Goal: Task Accomplishment & Management: Use online tool/utility

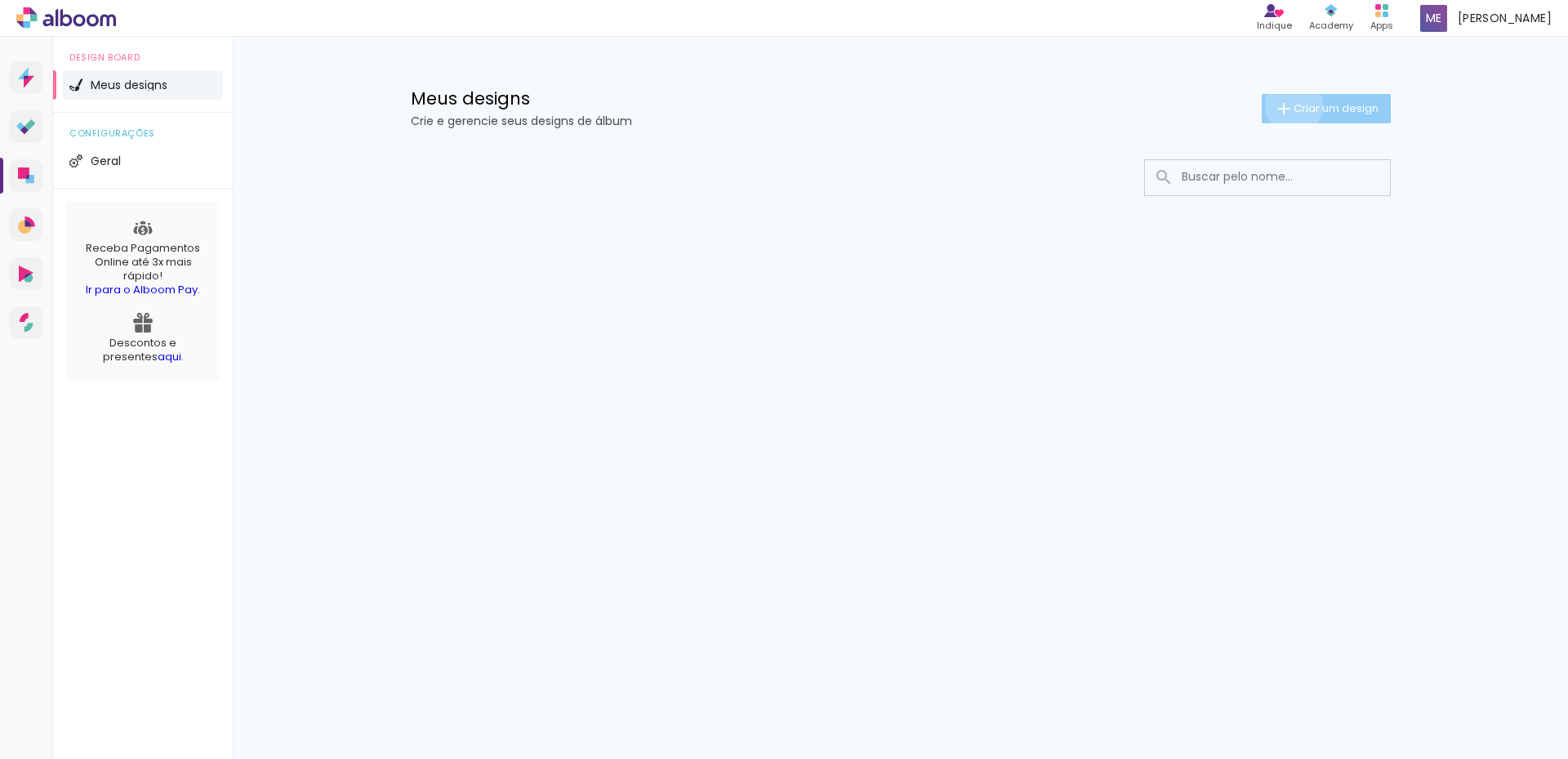
click at [1294, 105] on span "Criar um design" at bounding box center [1336, 108] width 85 height 11
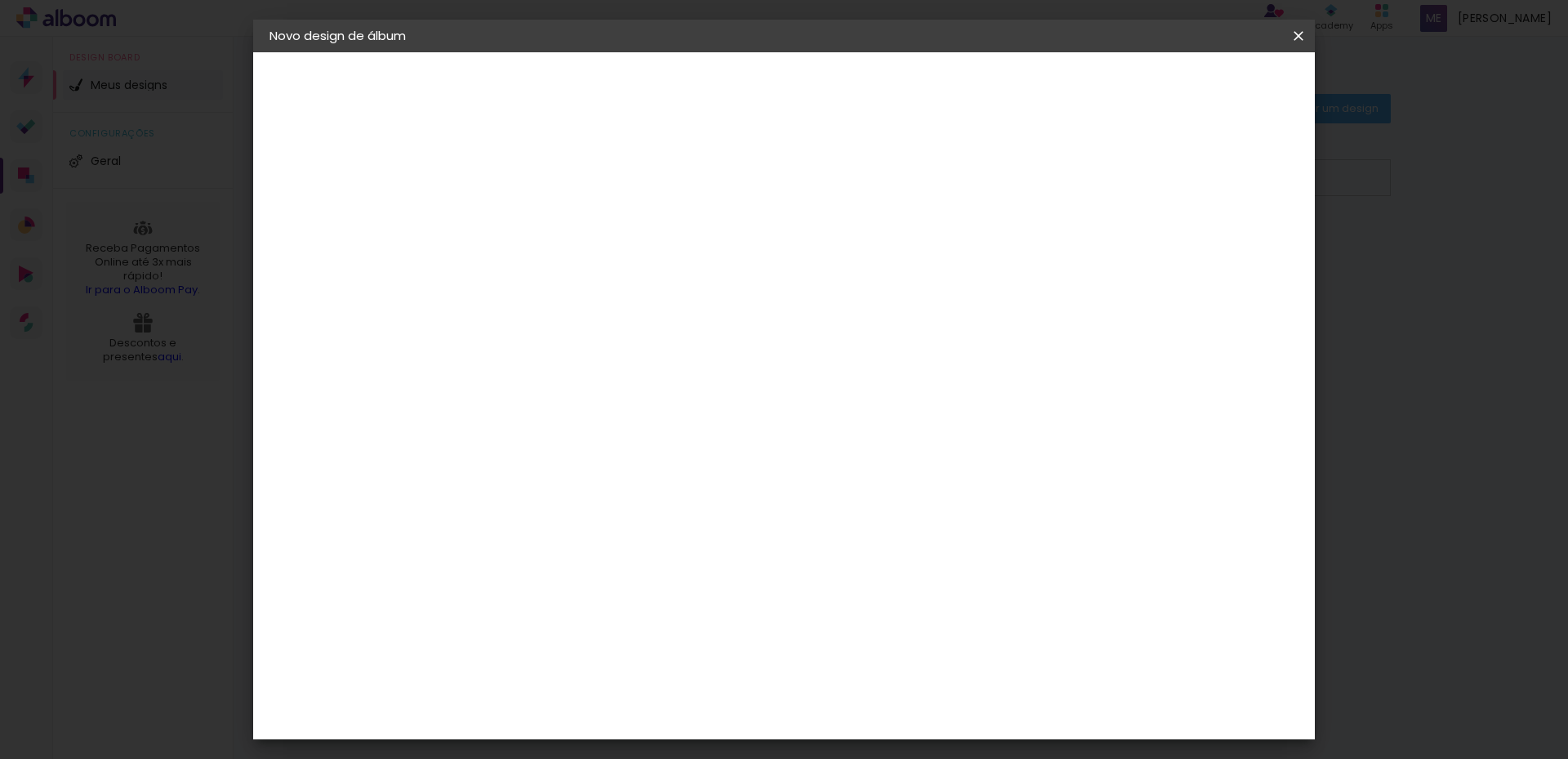
click at [537, 217] on input at bounding box center [537, 219] width 0 height 26
type input "doce espera e chegada de [PERSON_NAME]"
type paper-input "doce espera e chegada de [PERSON_NAME]"
click at [0, 0] on slot "Avançar" at bounding box center [0, 0] width 0 height 0
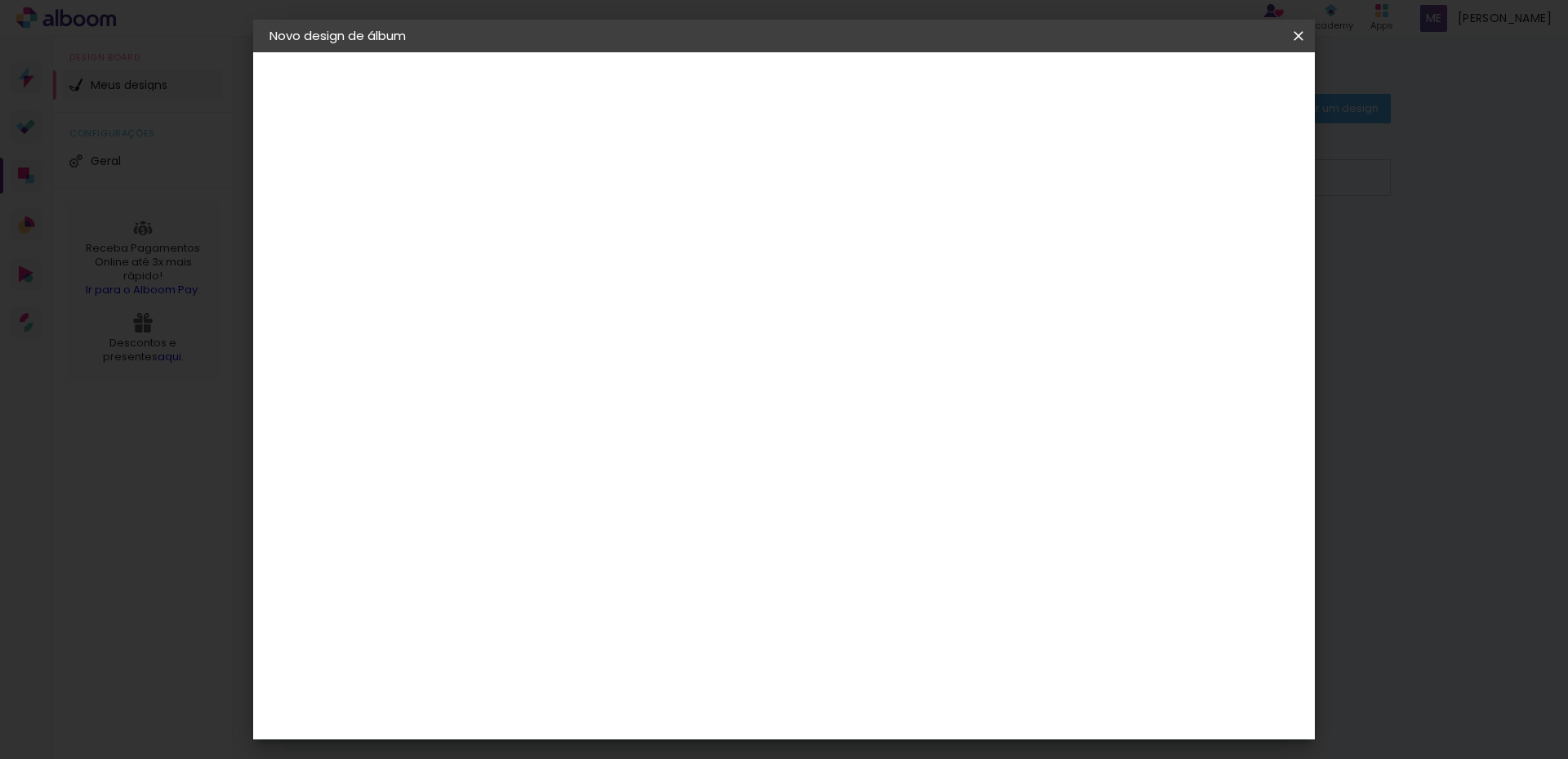
click at [0, 0] on slot "Tamanho Livre" at bounding box center [0, 0] width 0 height 0
click at [612, 542] on div "AlfaFotoBook" at bounding box center [569, 547] width 86 height 13
click at [612, 541] on div "AlfaFotoBook" at bounding box center [569, 547] width 86 height 13
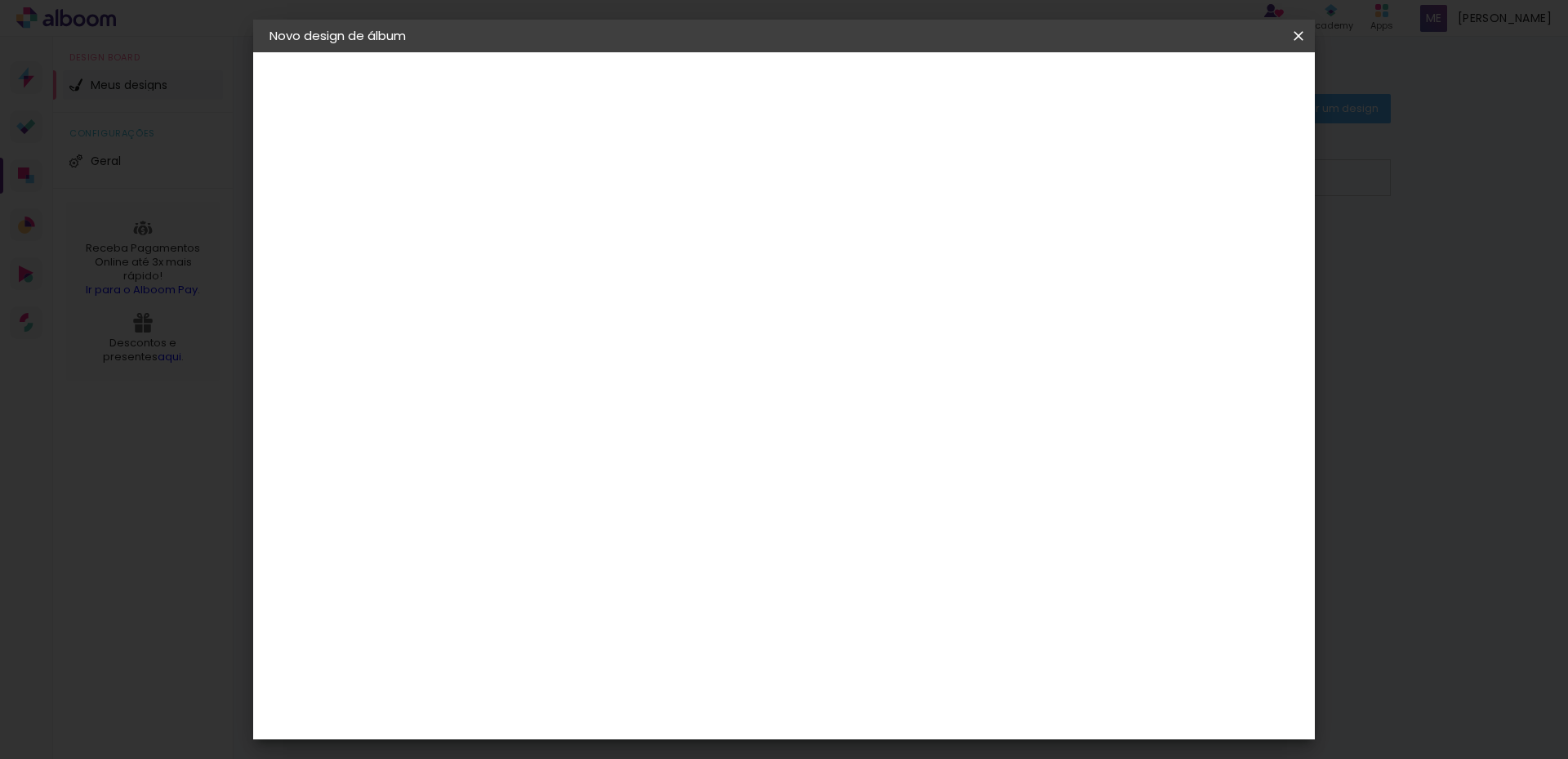
click at [612, 541] on div "AlfaFotoBook" at bounding box center [569, 547] width 86 height 13
click at [0, 0] on slot "Avançar" at bounding box center [0, 0] width 0 height 0
click at [762, 471] on span "20.3 × 60.4 cm" at bounding box center [734, 492] width 54 height 43
click at [0, 0] on slot "Avançar" at bounding box center [0, 0] width 0 height 0
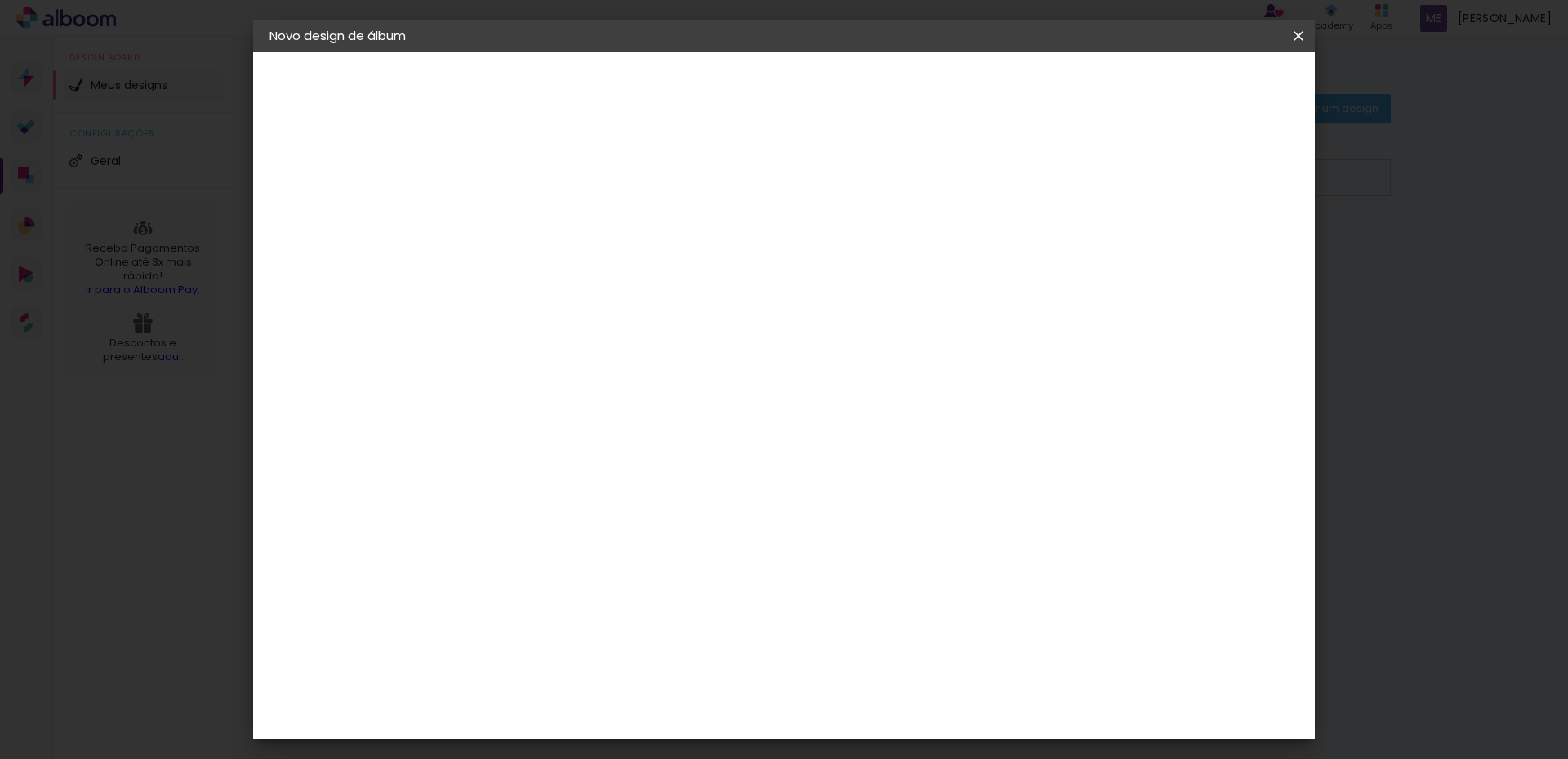
click at [1197, 83] on span "Iniciar design" at bounding box center [1159, 86] width 74 height 11
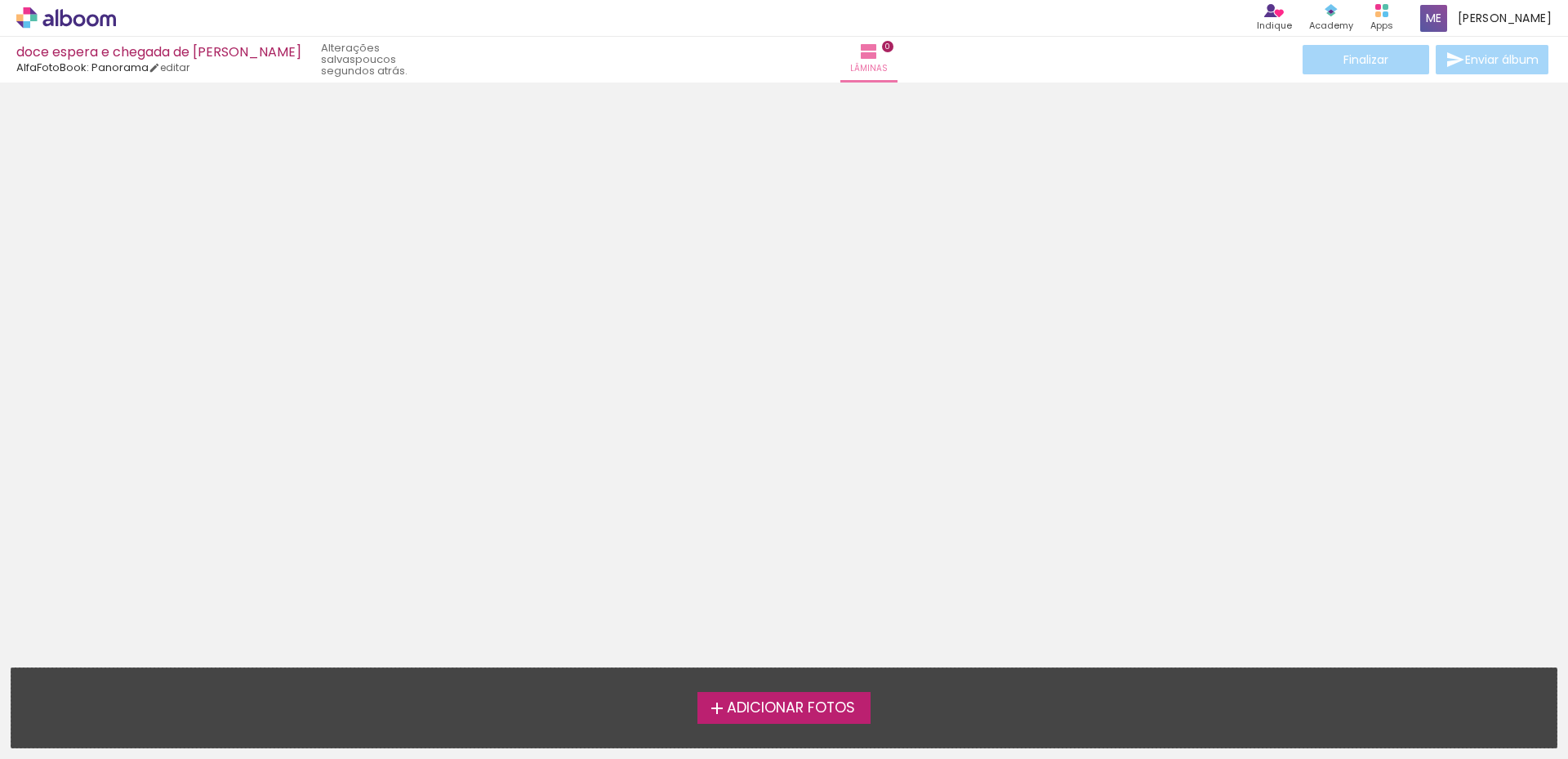
click at [789, 705] on span "Adicionar Fotos" at bounding box center [791, 709] width 128 height 15
click at [0, 0] on input "file" at bounding box center [0, 0] width 0 height 0
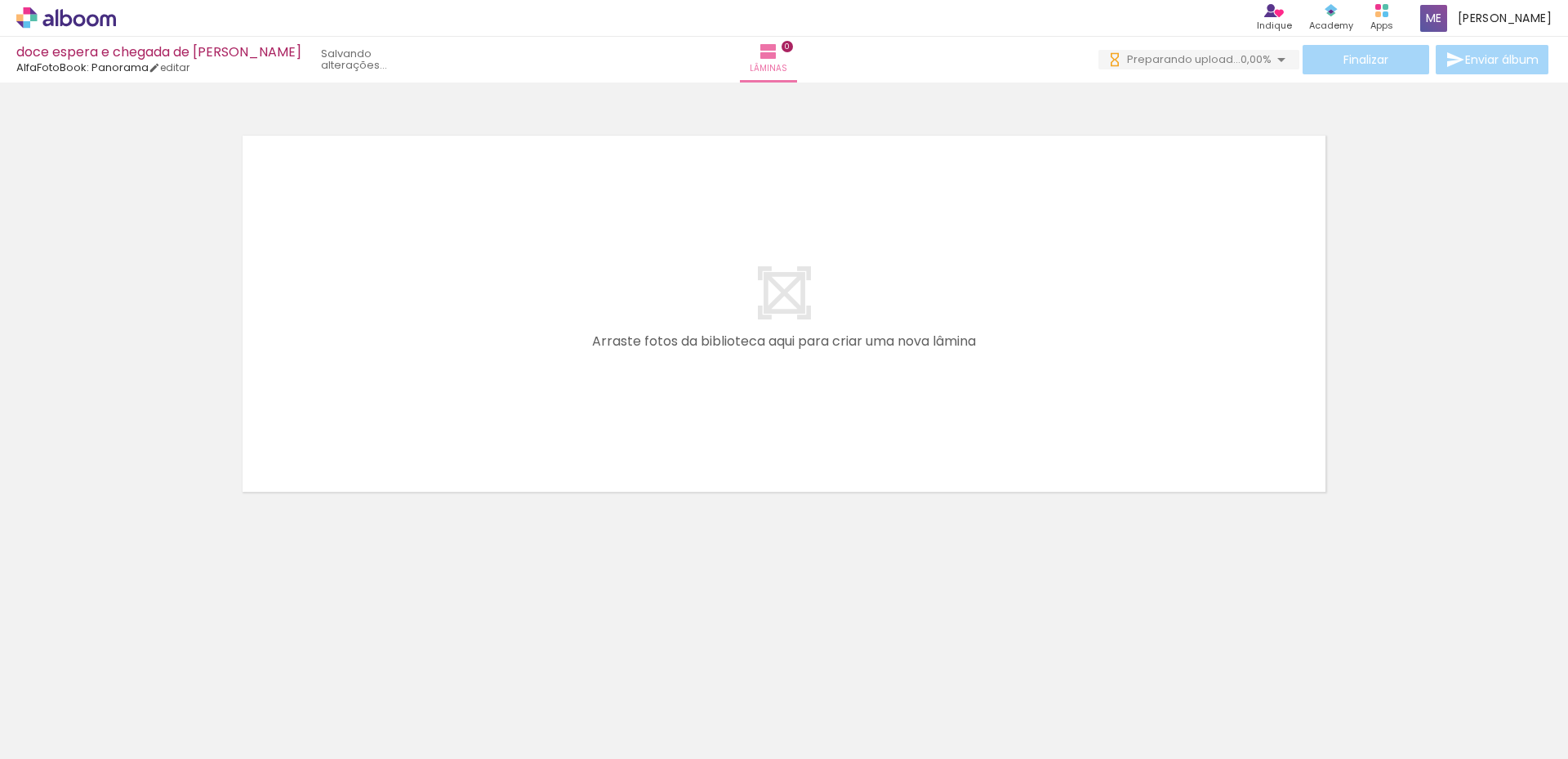
click at [65, 733] on span "Adicionar Fotos" at bounding box center [58, 737] width 49 height 18
click at [0, 0] on input "file" at bounding box center [0, 0] width 0 height 0
click at [53, 740] on span "Adicionar Fotos" at bounding box center [58, 737] width 49 height 18
click at [0, 0] on input "file" at bounding box center [0, 0] width 0 height 0
click at [73, 734] on span "Adicionar Fotos" at bounding box center [58, 737] width 49 height 18
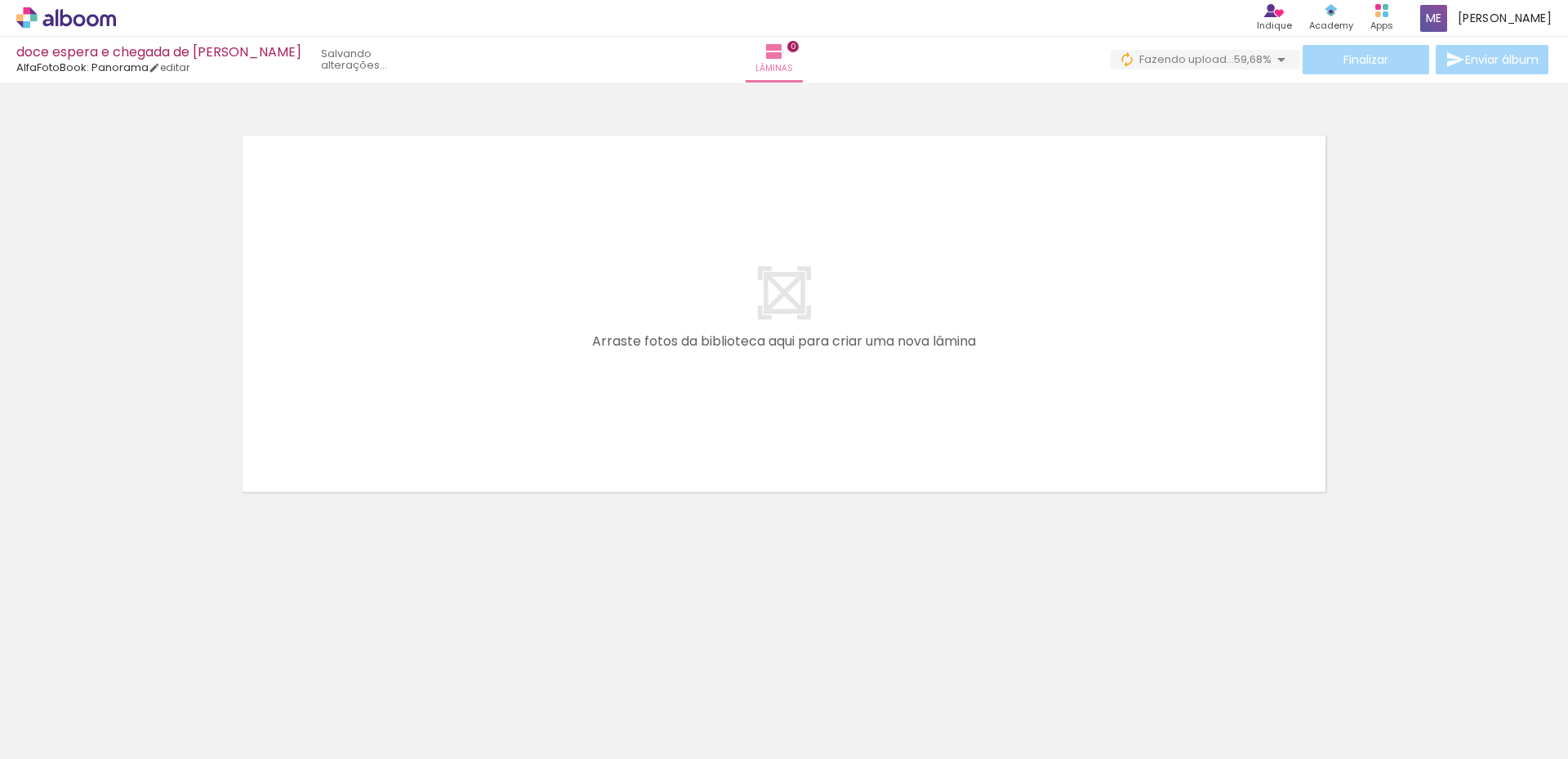
click at [0, 0] on input "file" at bounding box center [0, 0] width 0 height 0
click at [565, 544] on neon-animatable "Confirmar Cancelar" at bounding box center [784, 369] width 1568 height 575
click at [49, 732] on span "Adicionar Fotos" at bounding box center [58, 737] width 49 height 18
click at [0, 0] on input "file" at bounding box center [0, 0] width 0 height 0
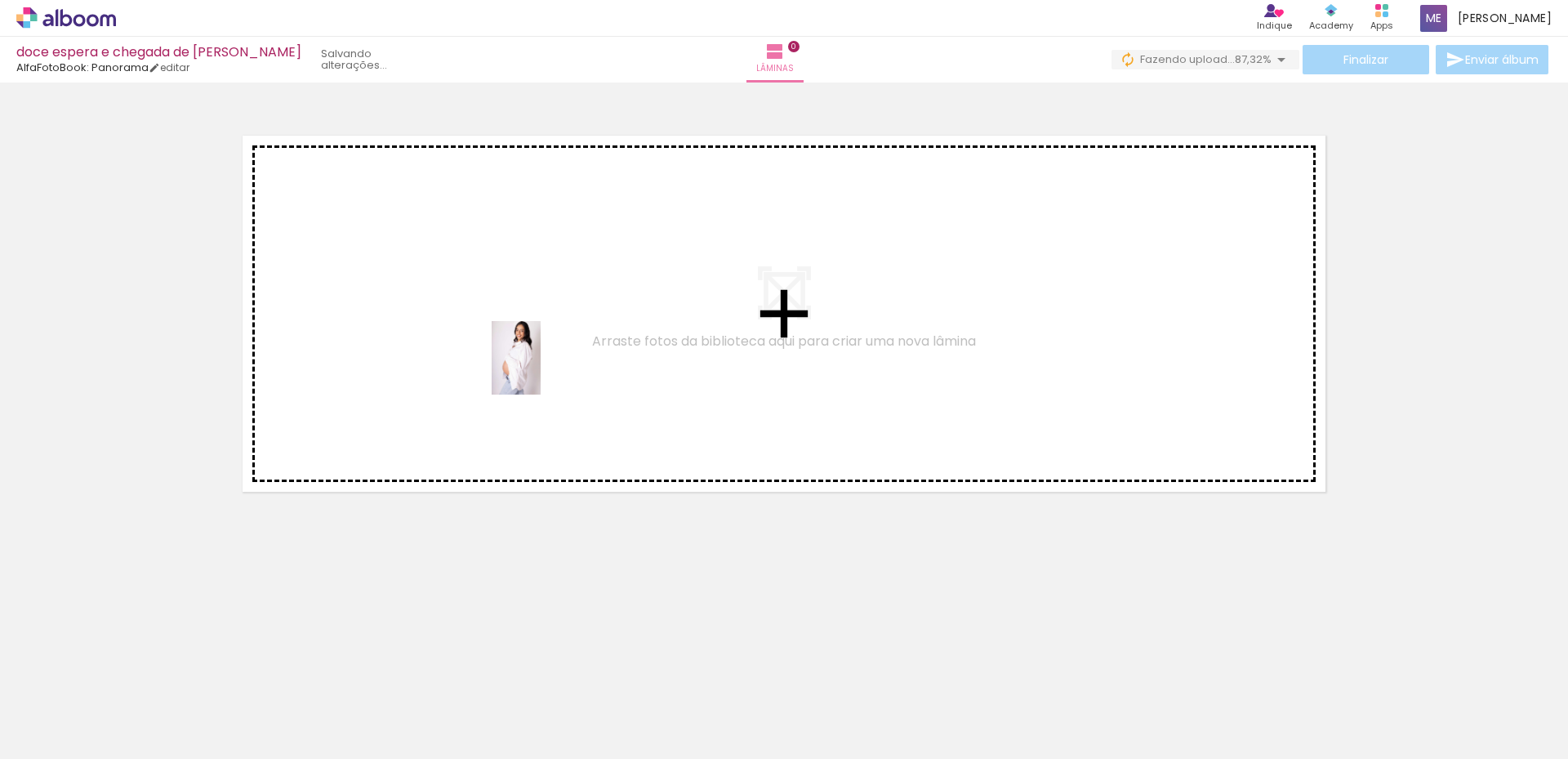
drag, startPoint x: 806, startPoint y: 722, endPoint x: 541, endPoint y: 370, distance: 440.6
click at [541, 370] on quentale-workspace at bounding box center [784, 380] width 1568 height 759
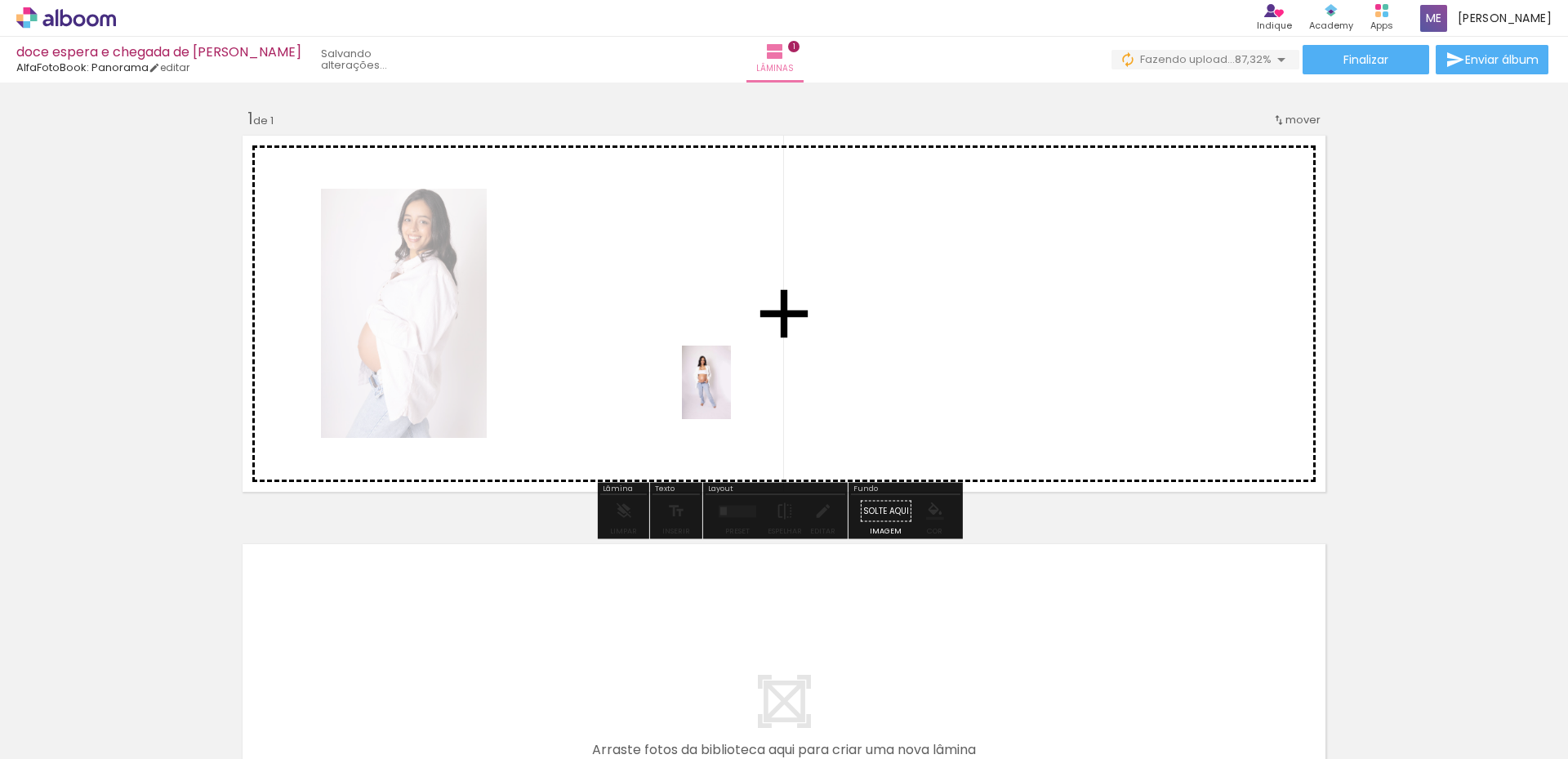
drag, startPoint x: 1178, startPoint y: 718, endPoint x: 731, endPoint y: 394, distance: 552.1
click at [731, 394] on quentale-workspace at bounding box center [784, 380] width 1568 height 759
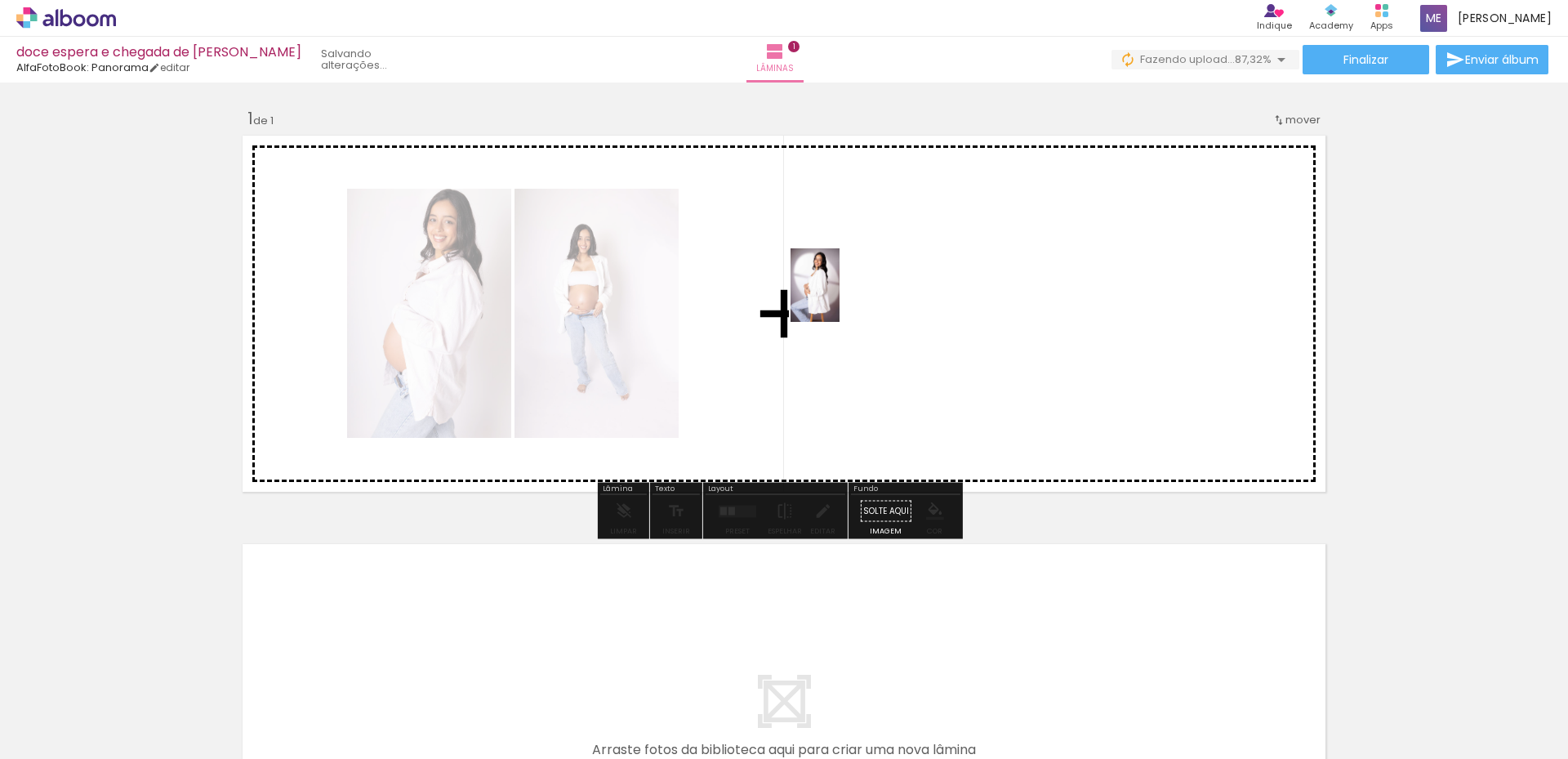
drag, startPoint x: 1089, startPoint y: 724, endPoint x: 839, endPoint y: 297, distance: 494.8
click at [839, 297] on quentale-workspace at bounding box center [784, 380] width 1568 height 759
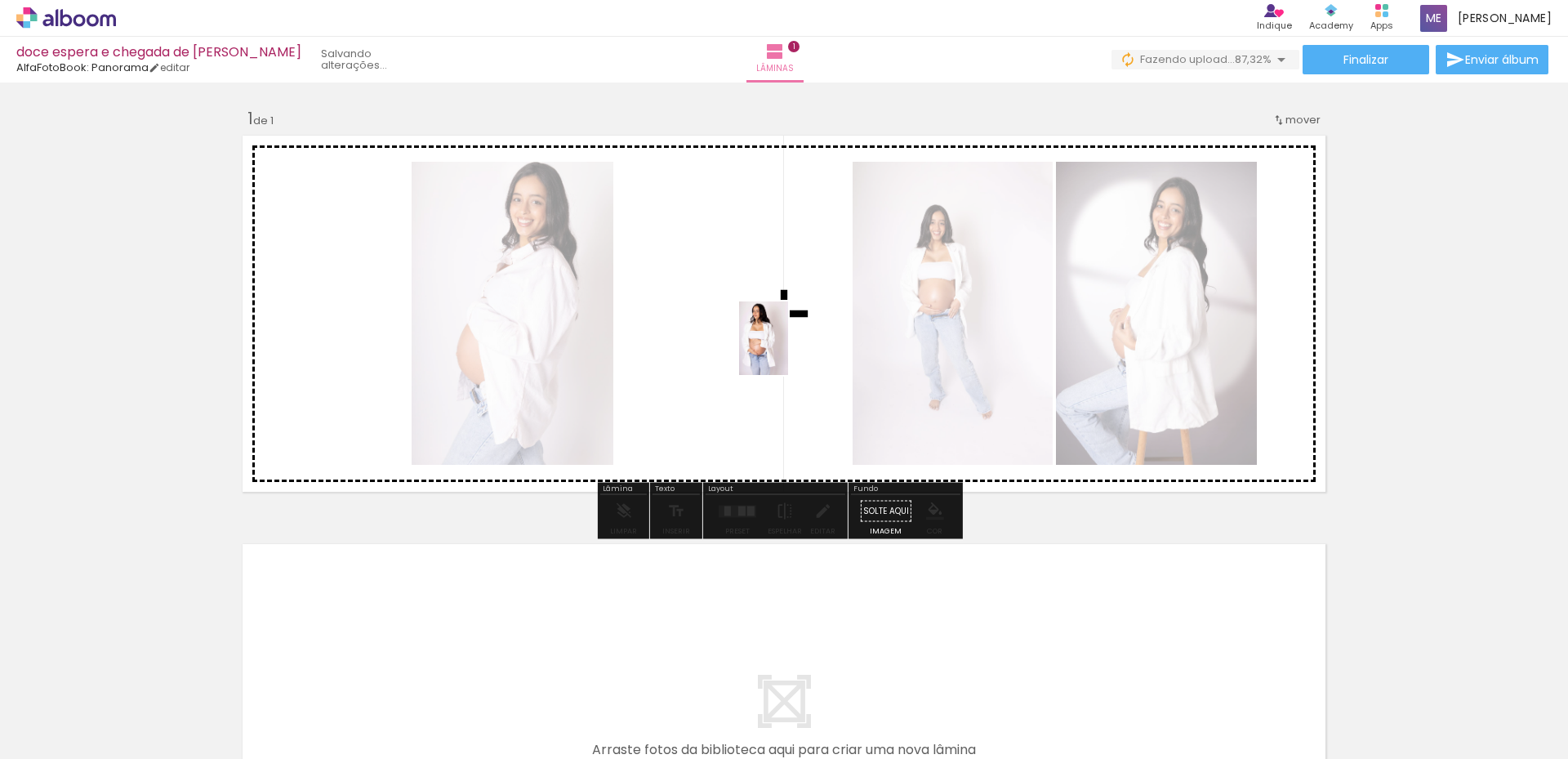
drag, startPoint x: 1263, startPoint y: 712, endPoint x: 788, endPoint y: 350, distance: 597.2
click at [788, 350] on quentale-workspace at bounding box center [784, 380] width 1568 height 759
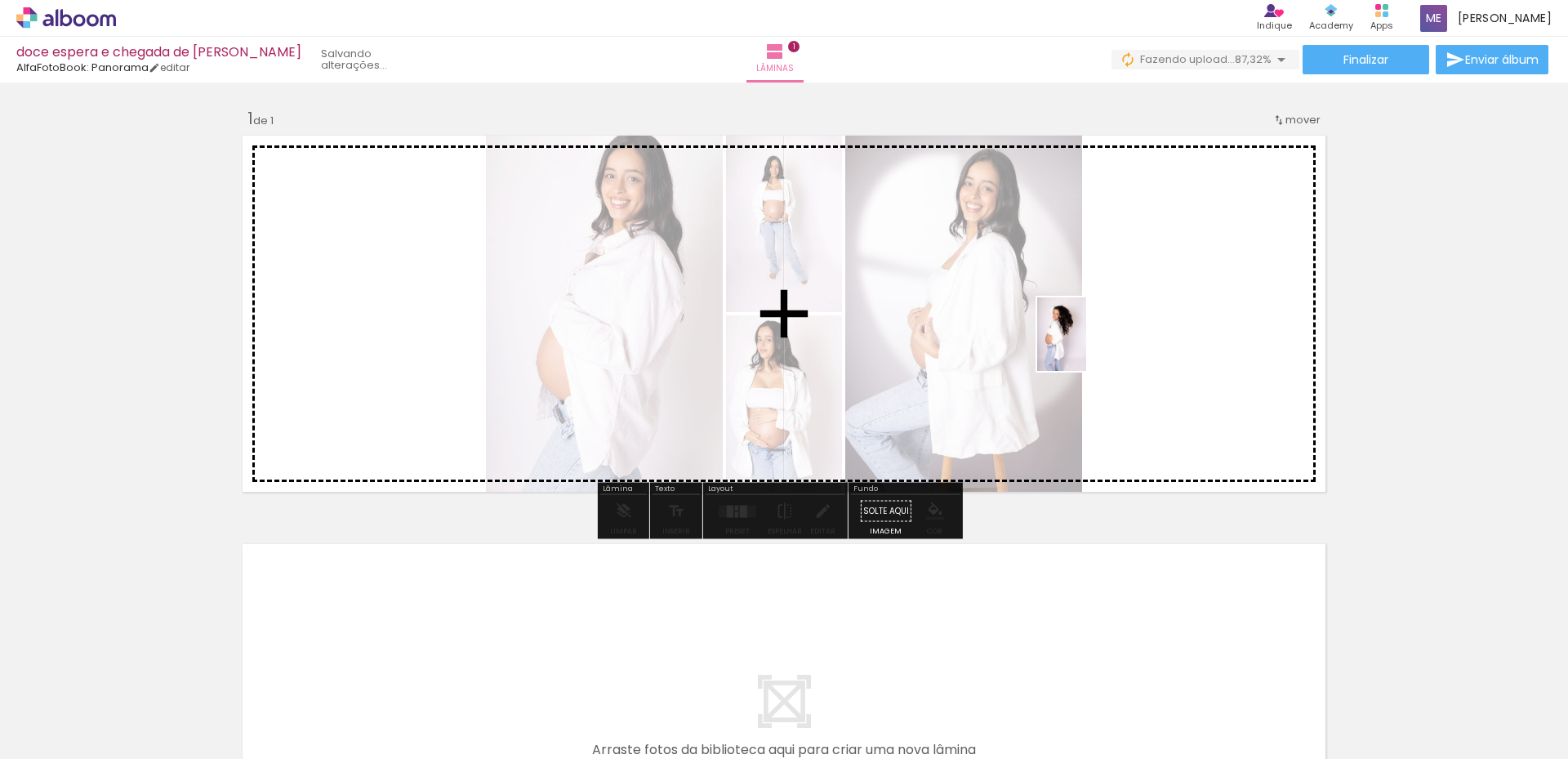
drag, startPoint x: 1355, startPoint y: 705, endPoint x: 1086, endPoint y: 346, distance: 448.6
click at [1086, 346] on quentale-workspace at bounding box center [784, 380] width 1568 height 759
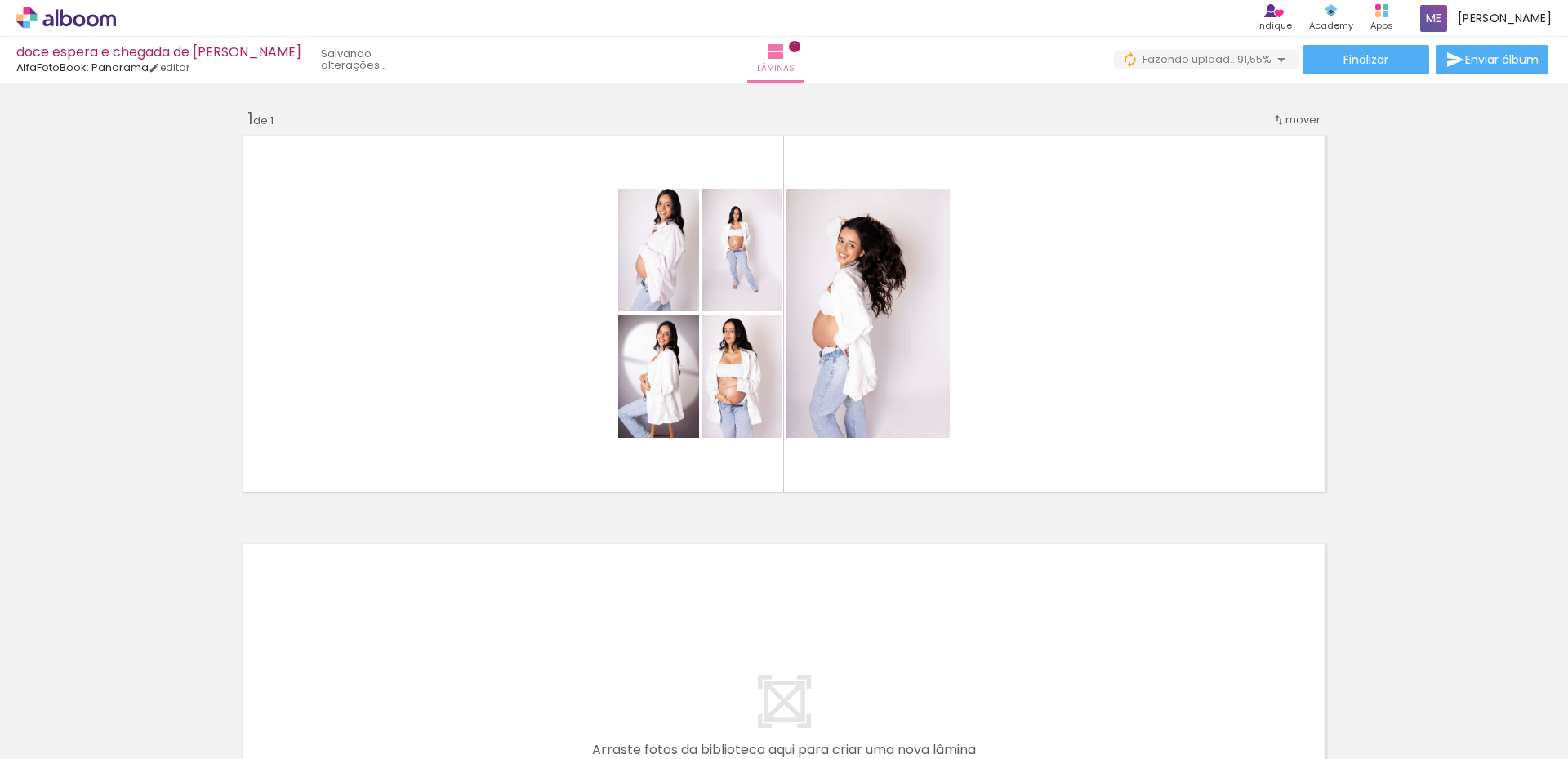
scroll to position [0, 5065]
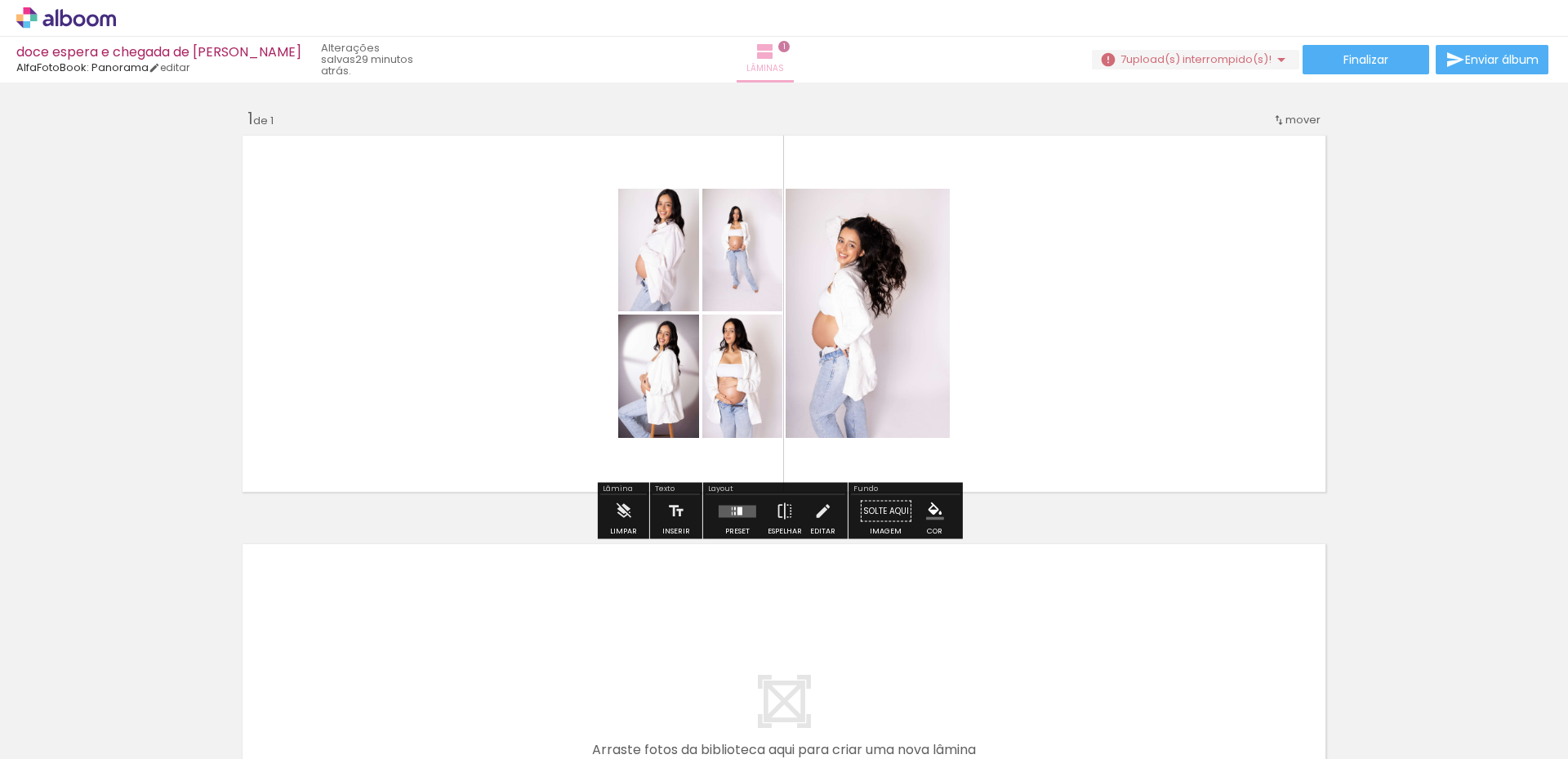
click at [775, 54] on iron-icon at bounding box center [764, 50] width 19 height 19
click at [738, 514] on div at bounding box center [740, 511] width 5 height 8
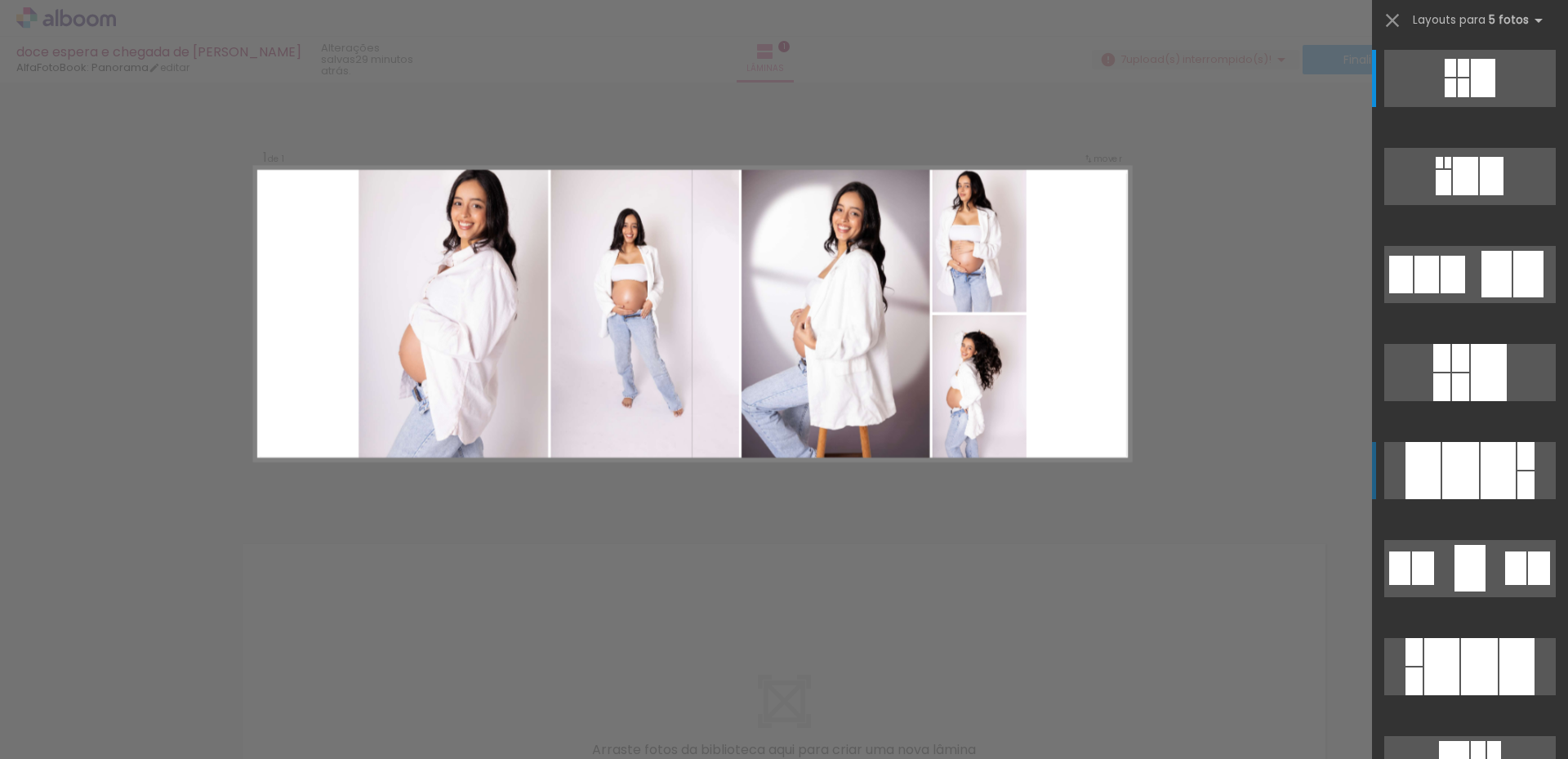
click at [1470, 452] on div at bounding box center [1461, 470] width 37 height 57
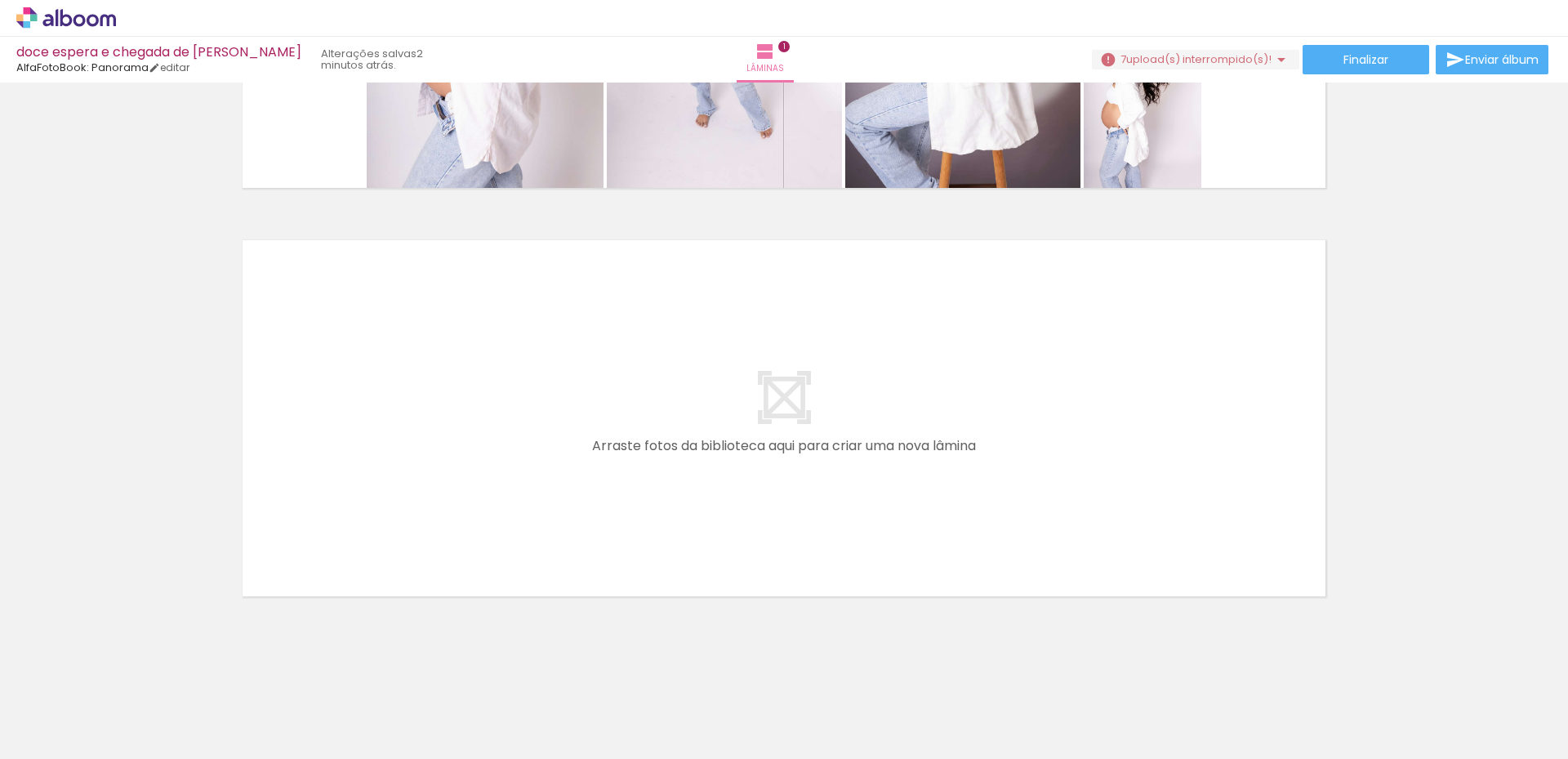
scroll to position [306, 0]
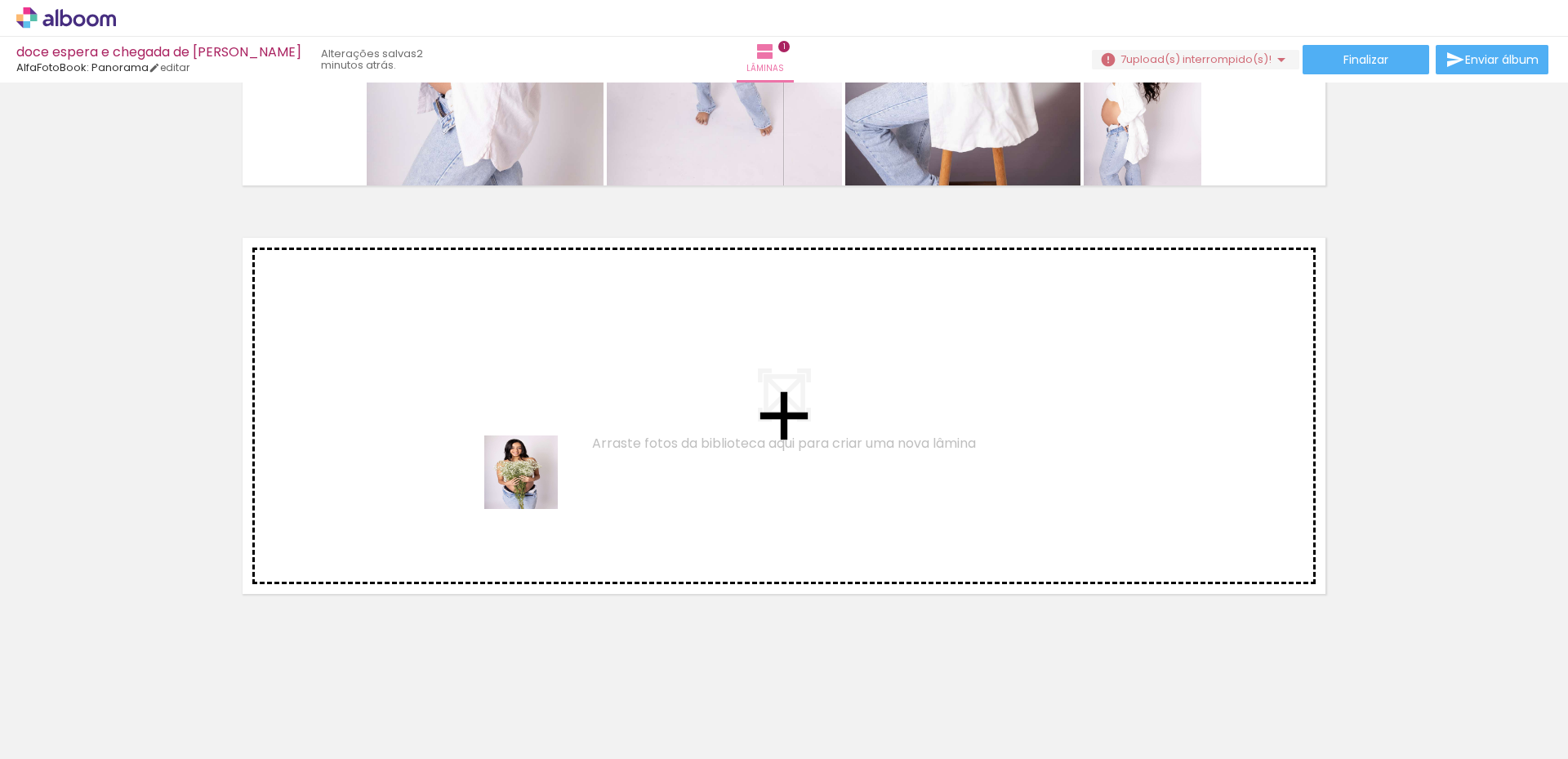
drag, startPoint x: 578, startPoint y: 702, endPoint x: 521, endPoint y: 407, distance: 300.5
click at [521, 407] on quentale-workspace at bounding box center [784, 380] width 1568 height 759
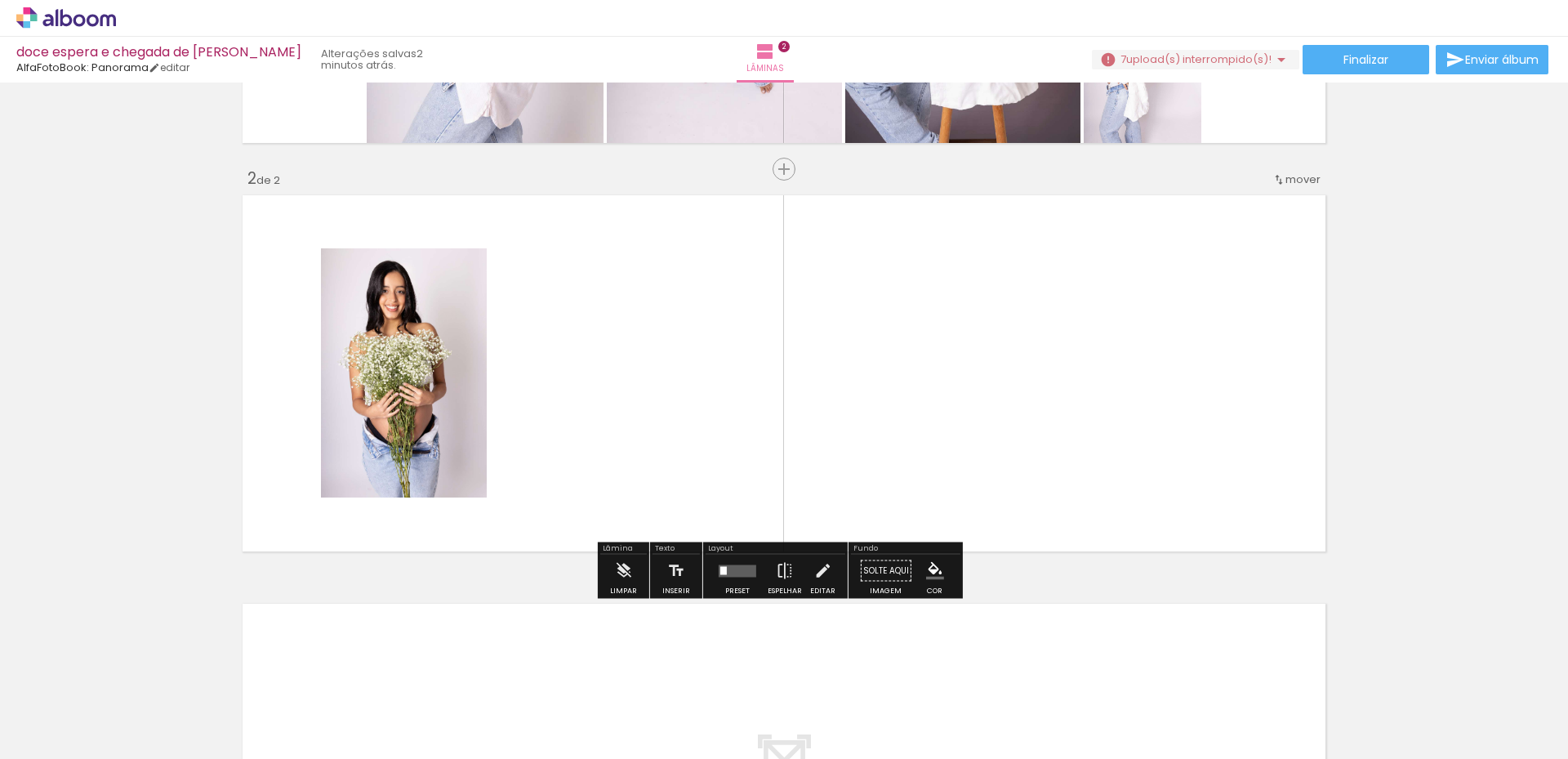
scroll to position [353, 0]
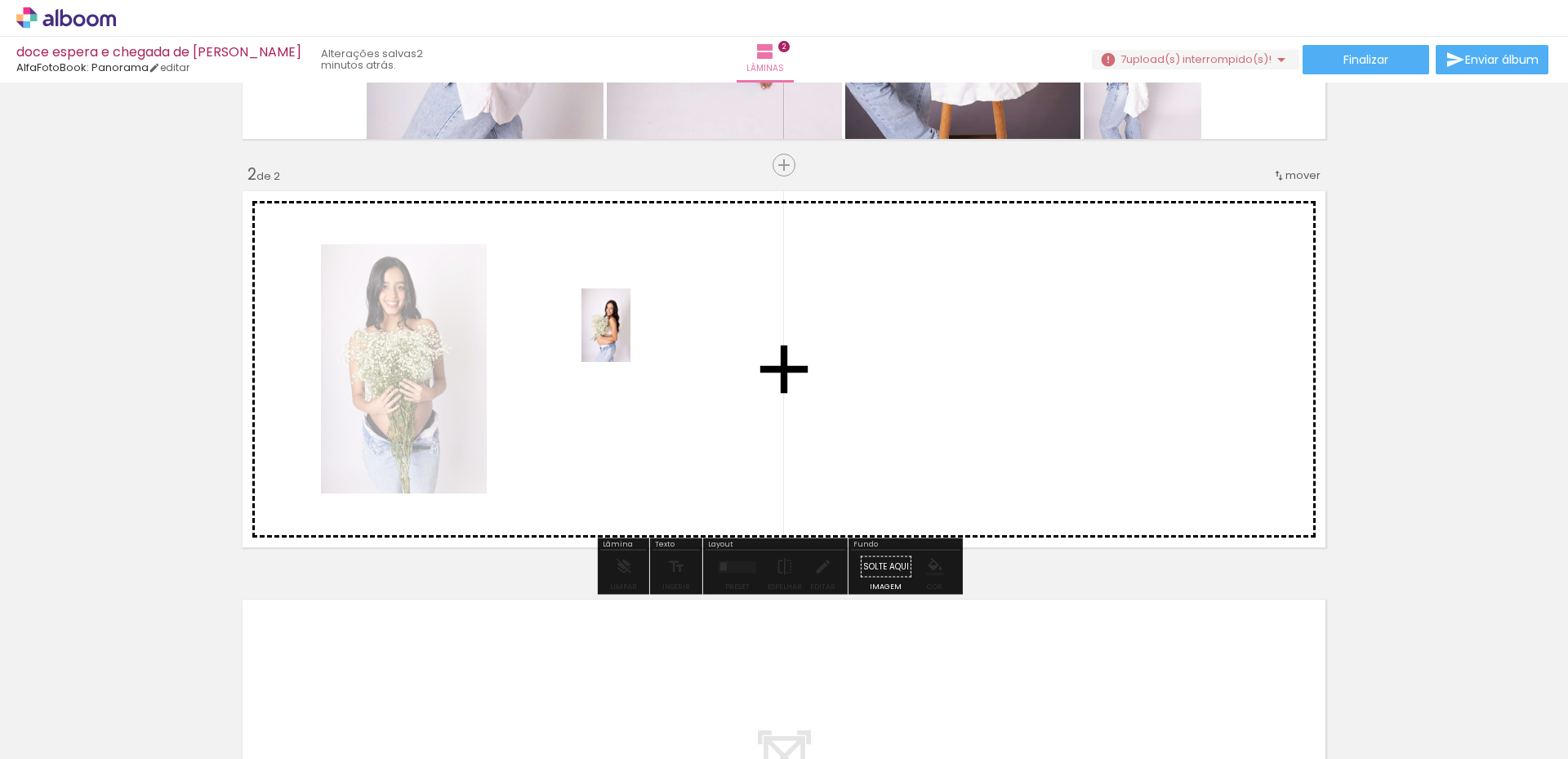
drag, startPoint x: 684, startPoint y: 711, endPoint x: 630, endPoint y: 337, distance: 377.9
click at [630, 337] on quentale-workspace at bounding box center [784, 380] width 1568 height 759
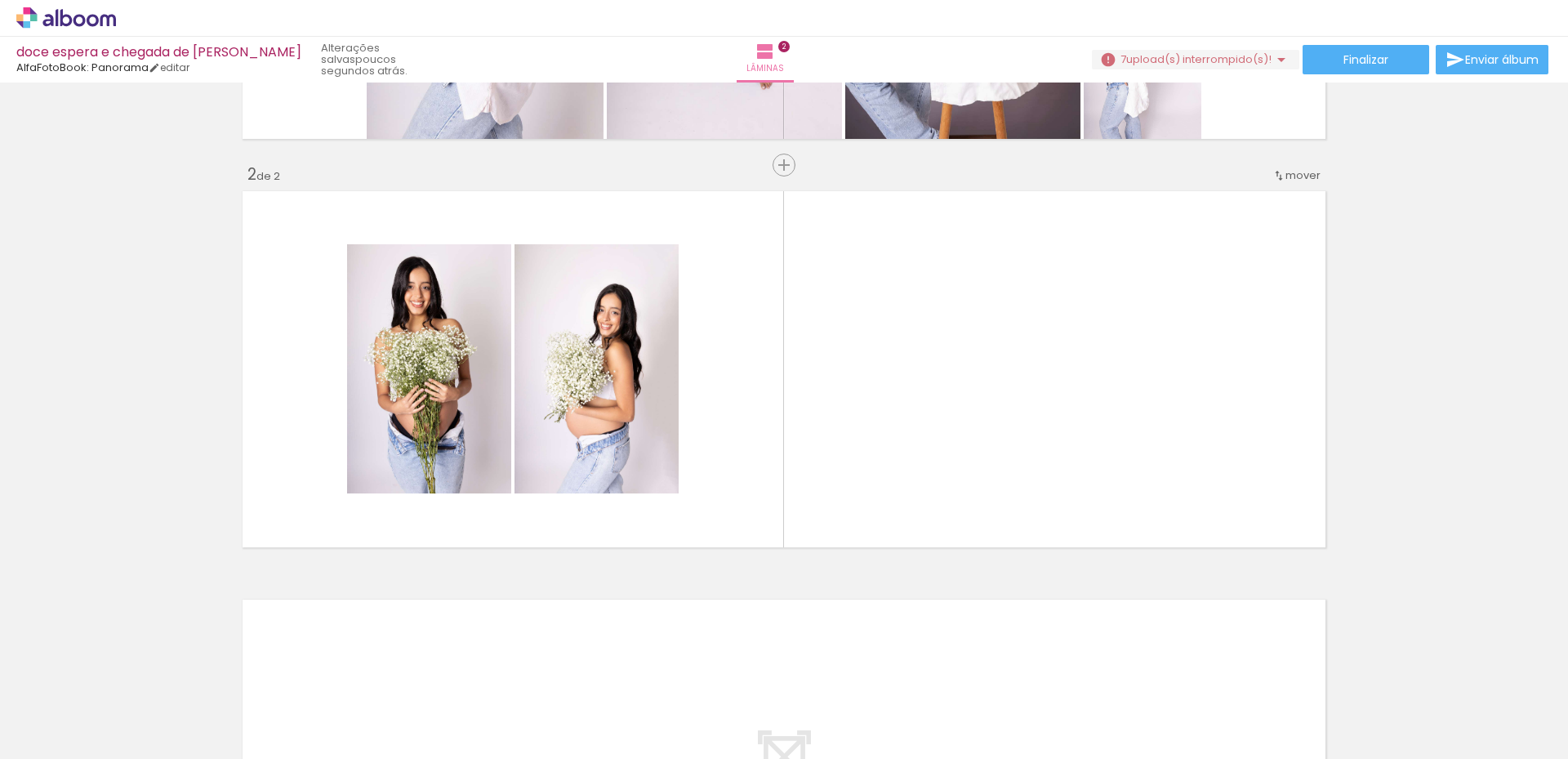
scroll to position [0, 2474]
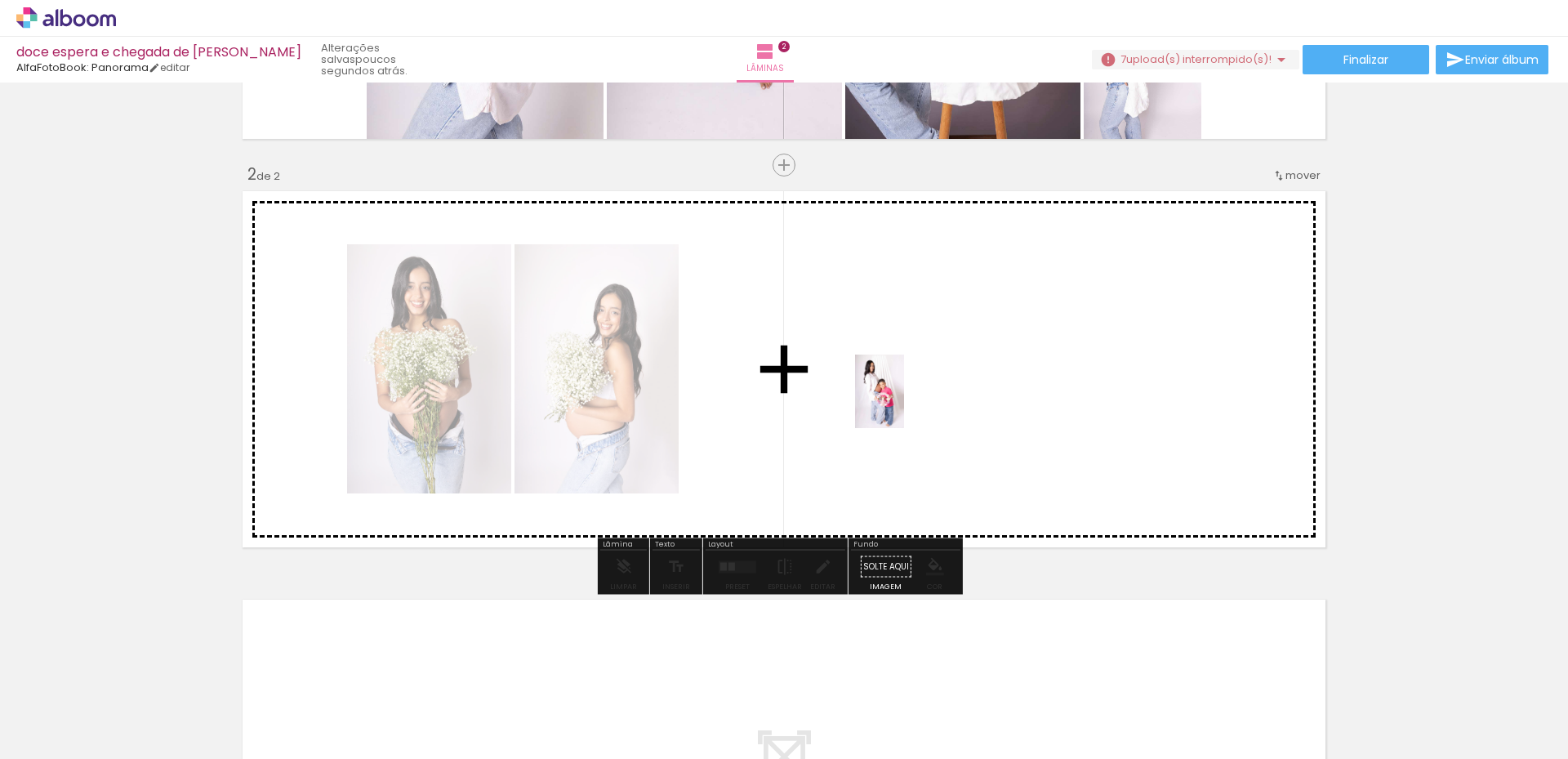
drag, startPoint x: 439, startPoint y: 693, endPoint x: 861, endPoint y: 429, distance: 497.8
click at [908, 396] on quentale-workspace at bounding box center [784, 380] width 1568 height 759
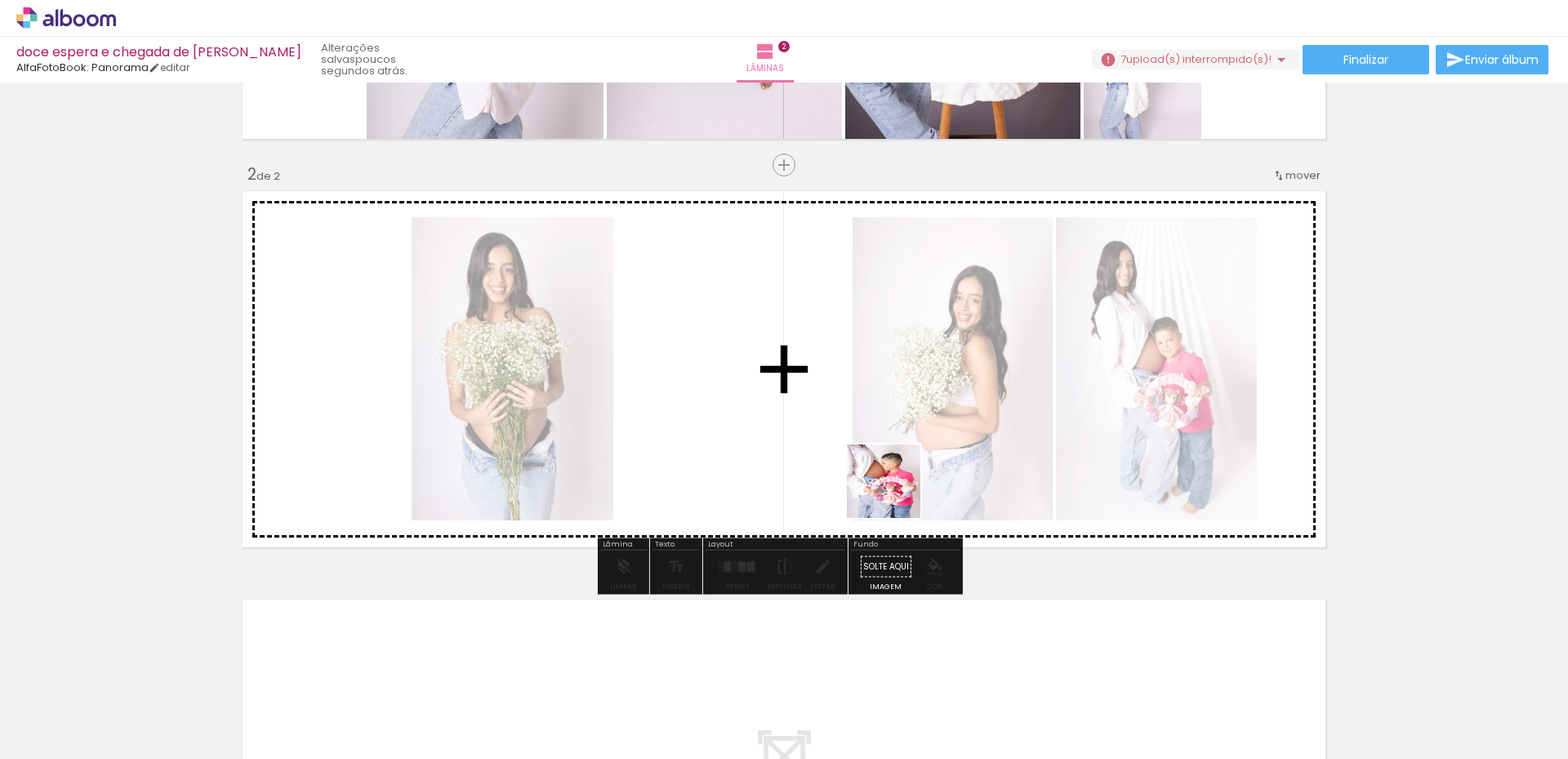
drag, startPoint x: 520, startPoint y: 700, endPoint x: 1093, endPoint y: 342, distance: 675.6
click at [1093, 342] on quentale-workspace at bounding box center [784, 380] width 1568 height 759
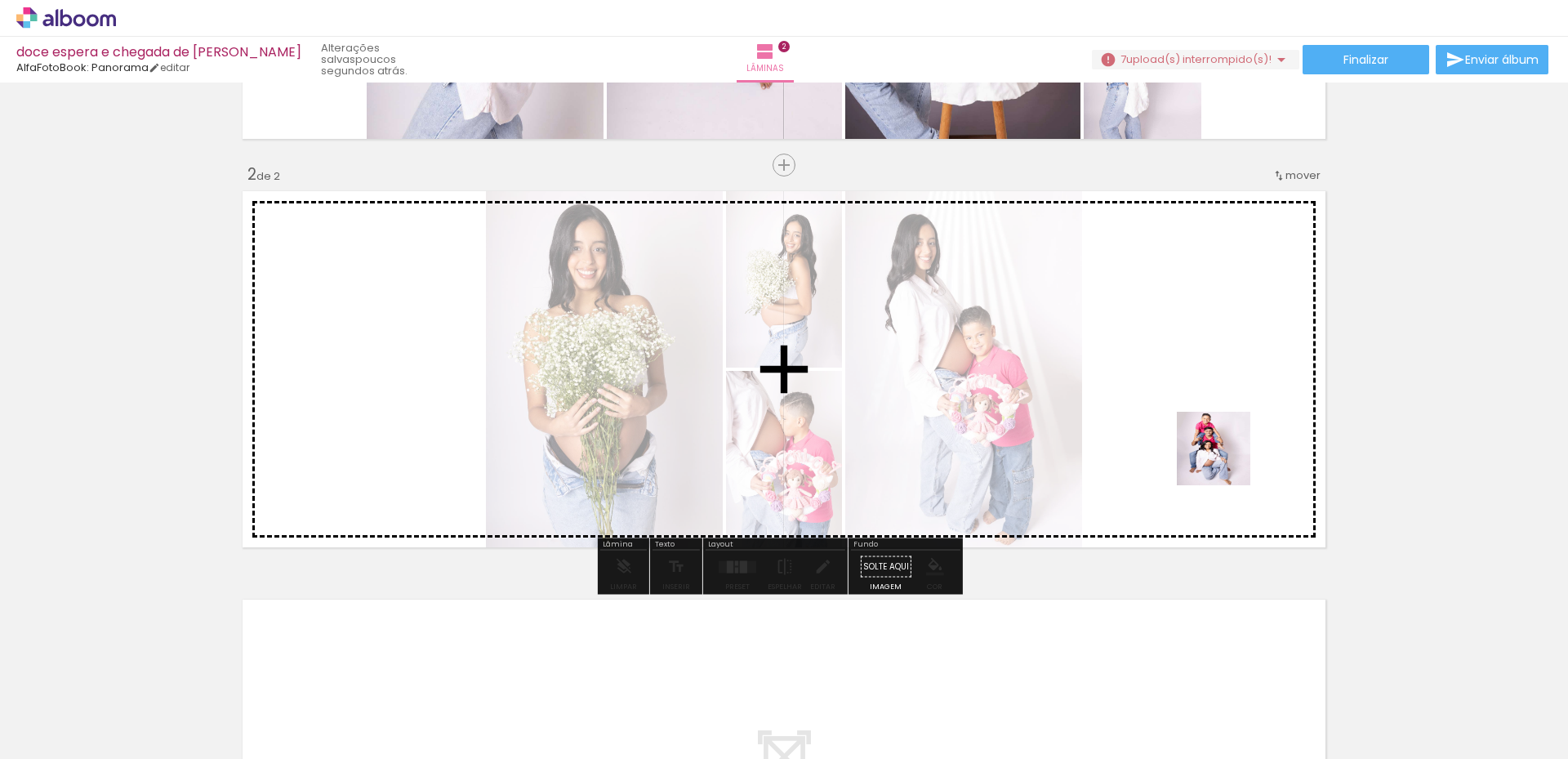
drag, startPoint x: 628, startPoint y: 720, endPoint x: 1231, endPoint y: 456, distance: 658.3
click at [1231, 456] on quentale-workspace at bounding box center [784, 380] width 1568 height 759
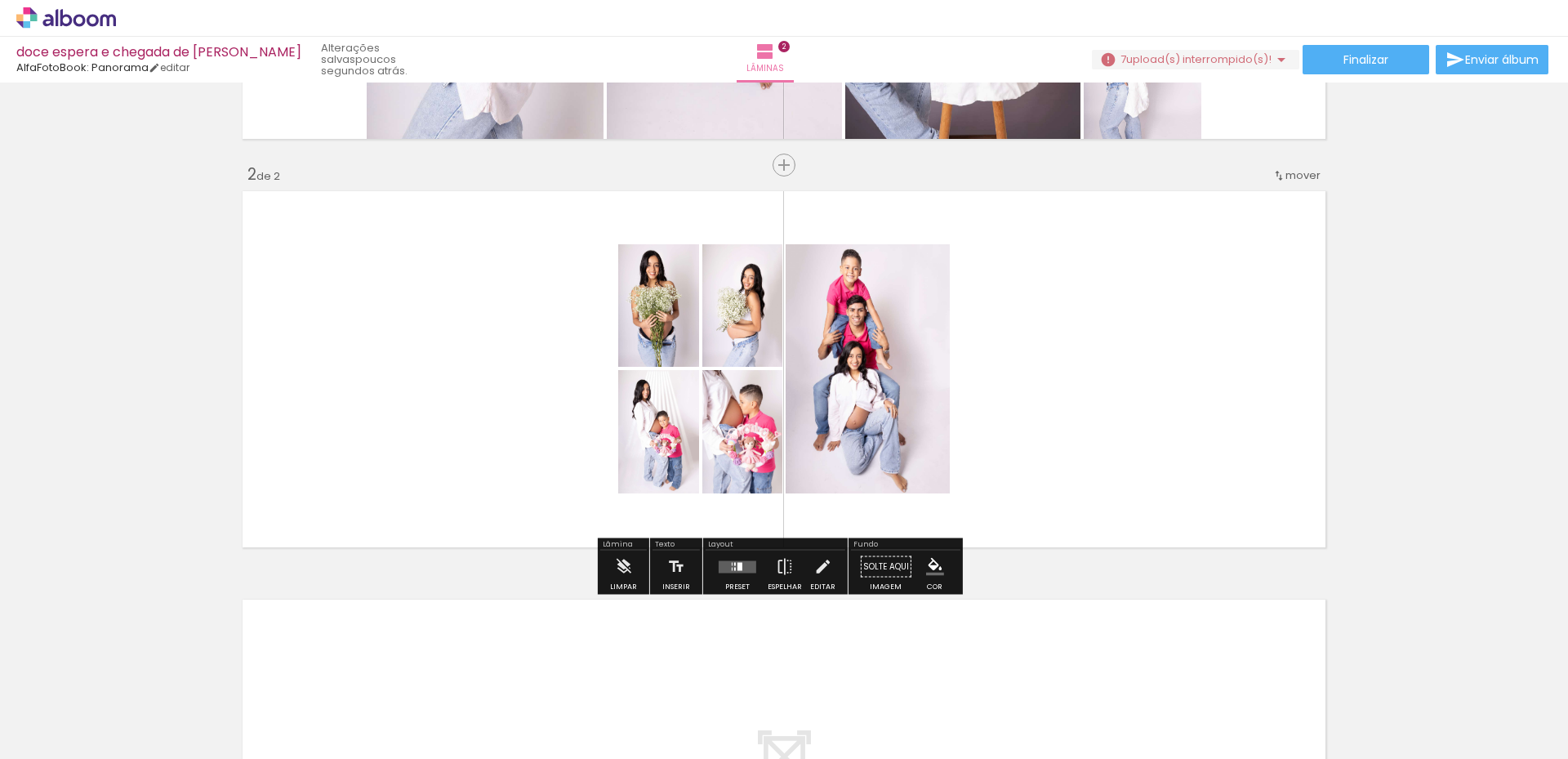
click at [738, 564] on div at bounding box center [740, 566] width 5 height 8
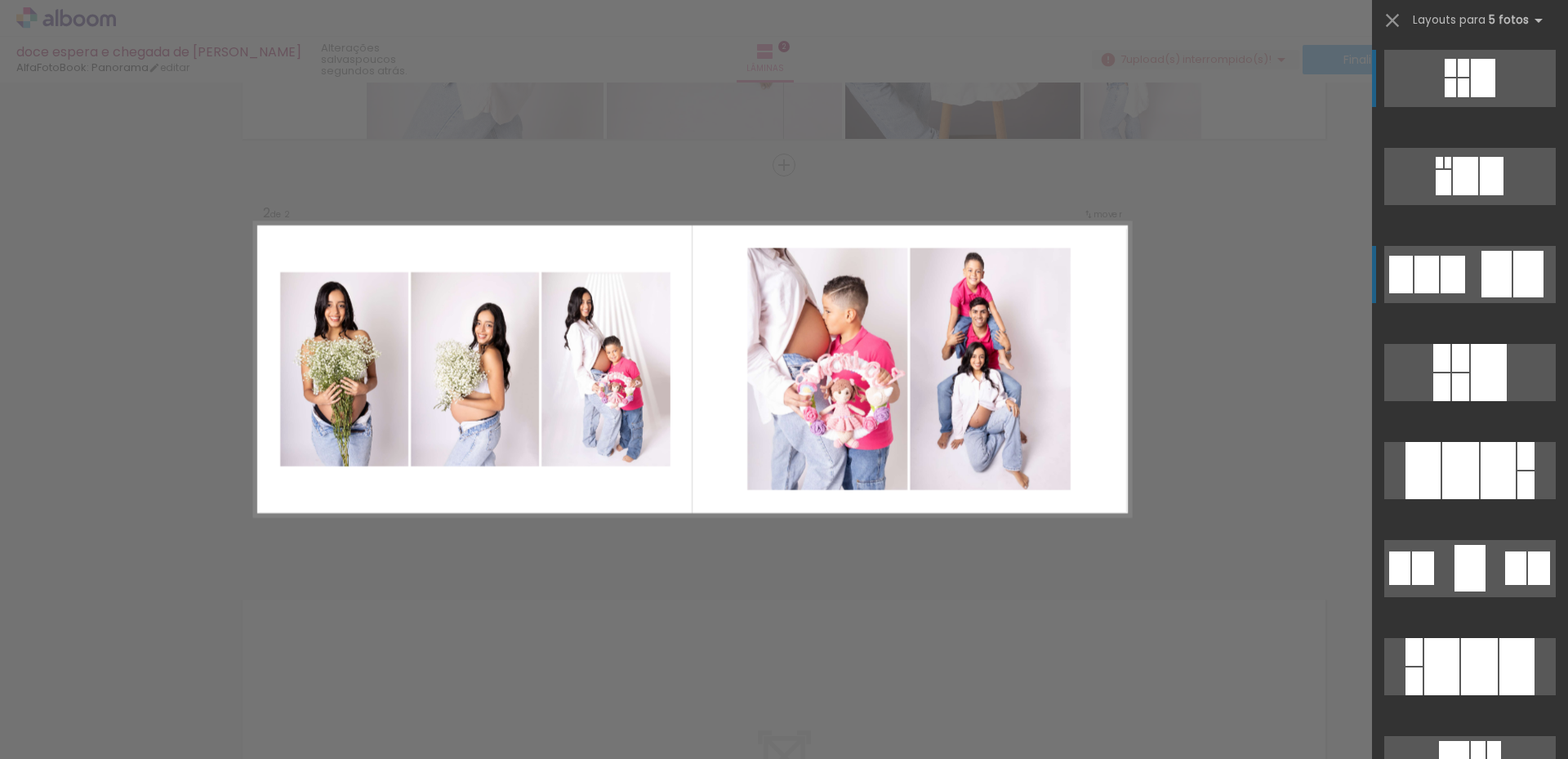
click at [1445, 282] on div at bounding box center [1453, 274] width 25 height 38
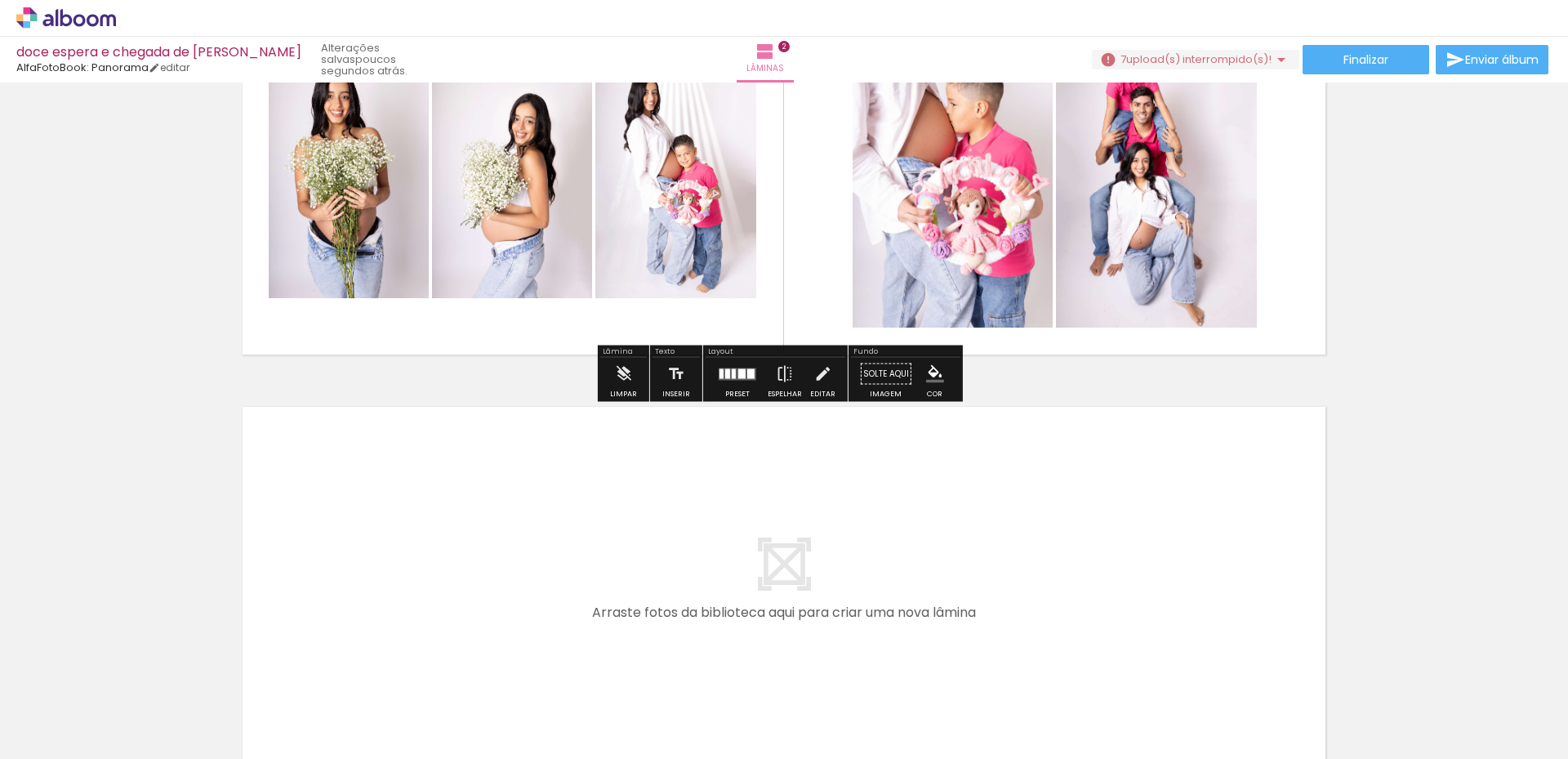
scroll to position [679, 0]
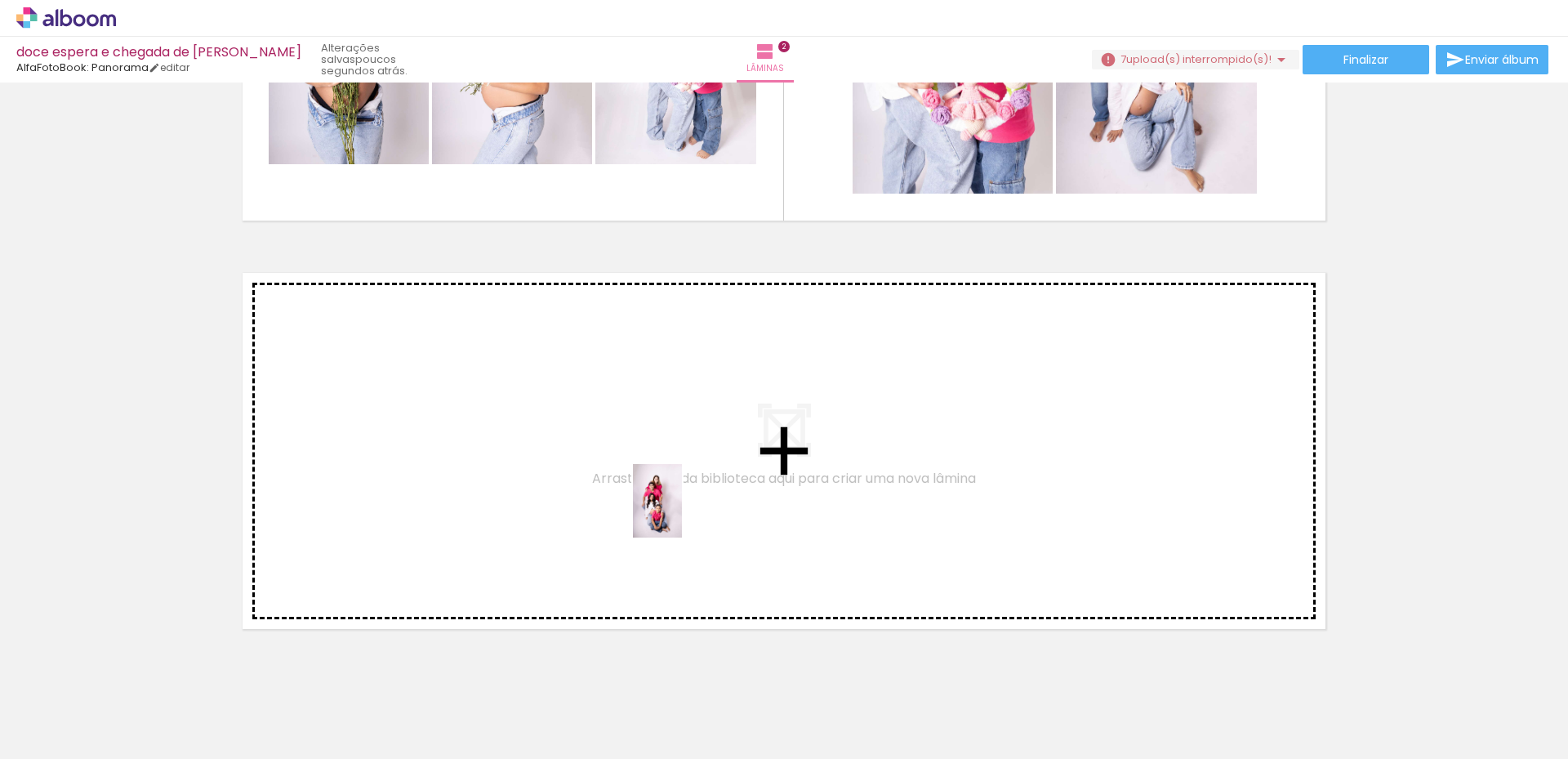
drag, startPoint x: 725, startPoint y: 698, endPoint x: 682, endPoint y: 513, distance: 189.9
click at [682, 513] on quentale-workspace at bounding box center [784, 380] width 1568 height 759
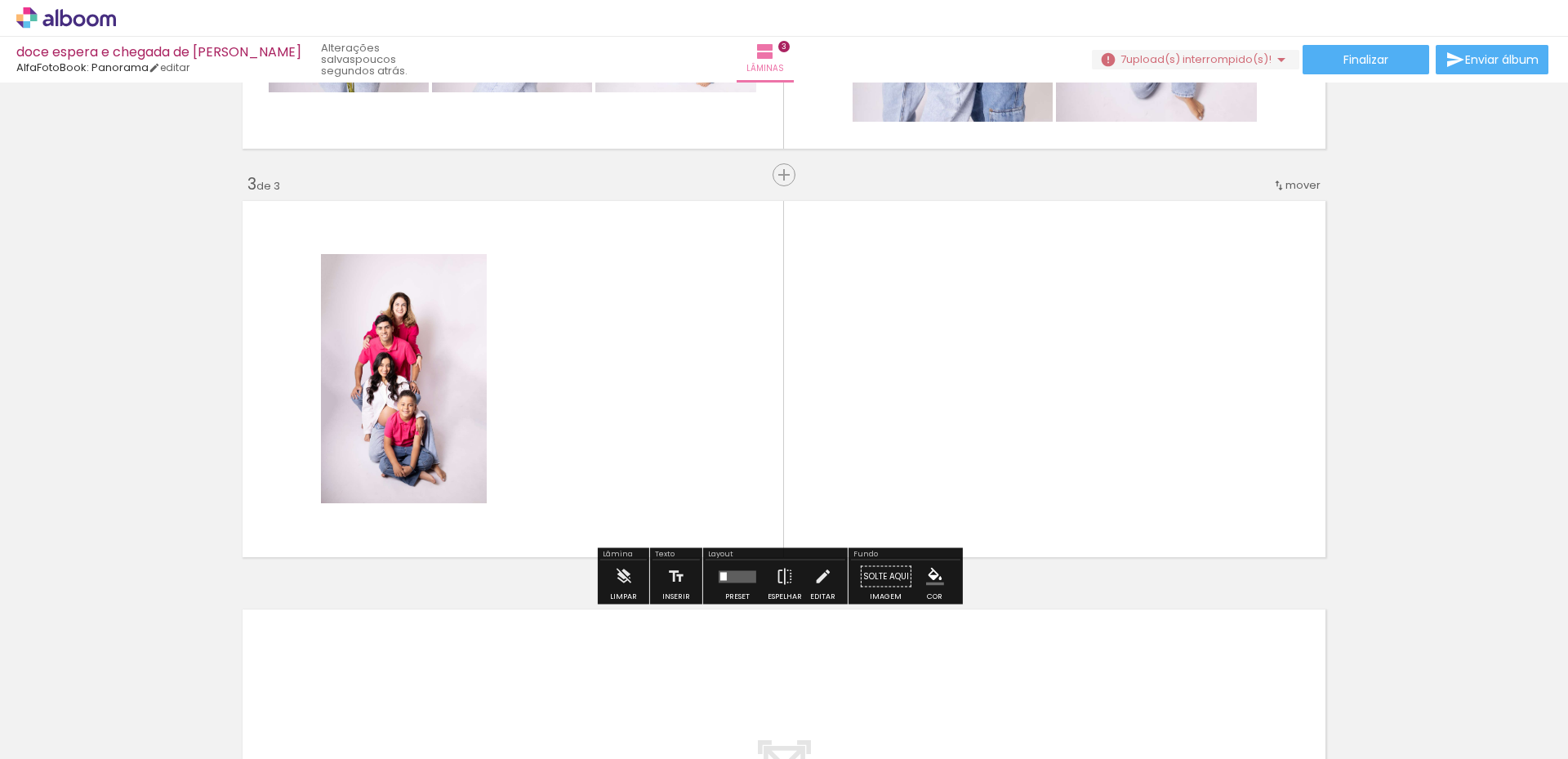
scroll to position [762, 0]
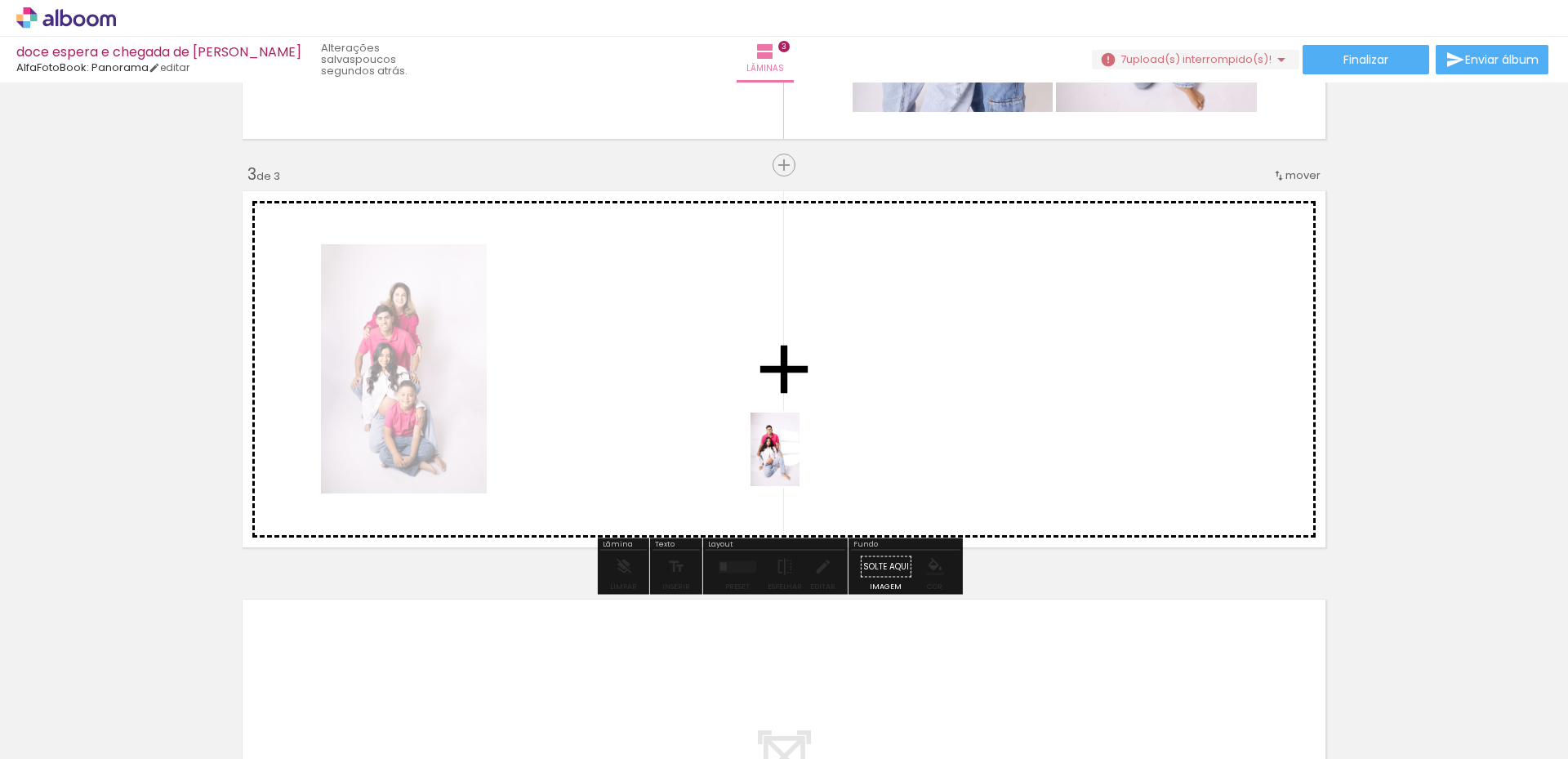
drag, startPoint x: 793, startPoint y: 714, endPoint x: 800, endPoint y: 462, distance: 252.1
click at [800, 462] on quentale-workspace at bounding box center [784, 380] width 1568 height 759
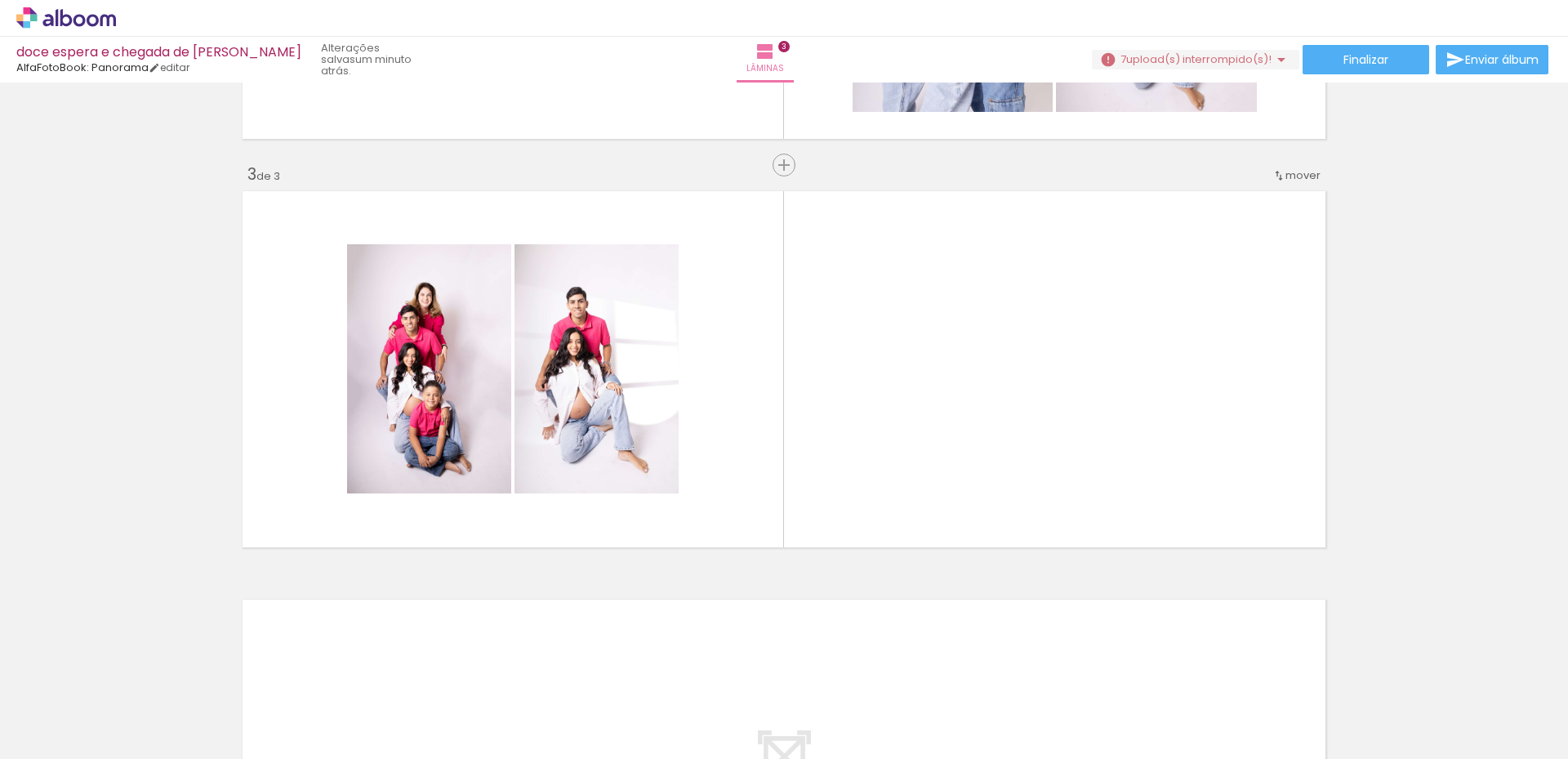
scroll to position [0, 3120]
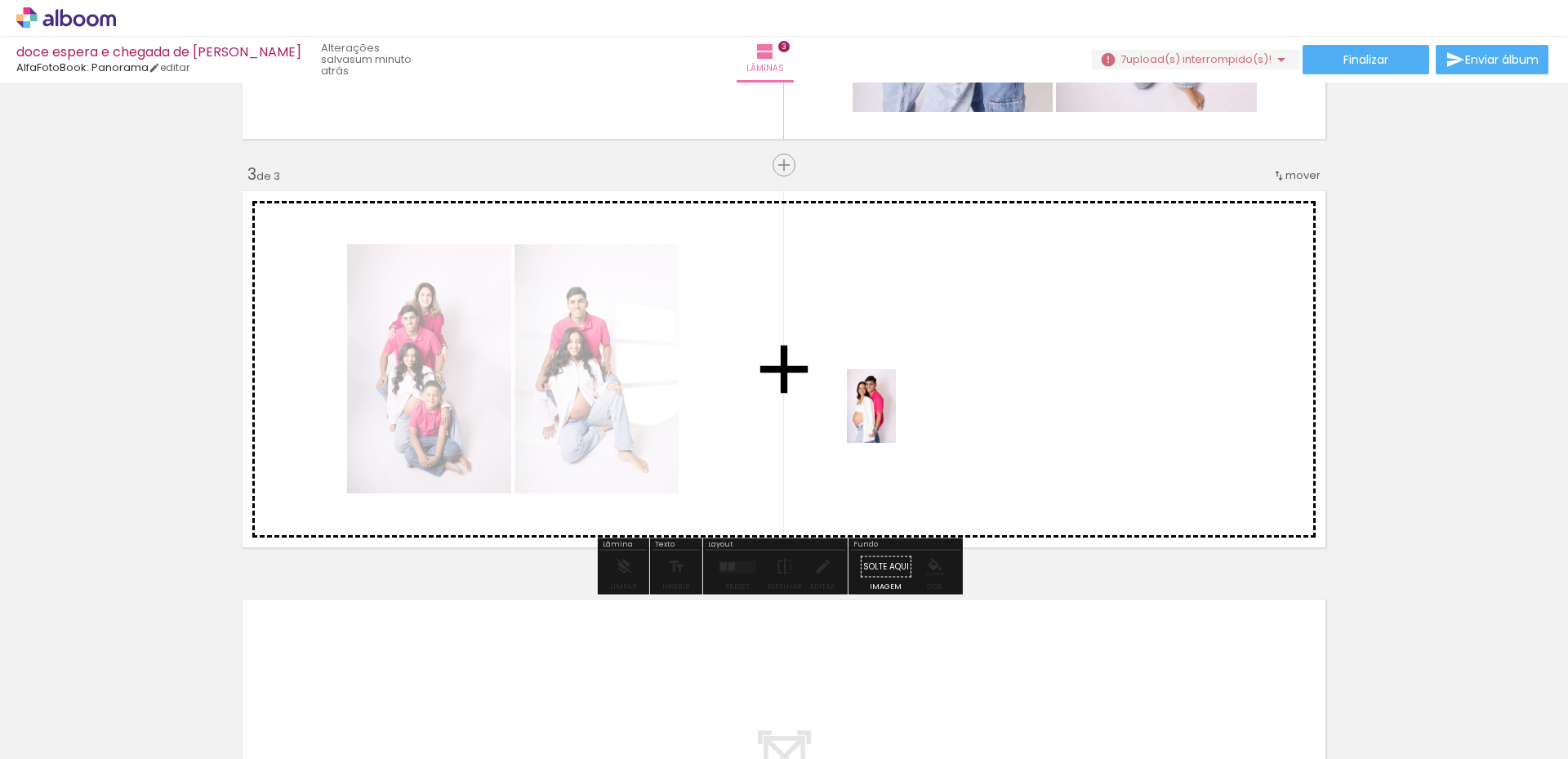
drag, startPoint x: 904, startPoint y: 719, endPoint x: 896, endPoint y: 418, distance: 301.1
click at [896, 418] on quentale-workspace at bounding box center [784, 380] width 1568 height 759
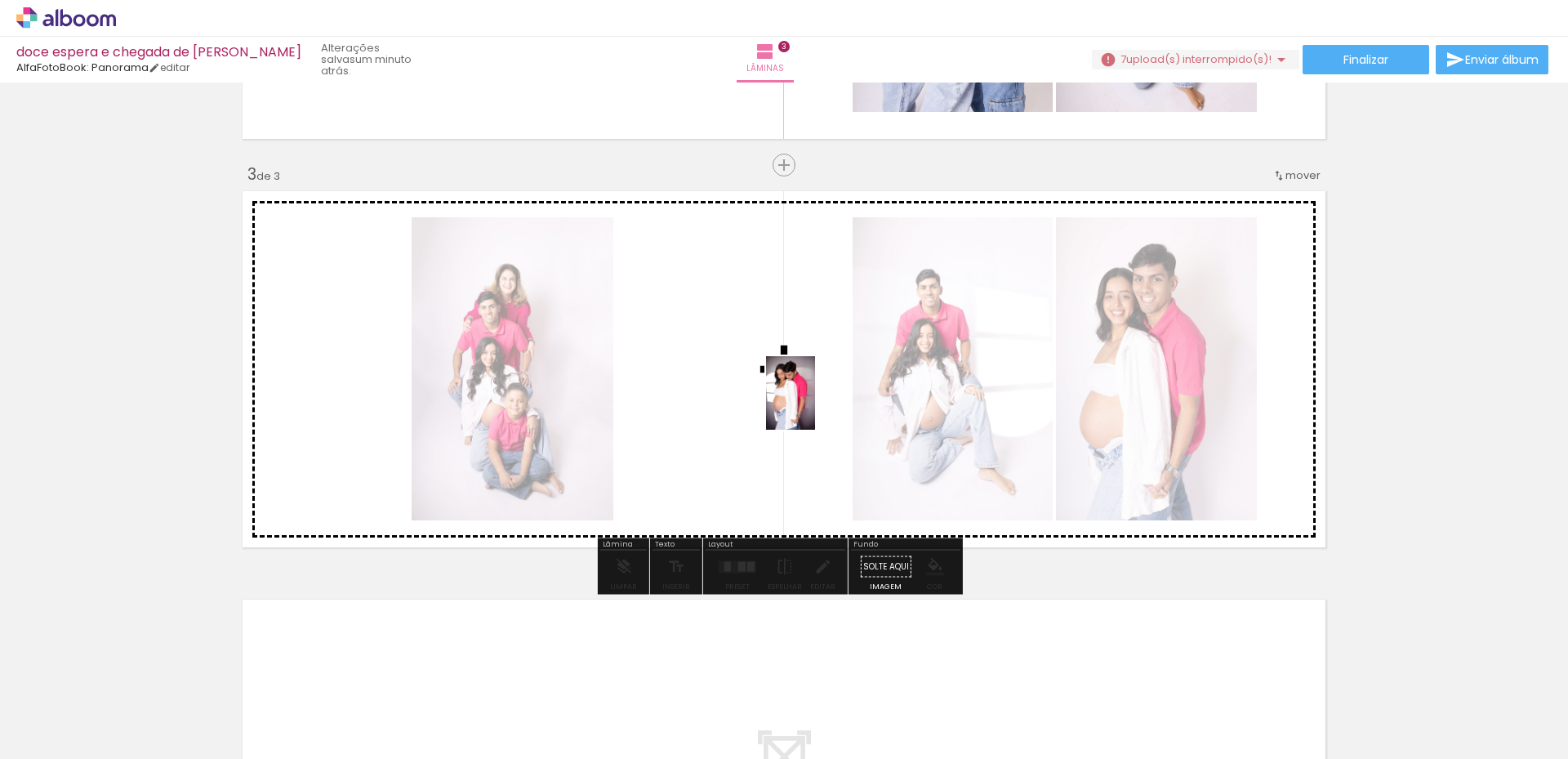
drag, startPoint x: 972, startPoint y: 694, endPoint x: 813, endPoint y: 399, distance: 335.1
click at [813, 399] on quentale-workspace at bounding box center [784, 380] width 1568 height 759
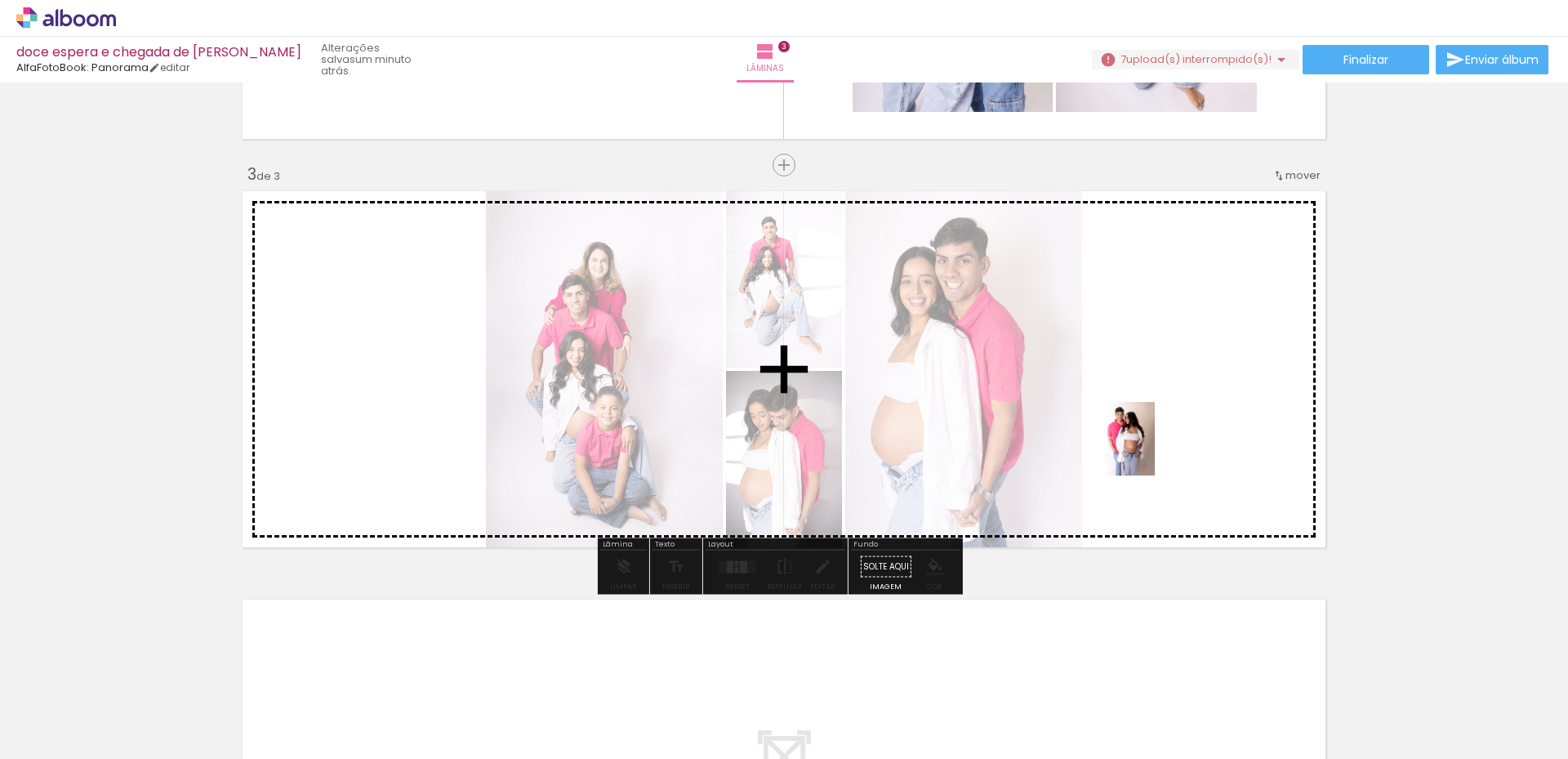
drag, startPoint x: 1070, startPoint y: 698, endPoint x: 1149, endPoint y: 484, distance: 228.1
click at [1157, 441] on quentale-workspace at bounding box center [784, 380] width 1568 height 759
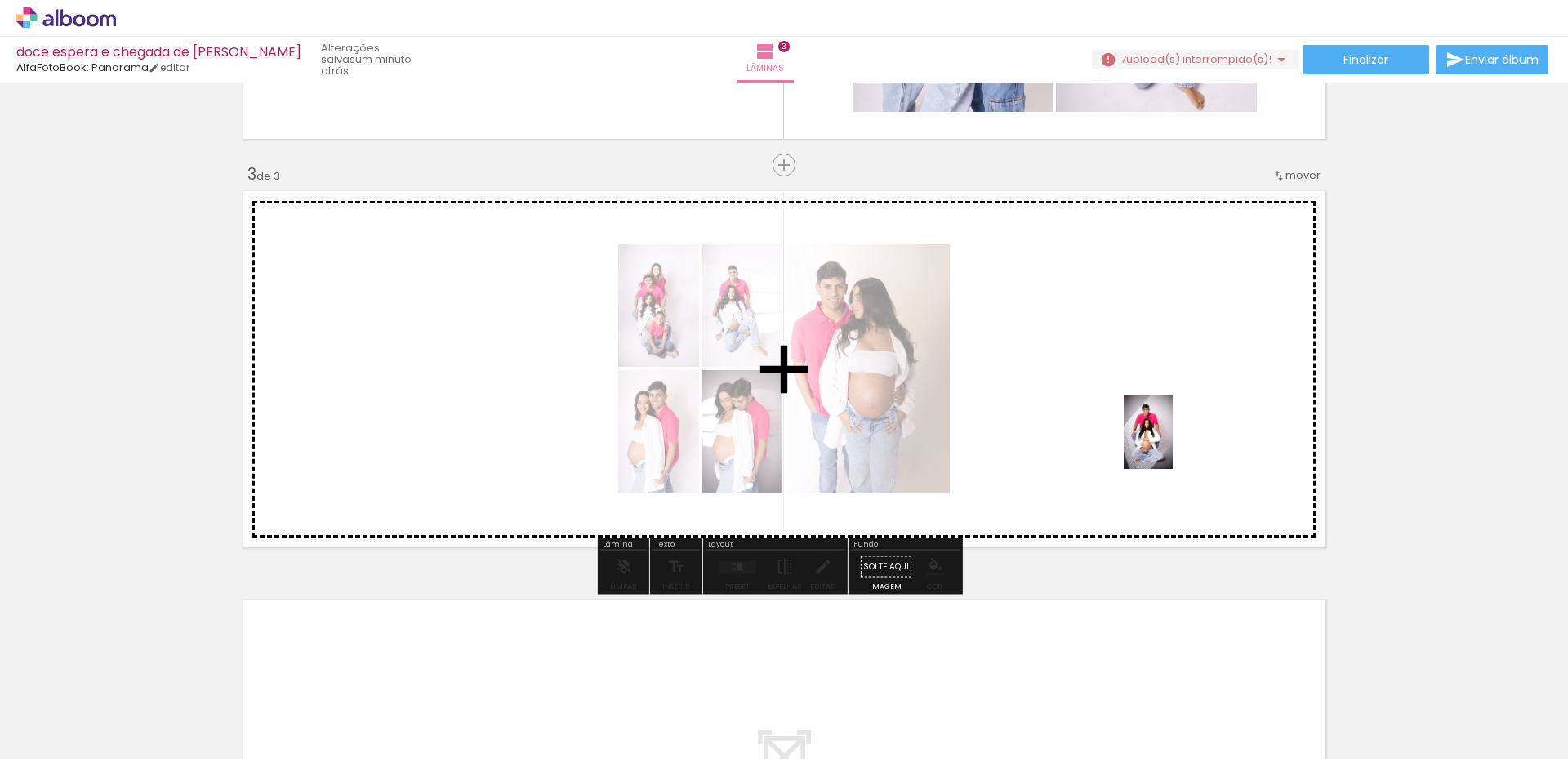
drag, startPoint x: 1153, startPoint y: 718, endPoint x: 1173, endPoint y: 444, distance: 274.7
click at [1173, 444] on quentale-workspace at bounding box center [784, 380] width 1568 height 759
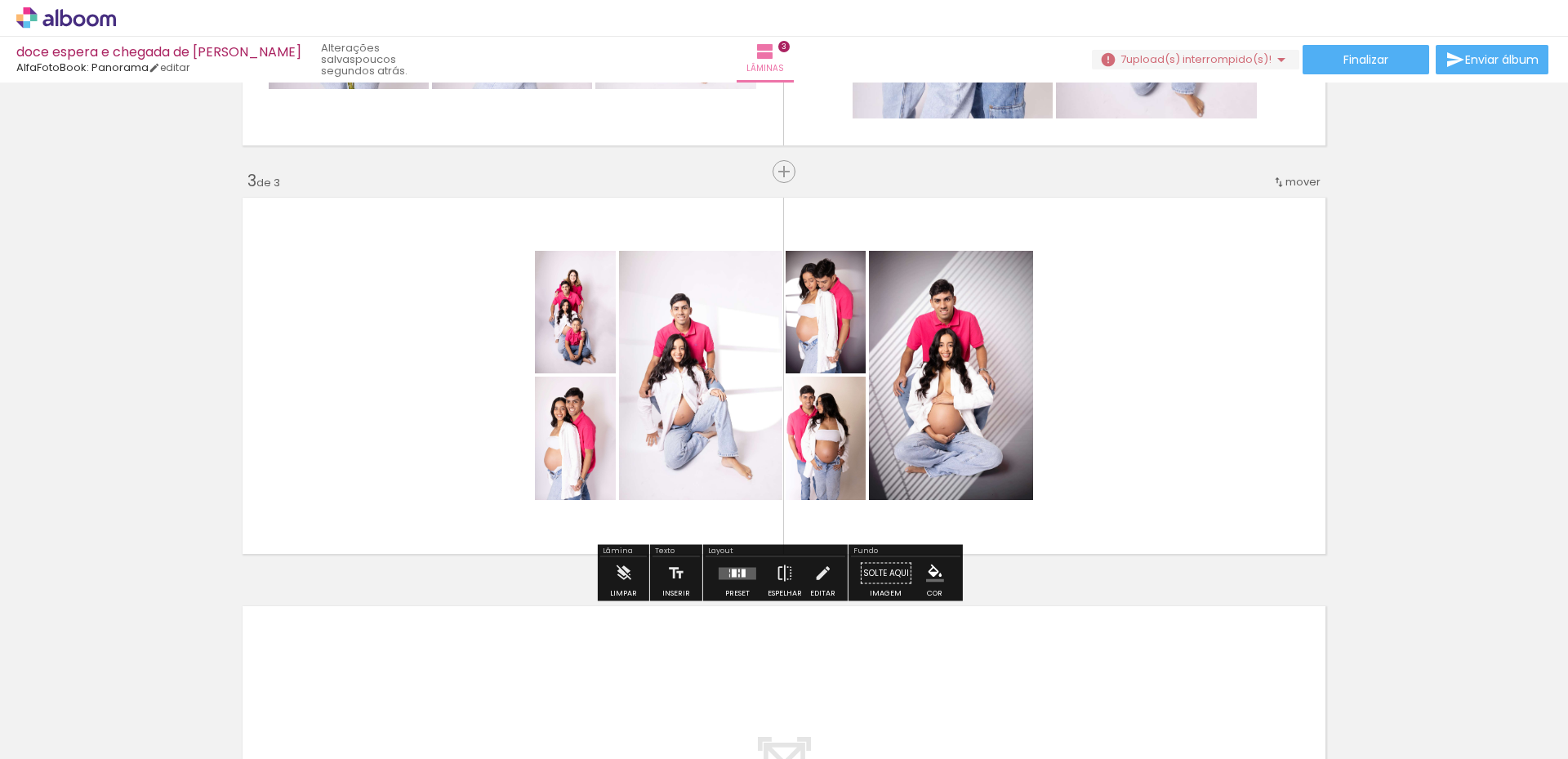
scroll to position [762, 0]
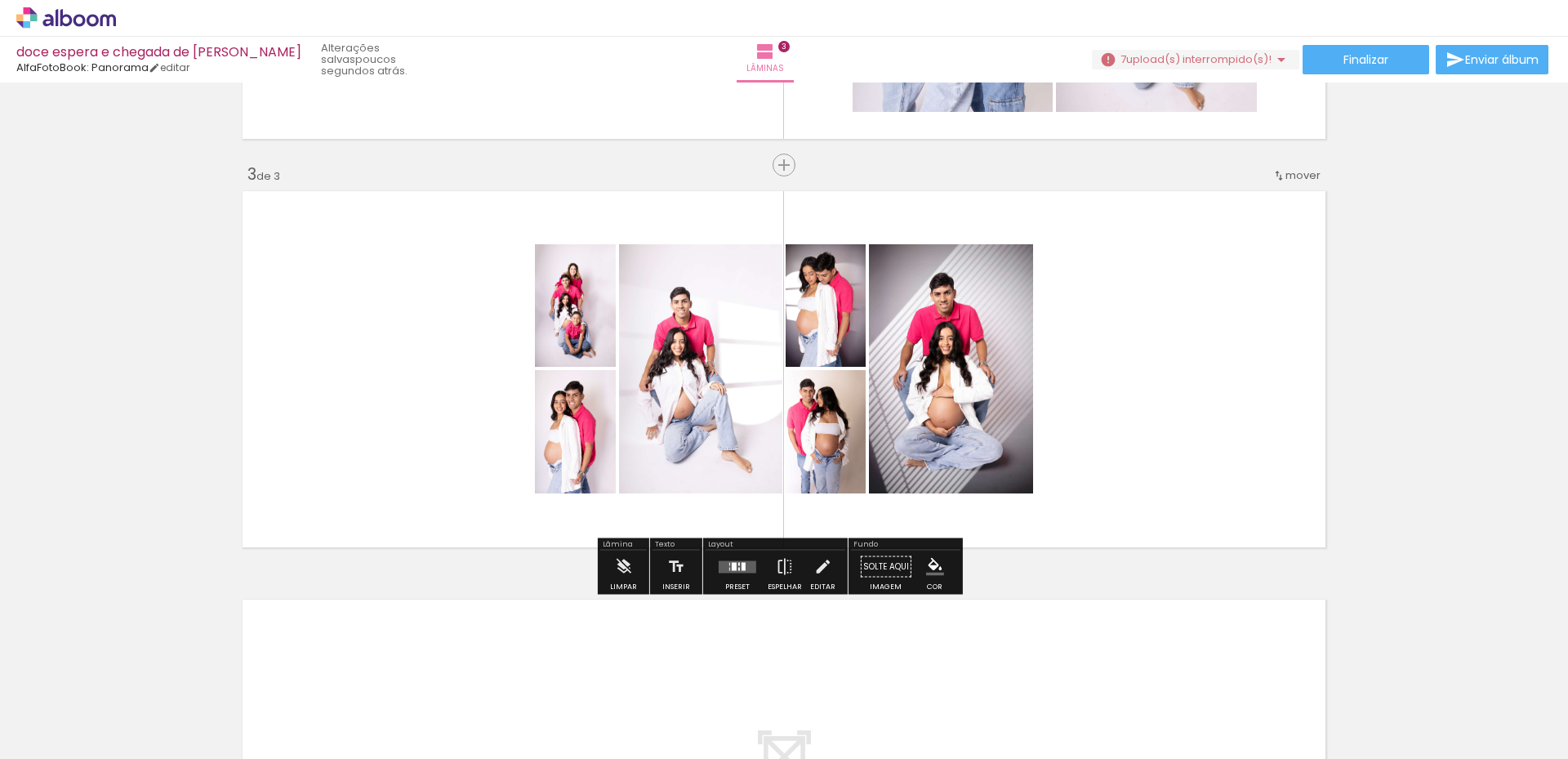
click at [725, 566] on quentale-layouter at bounding box center [737, 566] width 38 height 12
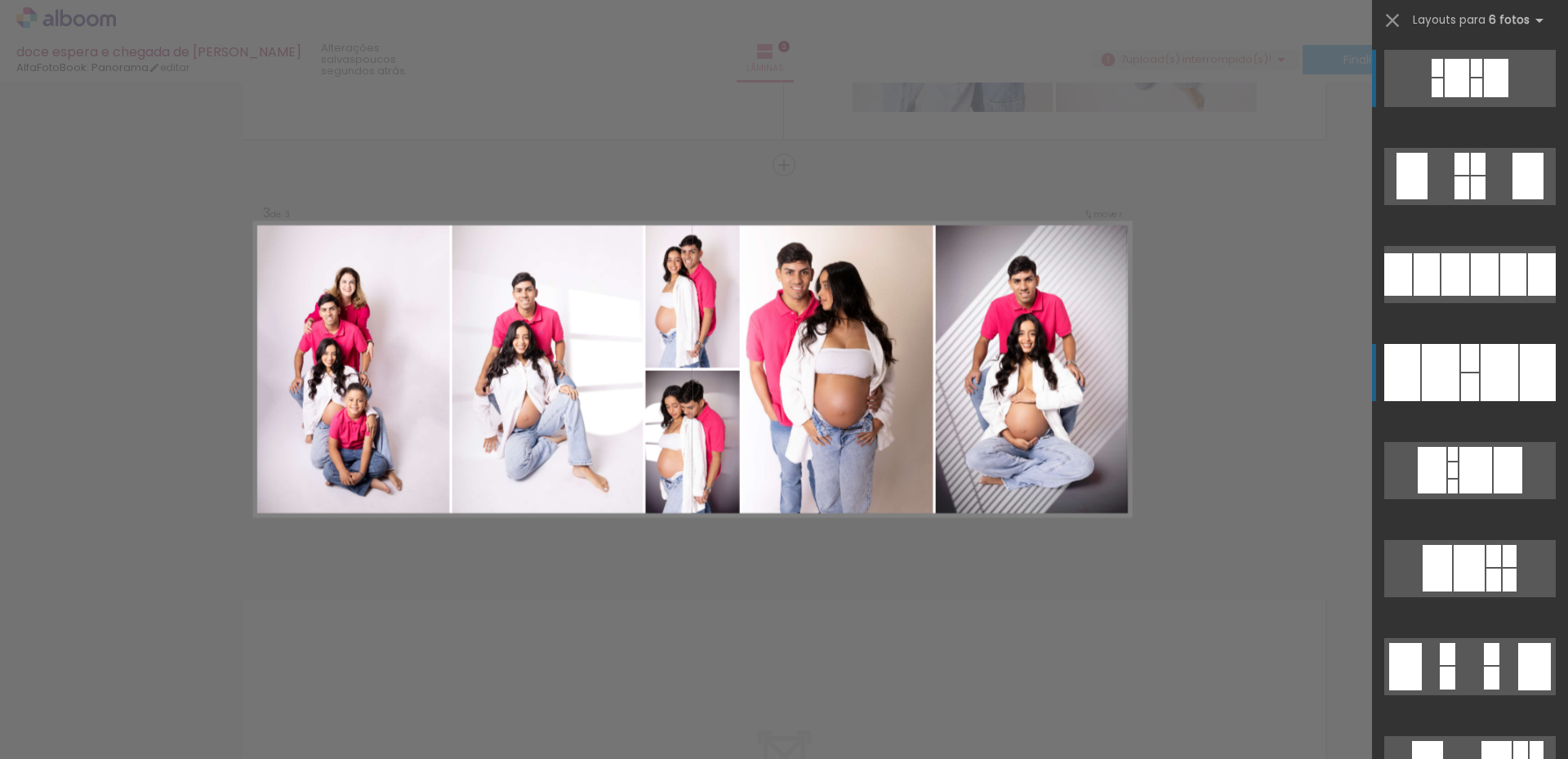
click at [1473, 394] on div at bounding box center [1470, 387] width 18 height 28
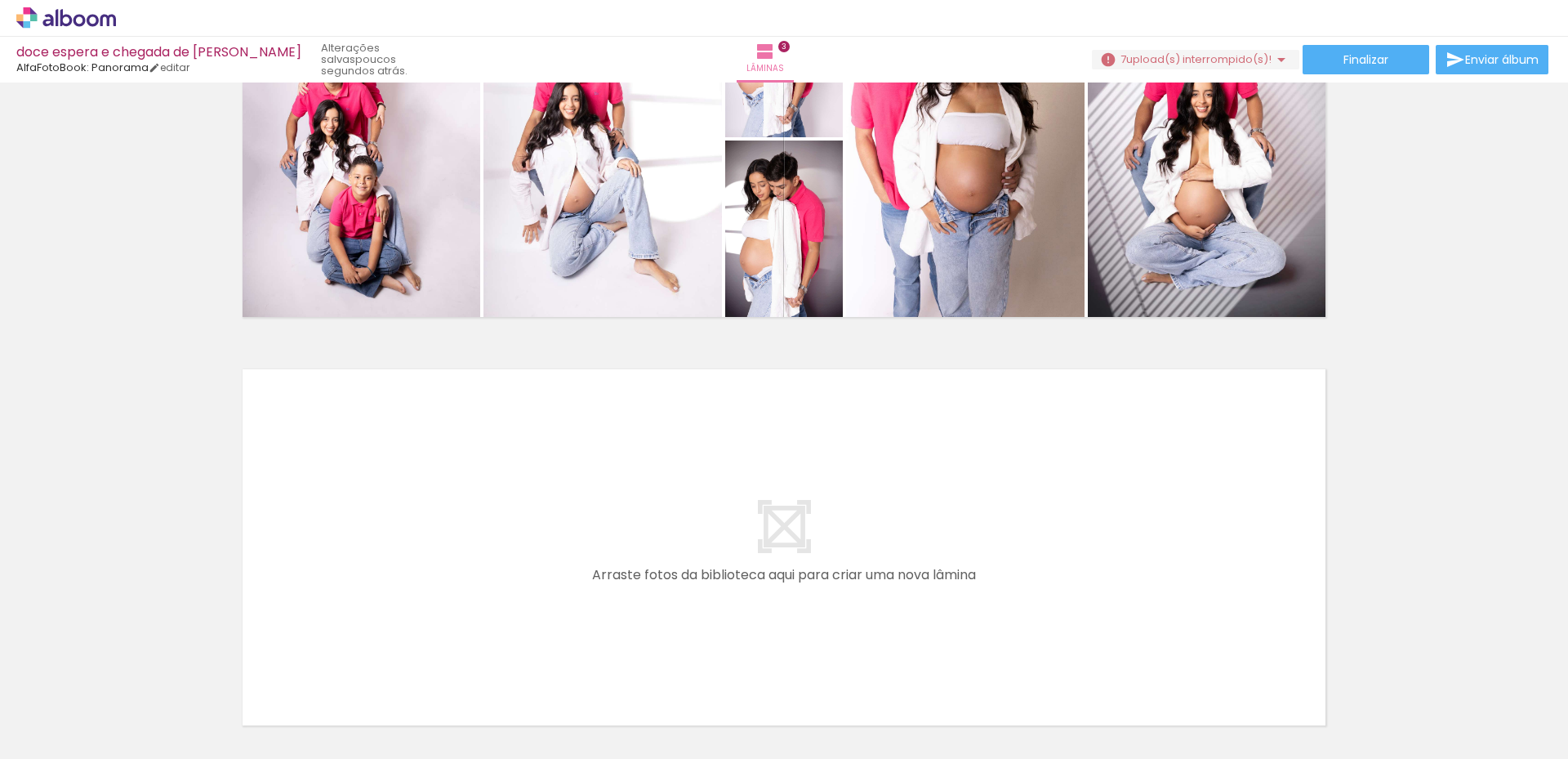
scroll to position [1006, 0]
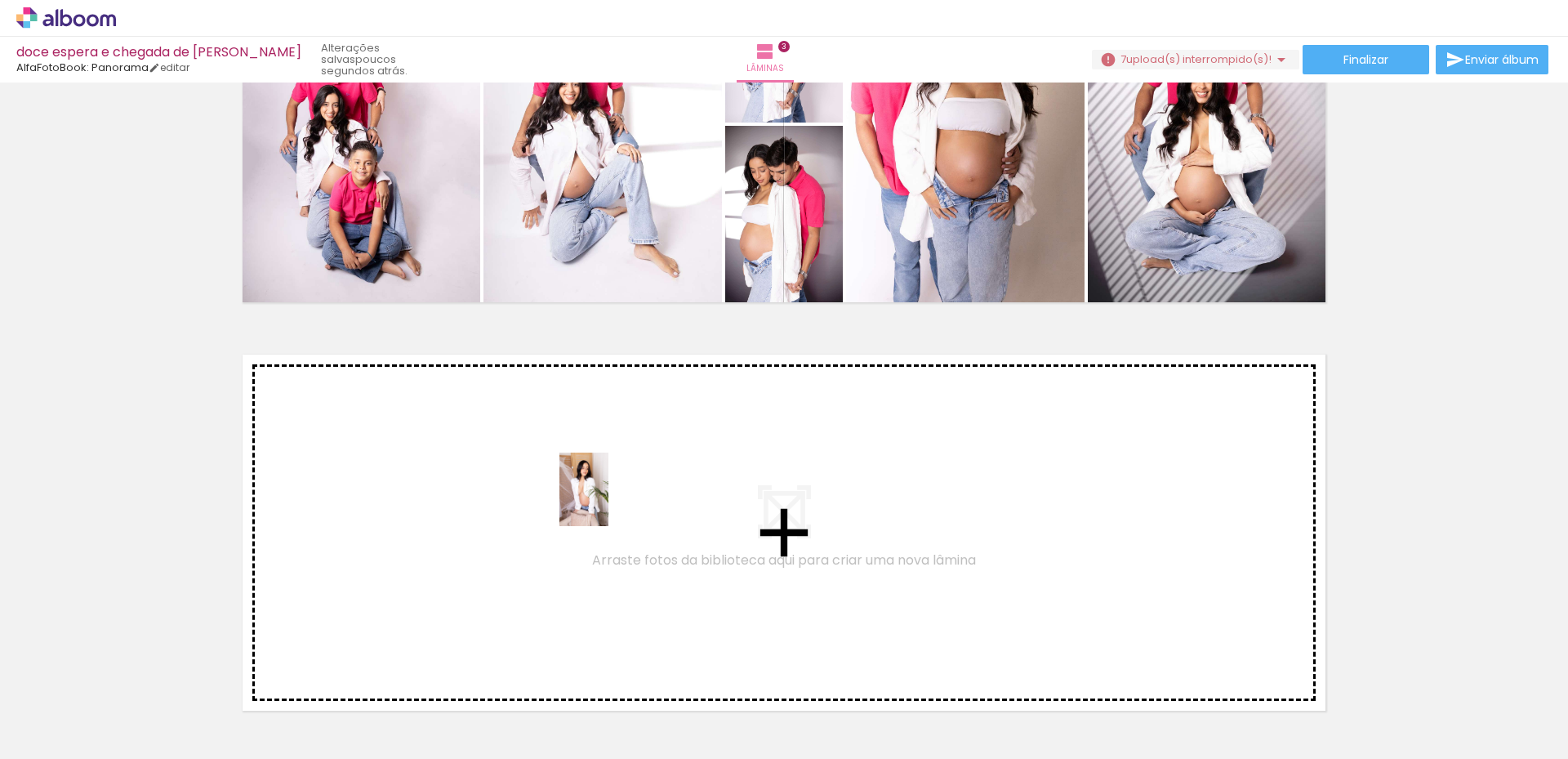
drag, startPoint x: 675, startPoint y: 708, endPoint x: 609, endPoint y: 501, distance: 217.3
click at [609, 501] on quentale-workspace at bounding box center [784, 380] width 1568 height 759
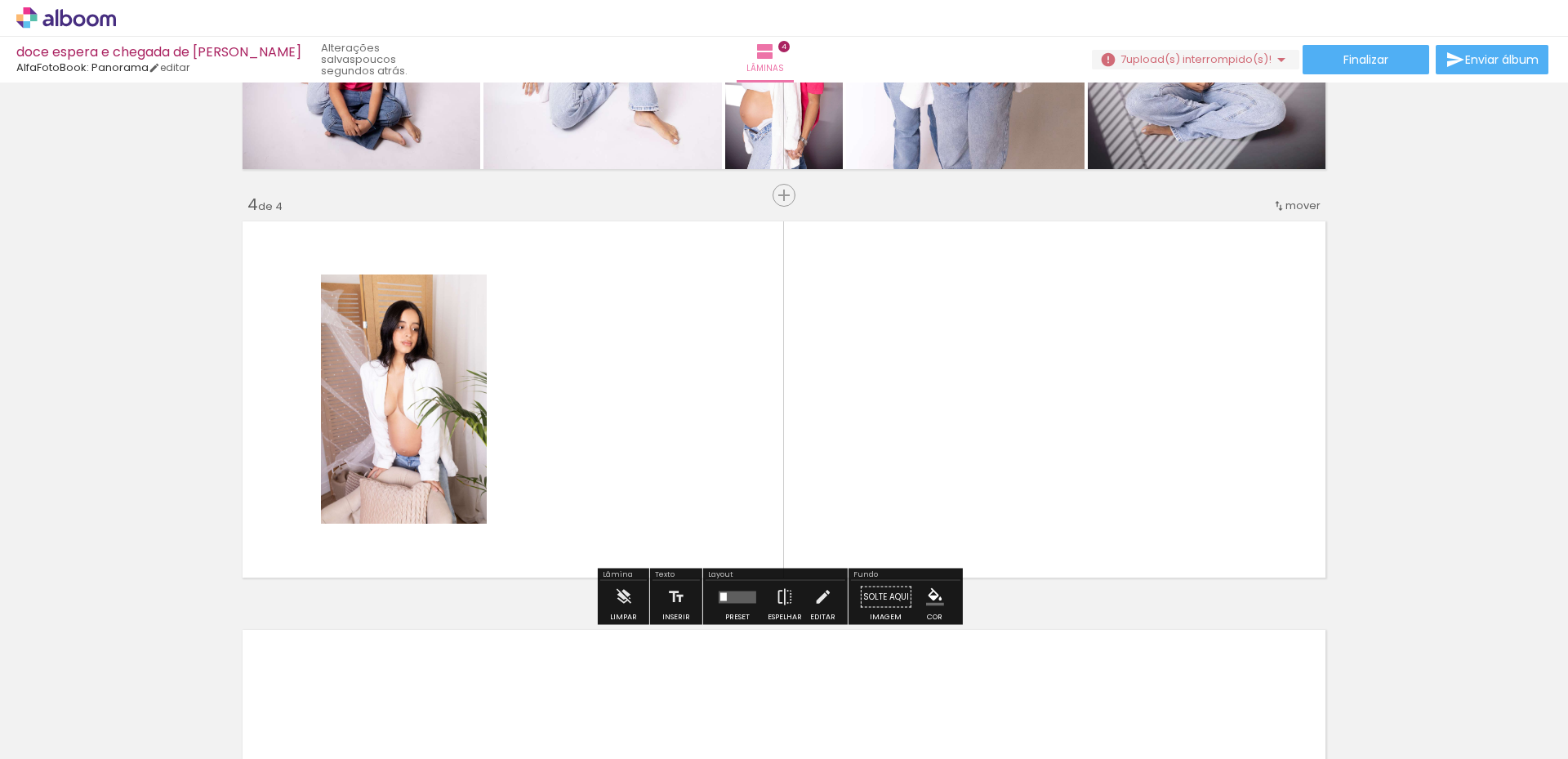
scroll to position [1170, 0]
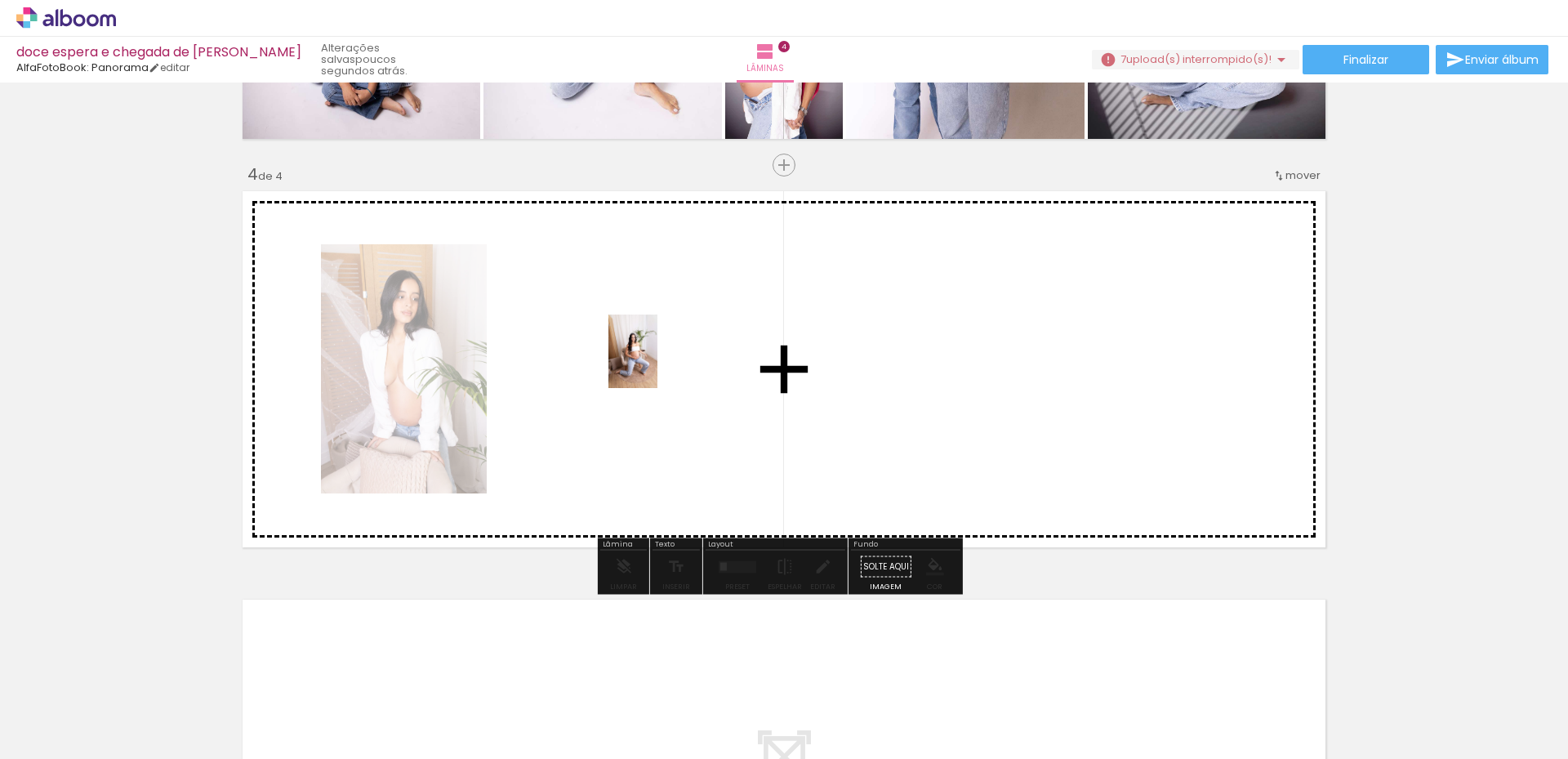
drag, startPoint x: 754, startPoint y: 703, endPoint x: 657, endPoint y: 361, distance: 355.5
click at [657, 361] on quentale-workspace at bounding box center [784, 380] width 1568 height 759
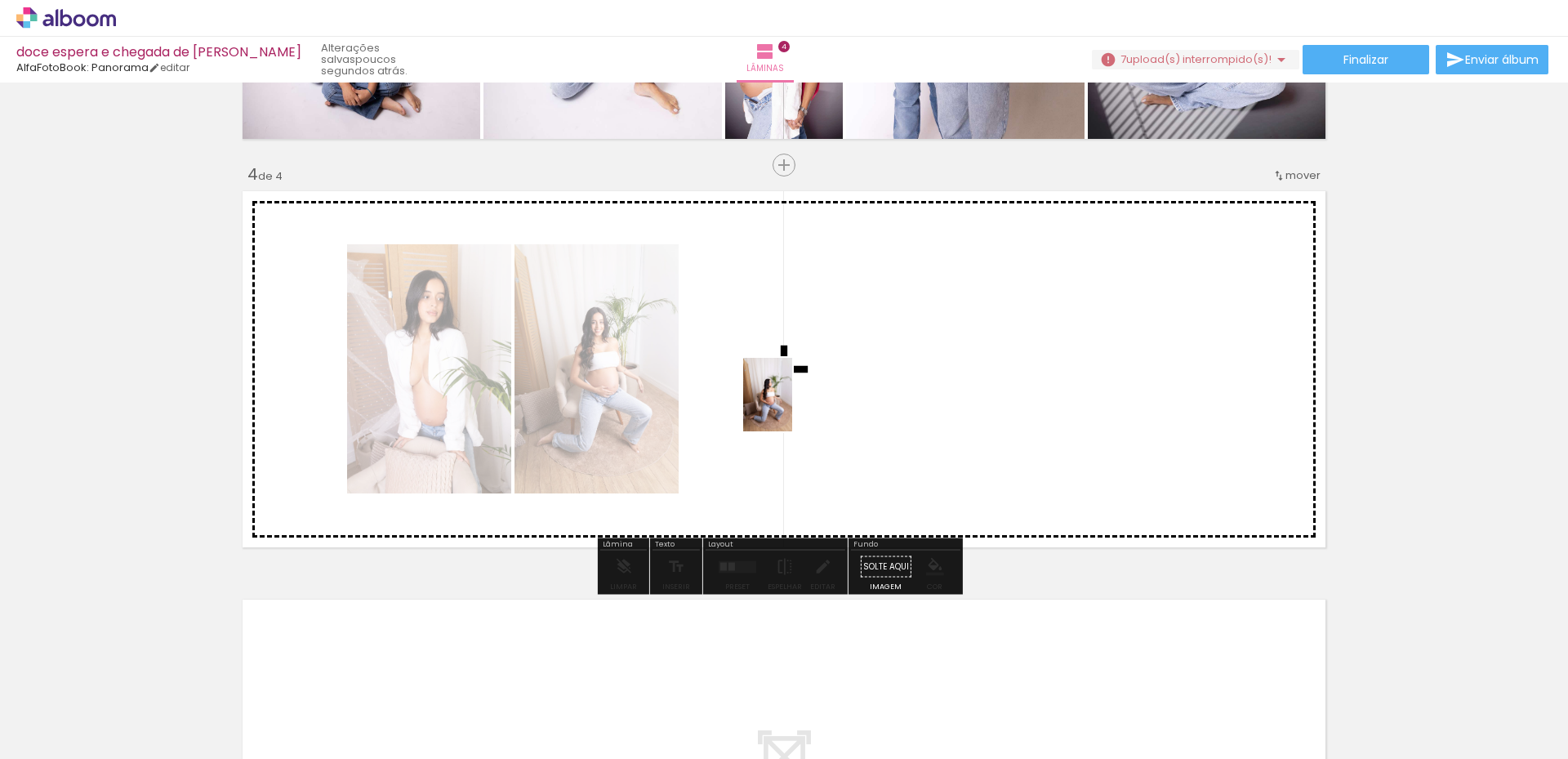
drag, startPoint x: 842, startPoint y: 695, endPoint x: 815, endPoint y: 456, distance: 240.5
click at [790, 372] on quentale-workspace at bounding box center [784, 380] width 1568 height 759
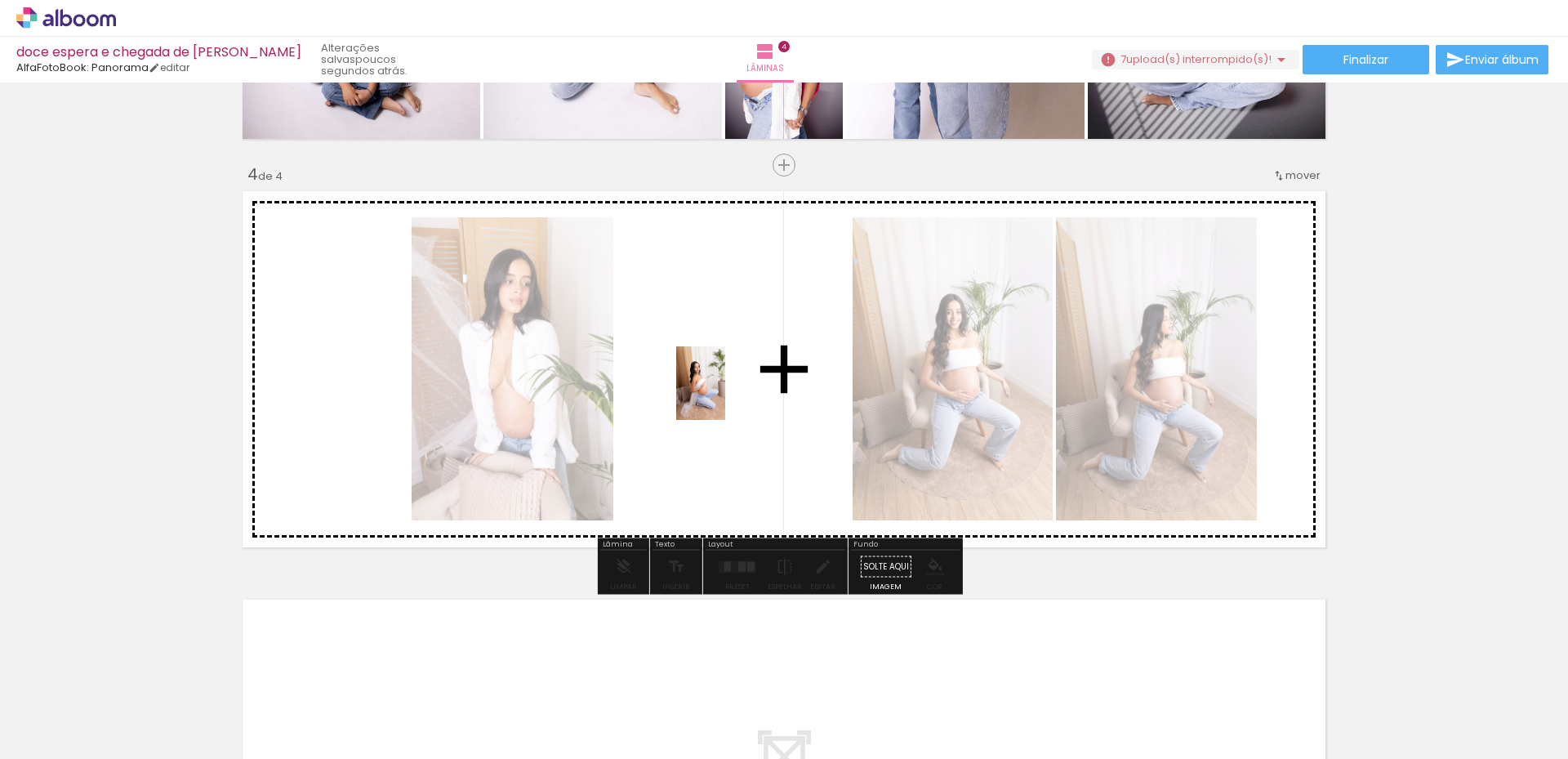
drag, startPoint x: 945, startPoint y: 710, endPoint x: 718, endPoint y: 371, distance: 408.0
click at [718, 371] on quentale-workspace at bounding box center [784, 380] width 1568 height 759
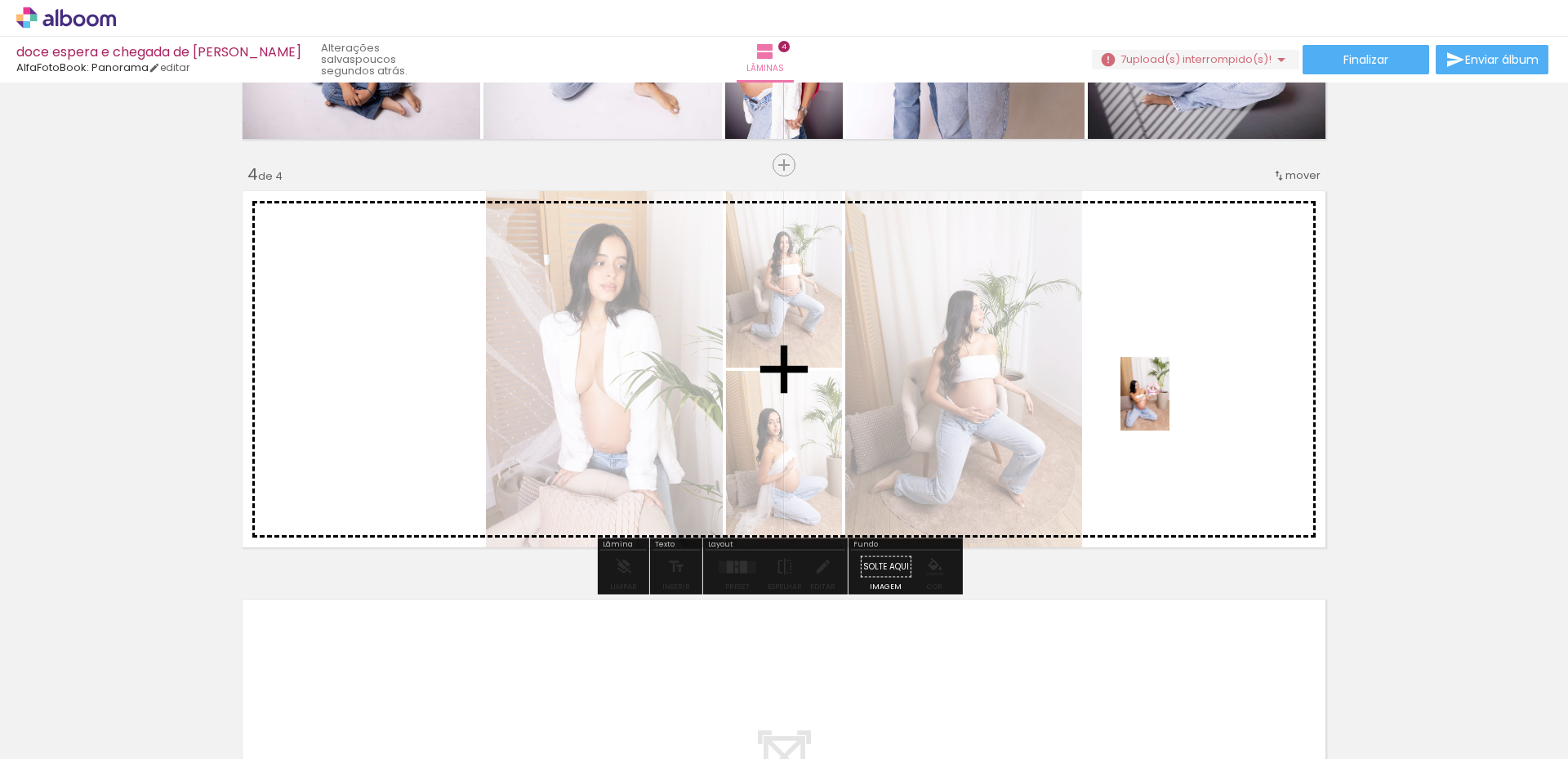
drag, startPoint x: 1028, startPoint y: 705, endPoint x: 1169, endPoint y: 406, distance: 330.6
click at [1169, 406] on quentale-workspace at bounding box center [784, 380] width 1568 height 759
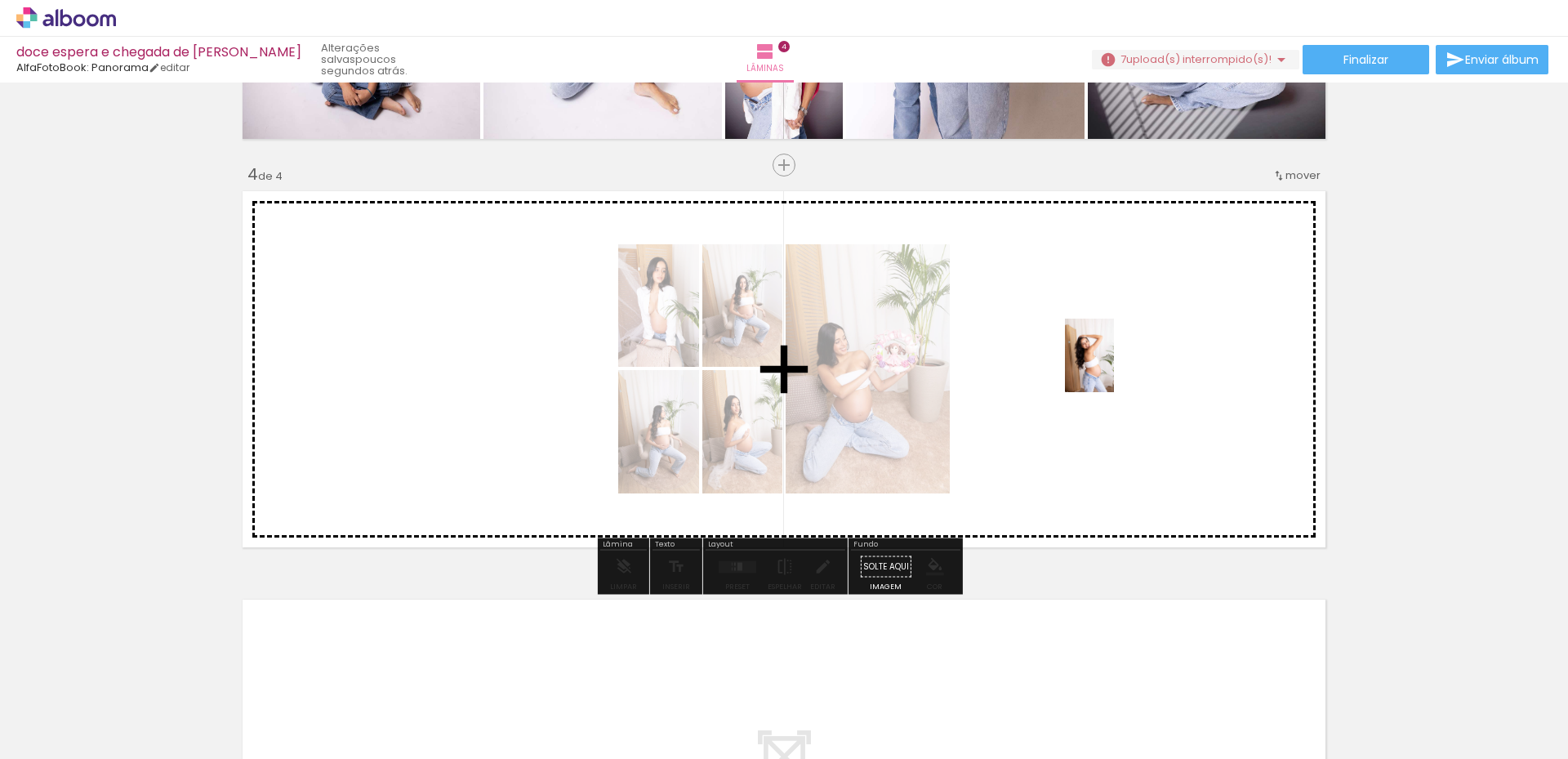
drag, startPoint x: 1109, startPoint y: 707, endPoint x: 1114, endPoint y: 368, distance: 339.0
click at [1114, 368] on quentale-workspace at bounding box center [784, 380] width 1568 height 759
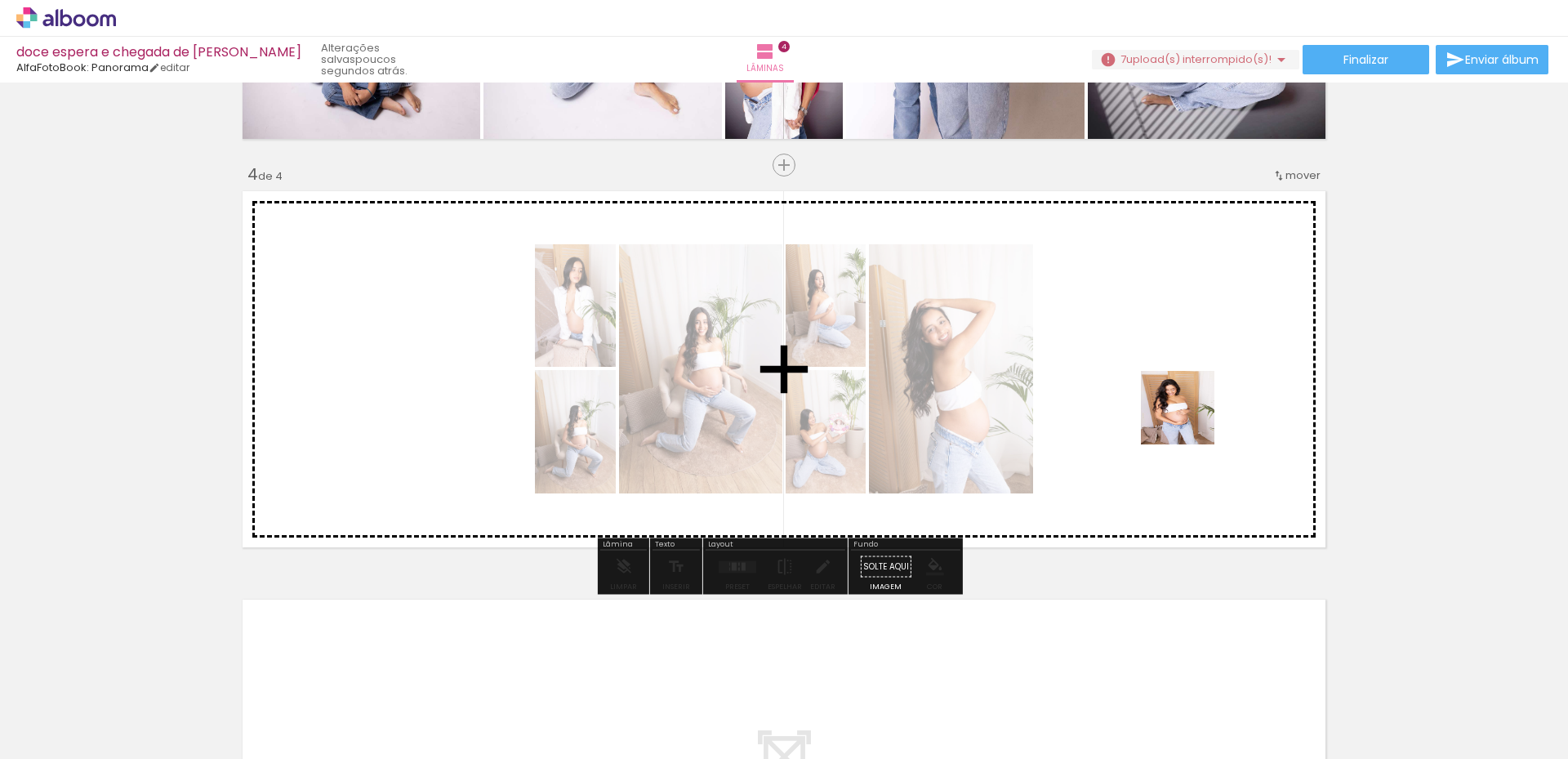
drag, startPoint x: 1221, startPoint y: 730, endPoint x: 1190, endPoint y: 400, distance: 331.5
click at [1190, 400] on quentale-workspace at bounding box center [784, 380] width 1568 height 759
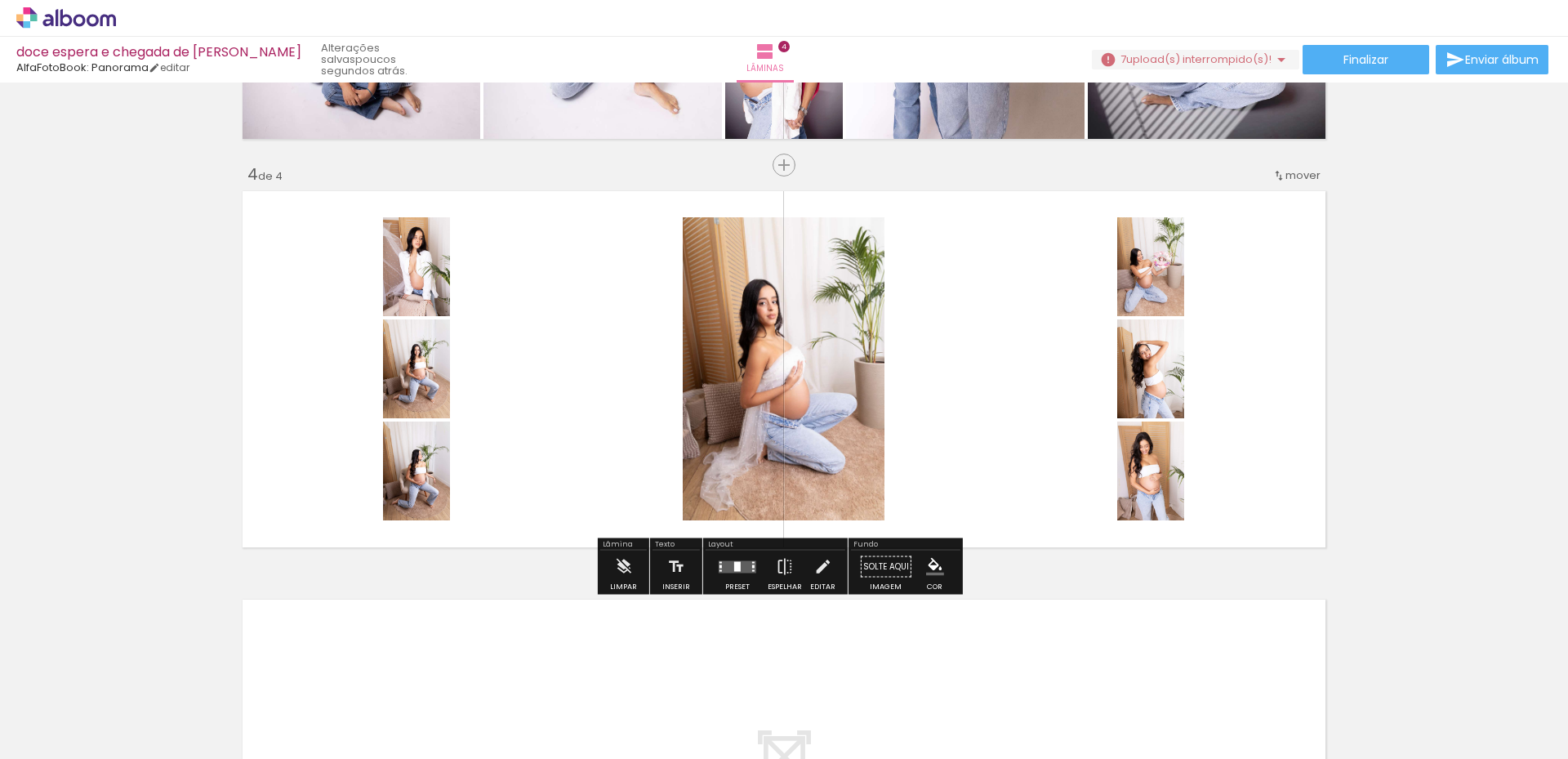
click at [734, 567] on div at bounding box center [737, 566] width 6 height 10
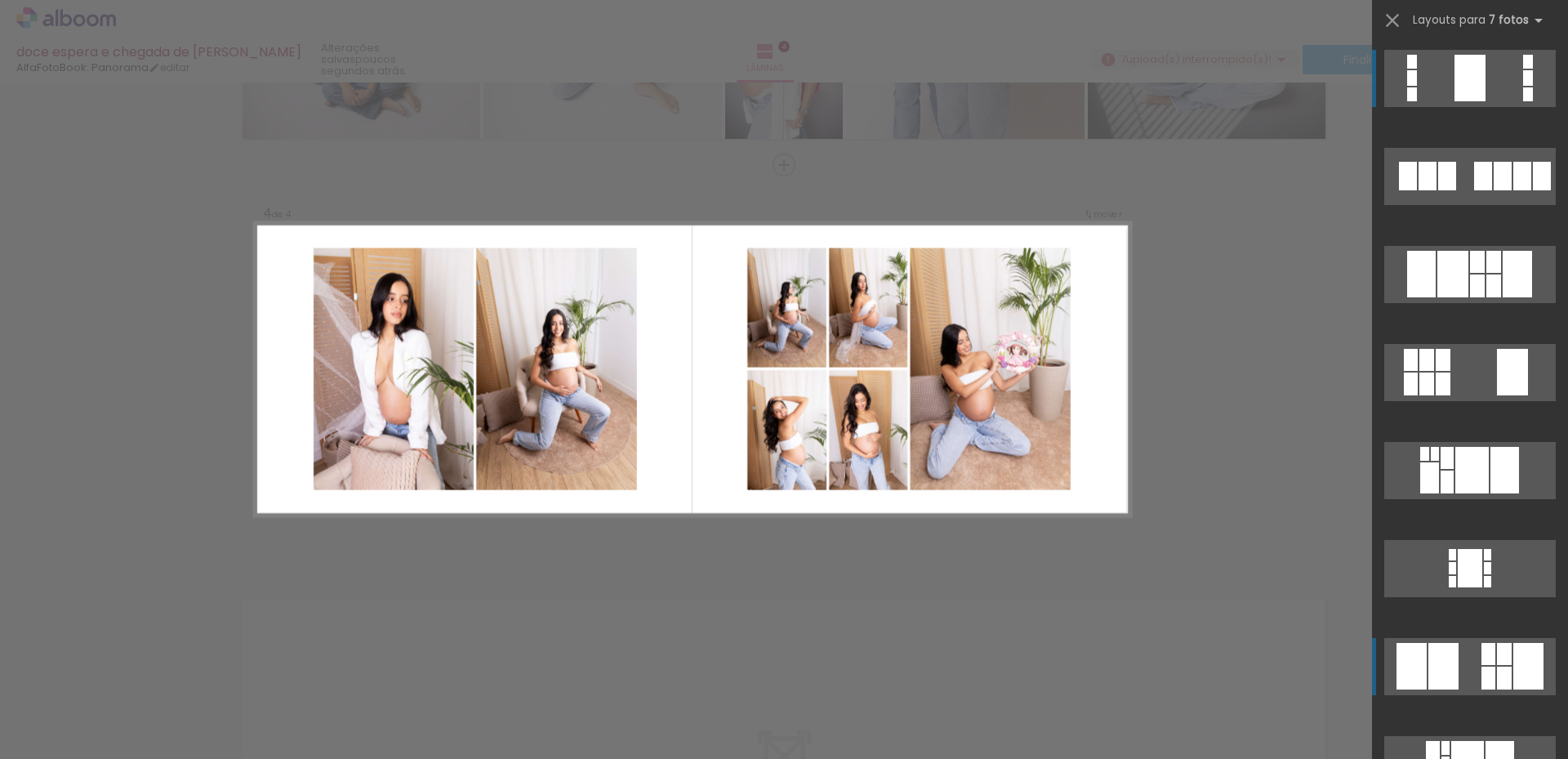
click at [1468, 666] on quentale-layouter at bounding box center [1470, 666] width 171 height 57
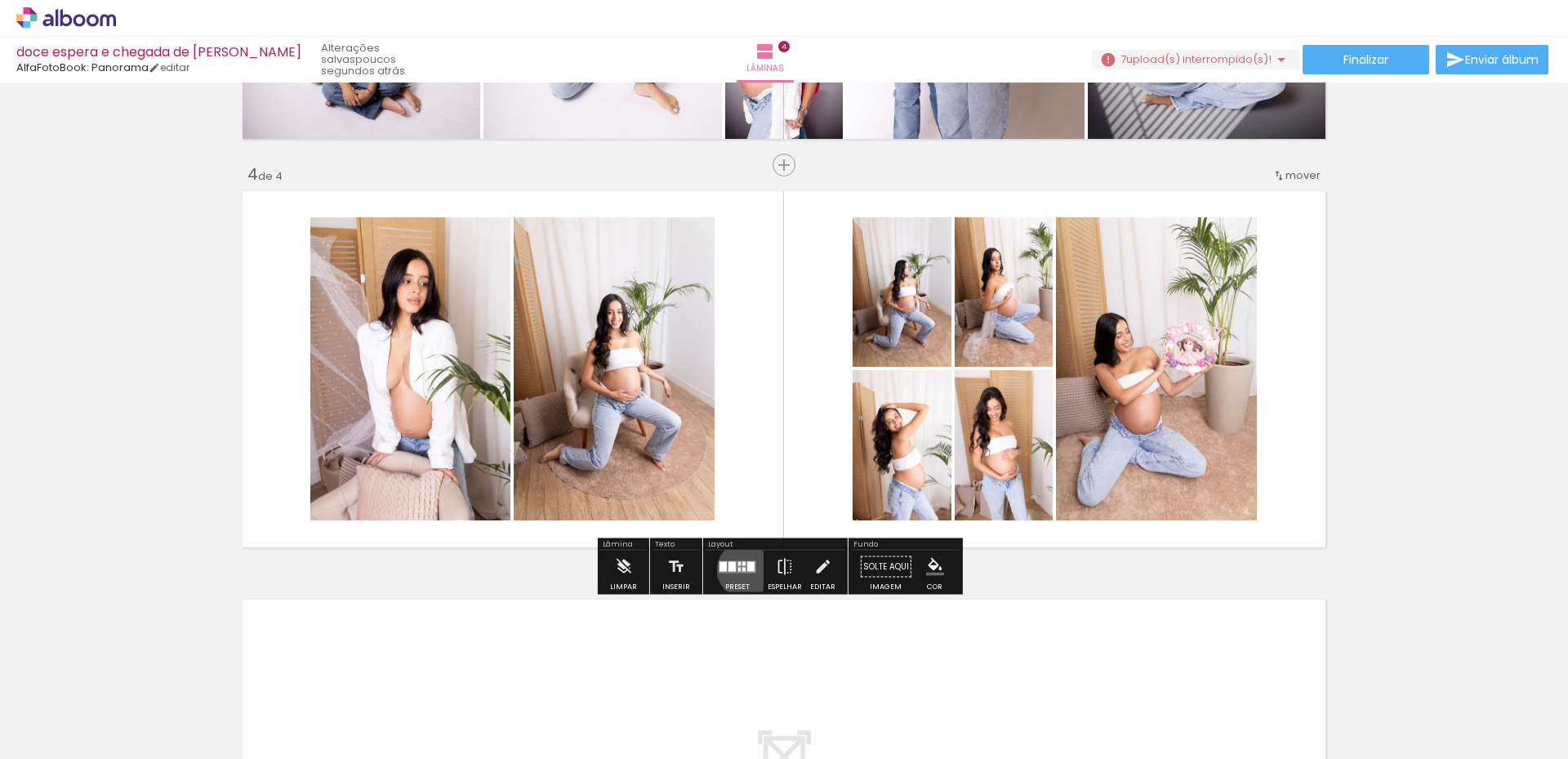
click at [742, 569] on div at bounding box center [744, 569] width 4 height 4
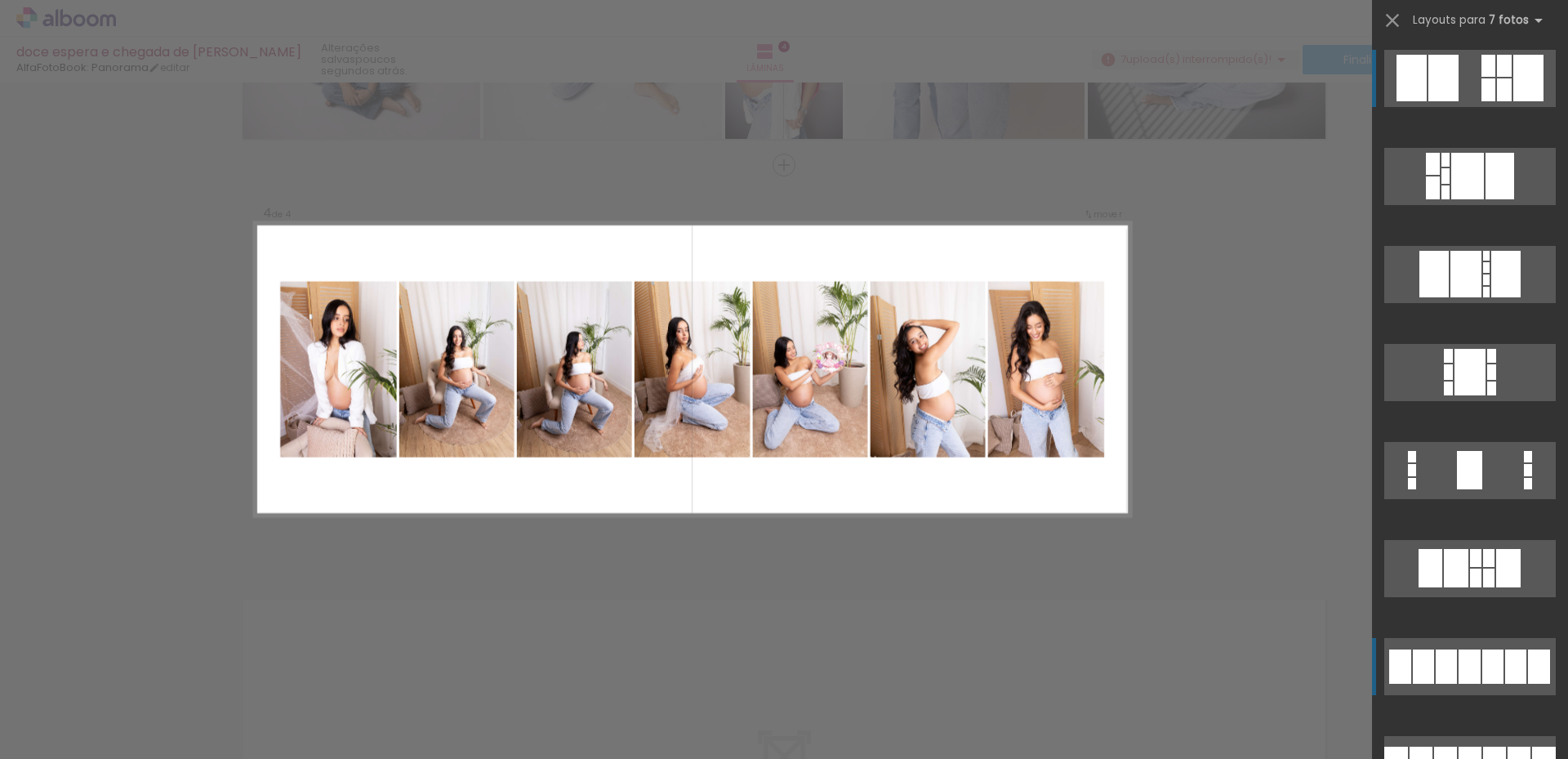
click at [1483, 668] on div at bounding box center [1493, 666] width 21 height 34
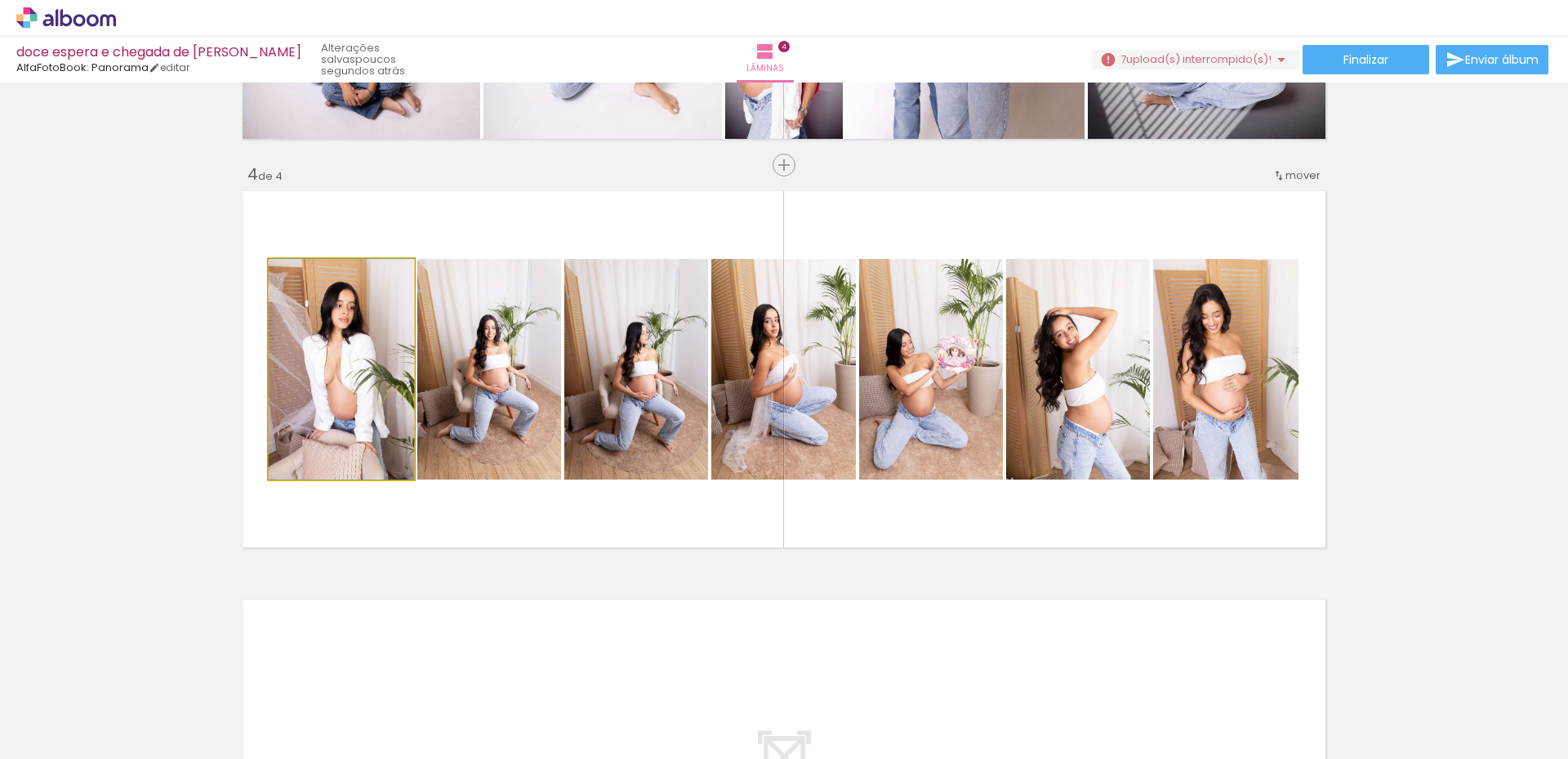
click at [376, 409] on quentale-photo at bounding box center [341, 369] width 146 height 221
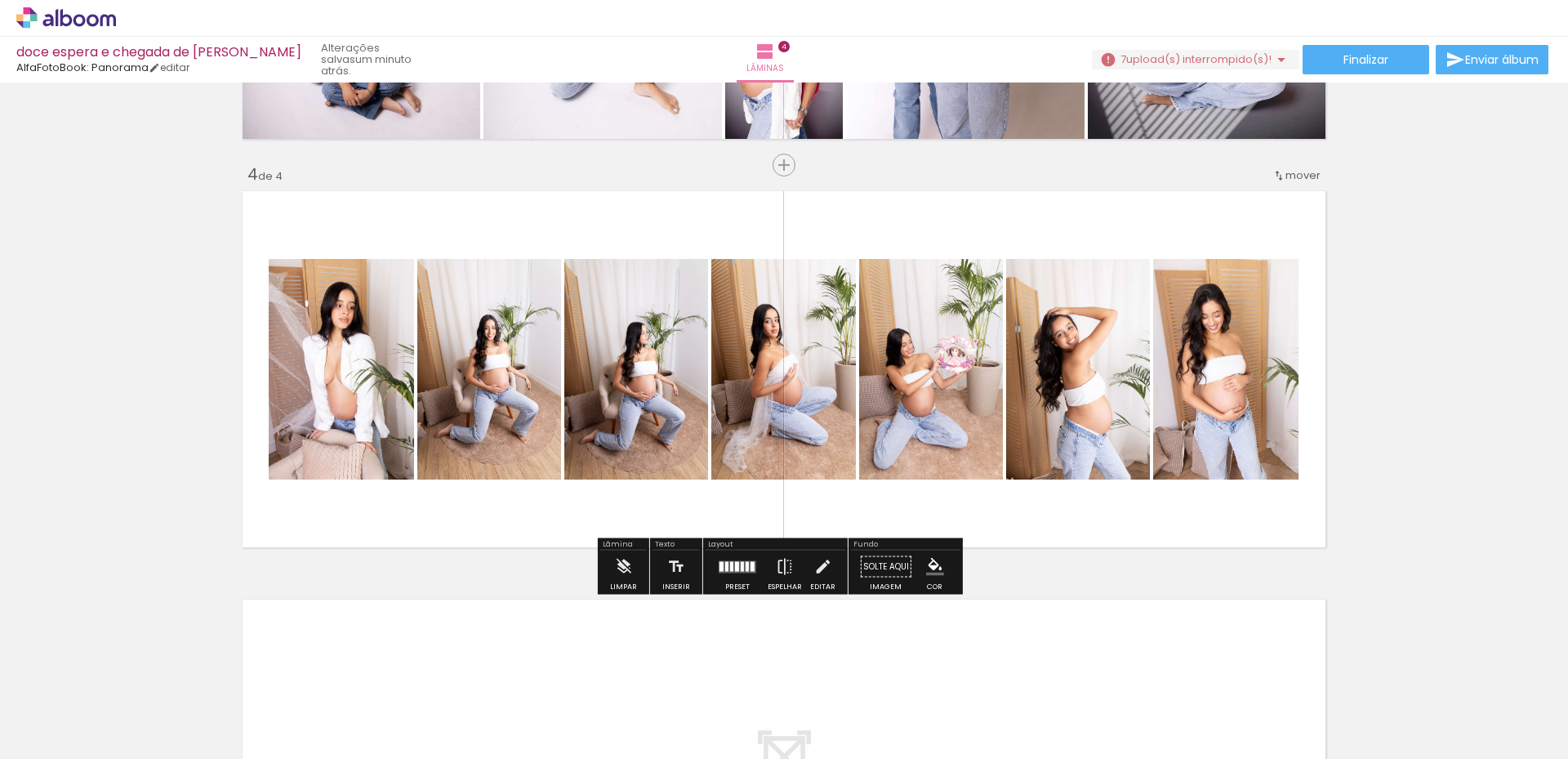
click at [445, 402] on quentale-photo at bounding box center [488, 369] width 144 height 221
click at [634, 414] on quentale-photo at bounding box center [636, 369] width 144 height 221
click at [780, 415] on quentale-photo at bounding box center [784, 369] width 145 height 221
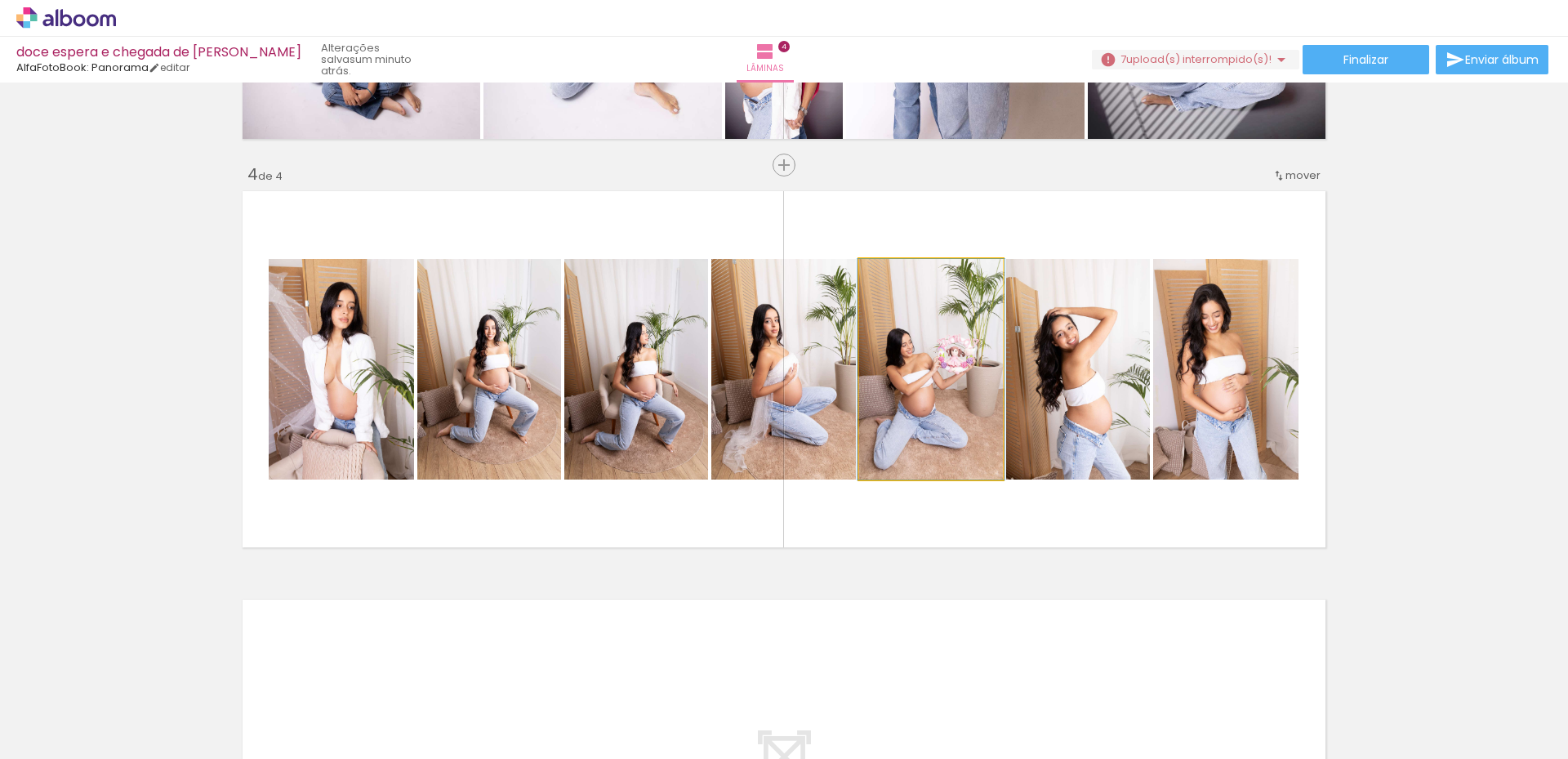
click at [905, 411] on quentale-photo at bounding box center [931, 369] width 144 height 221
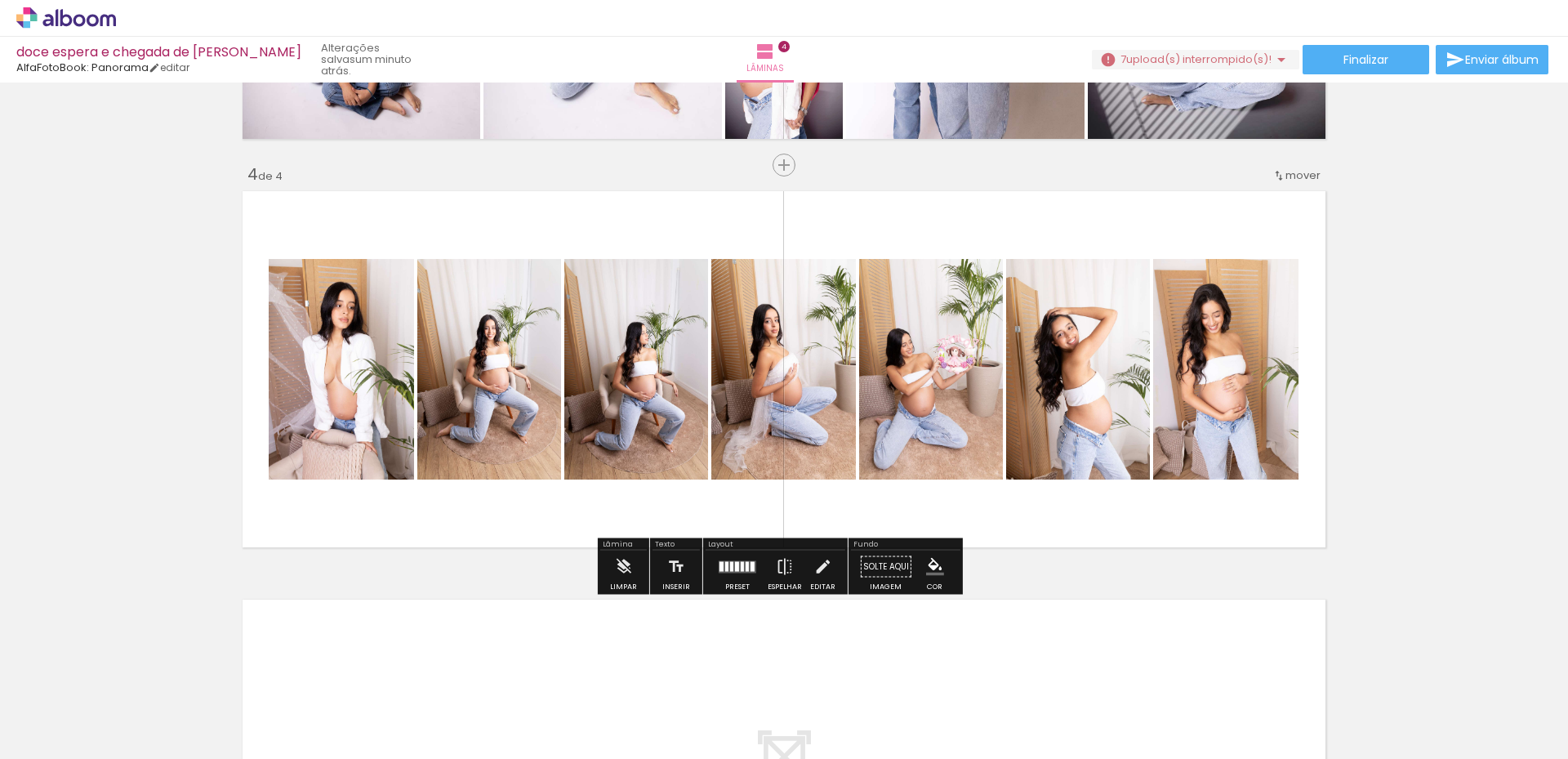
click at [1045, 410] on quentale-photo at bounding box center [1078, 369] width 144 height 221
click at [1198, 414] on quentale-photo at bounding box center [1225, 369] width 146 height 221
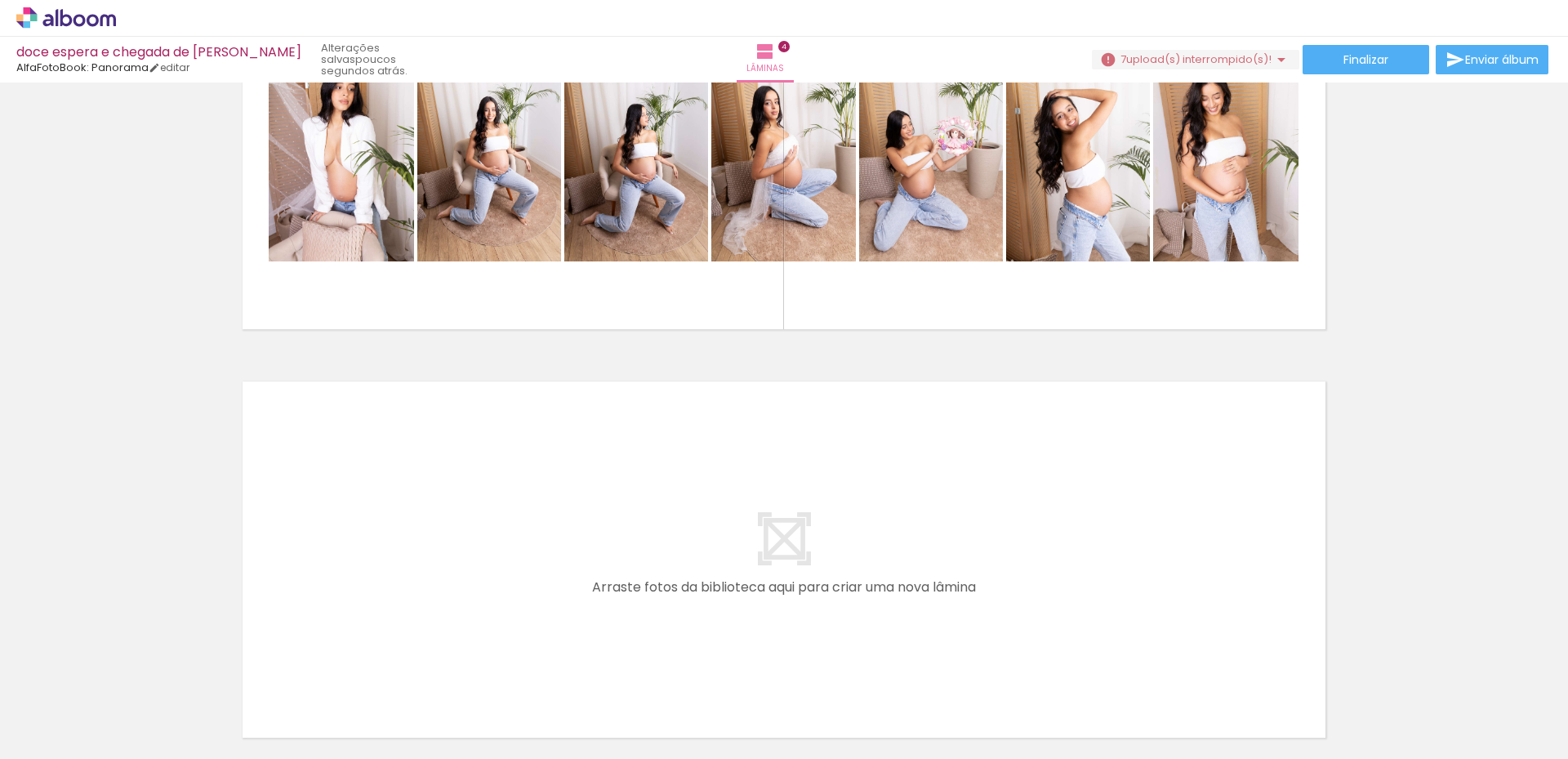
scroll to position [1415, 0]
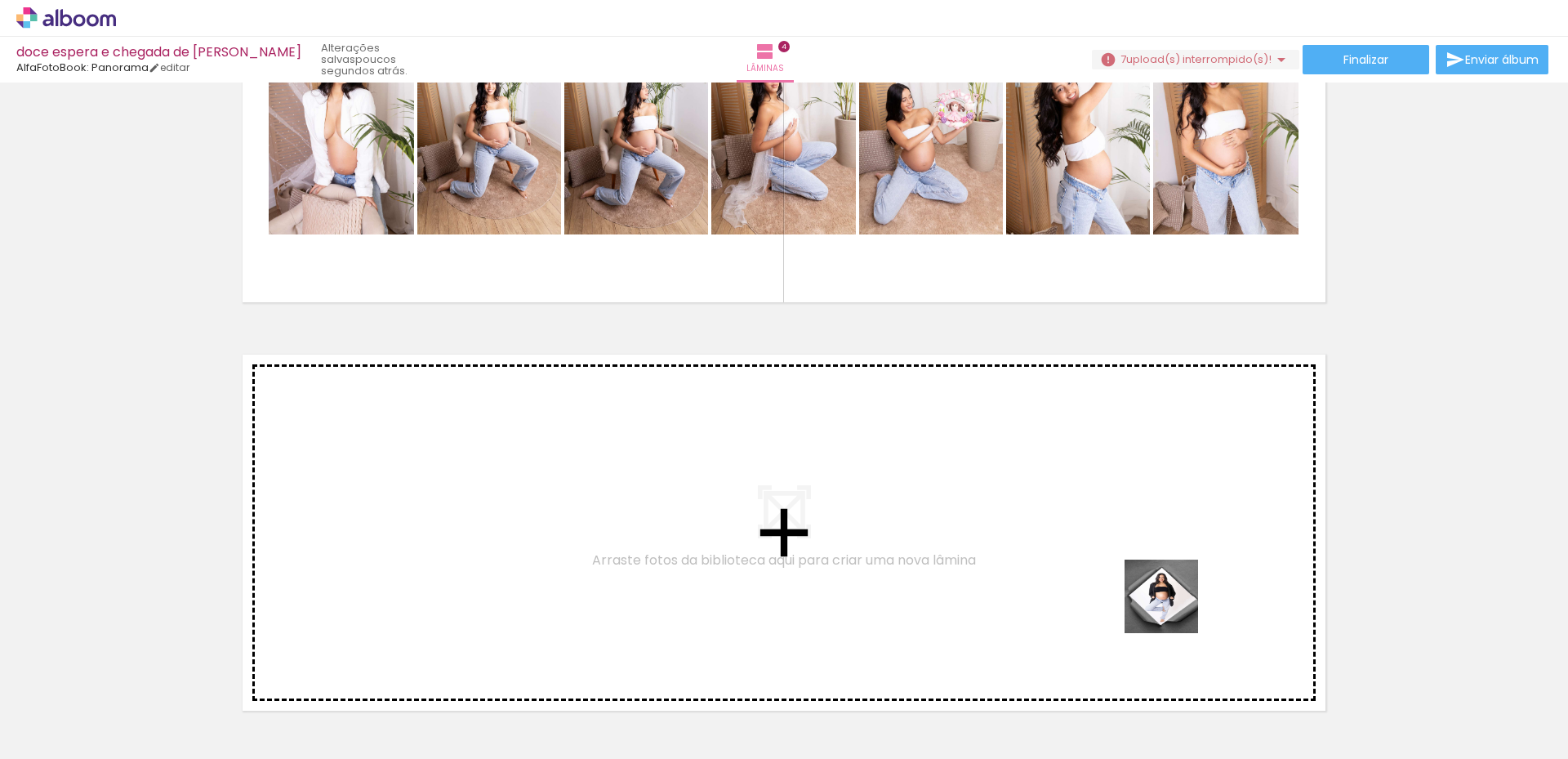
drag, startPoint x: 1304, startPoint y: 698, endPoint x: 980, endPoint y: 508, distance: 375.6
click at [980, 508] on quentale-workspace at bounding box center [784, 380] width 1568 height 759
